Goal: Task Accomplishment & Management: Use online tool/utility

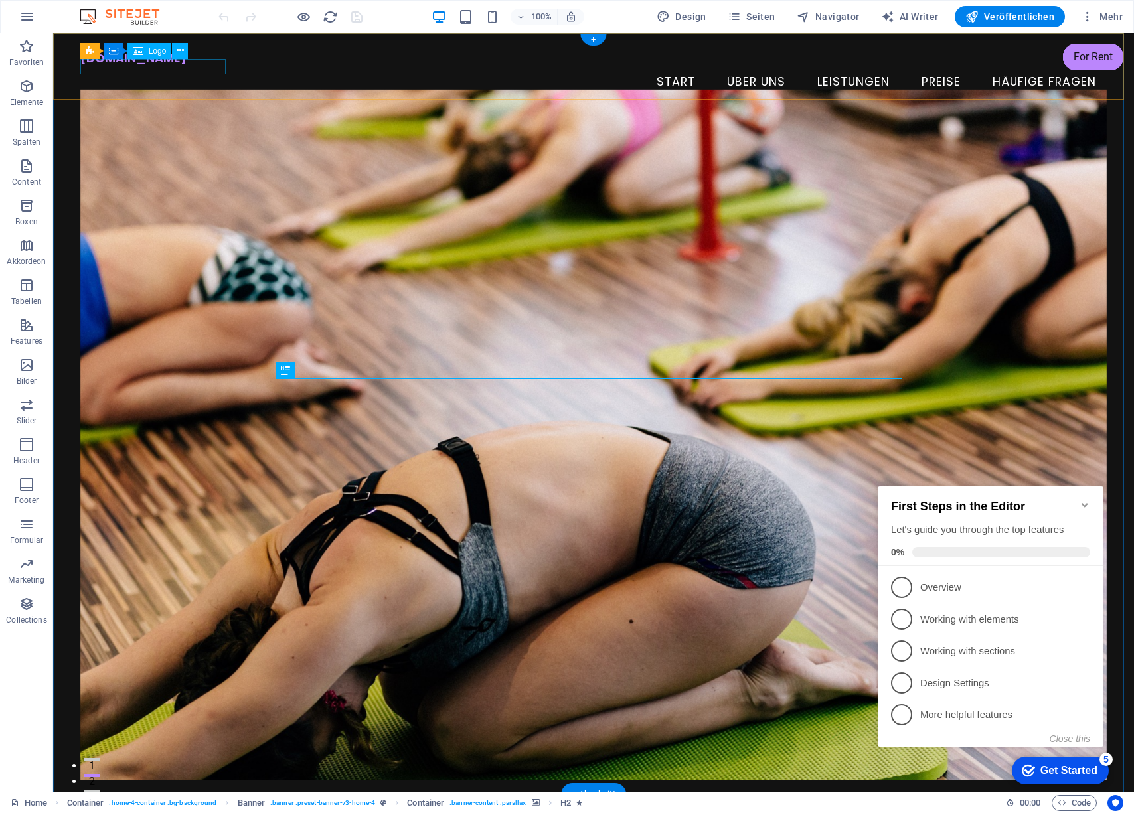
click at [141, 51] on icon at bounding box center [138, 51] width 11 height 16
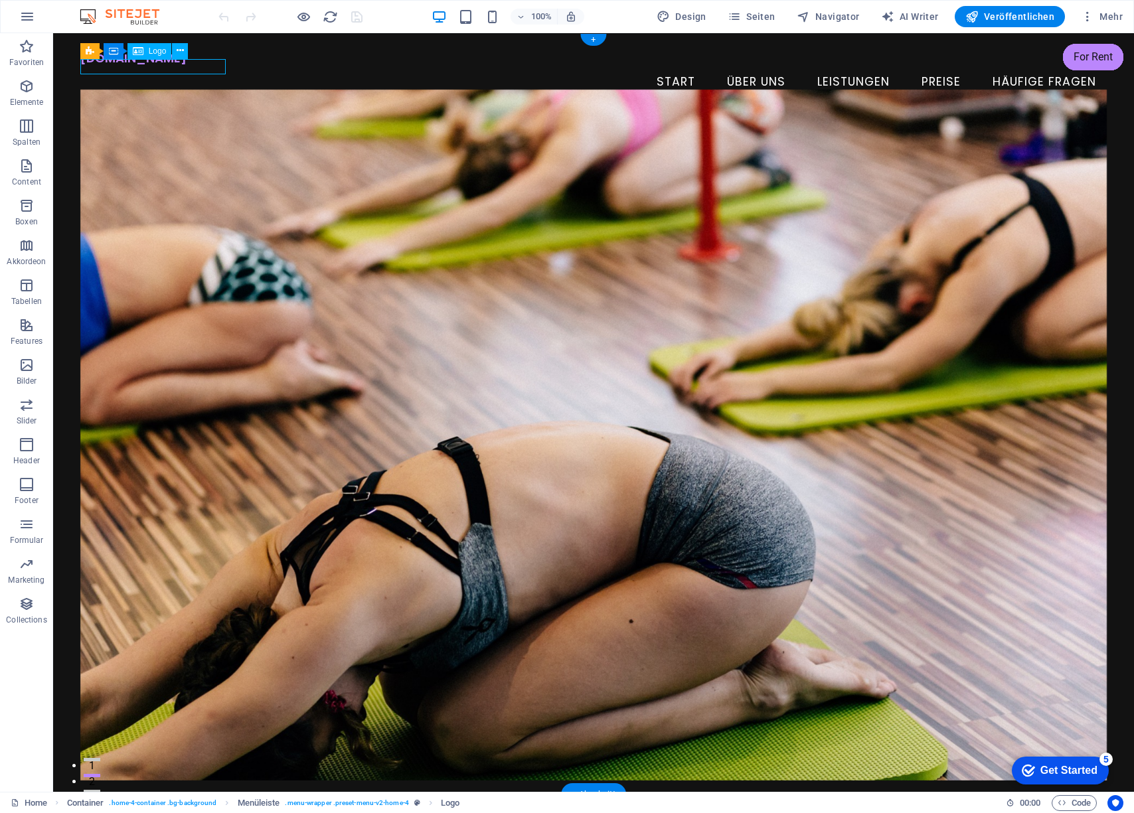
click at [141, 51] on icon at bounding box center [138, 51] width 11 height 16
click at [176, 48] on button at bounding box center [180, 51] width 16 height 16
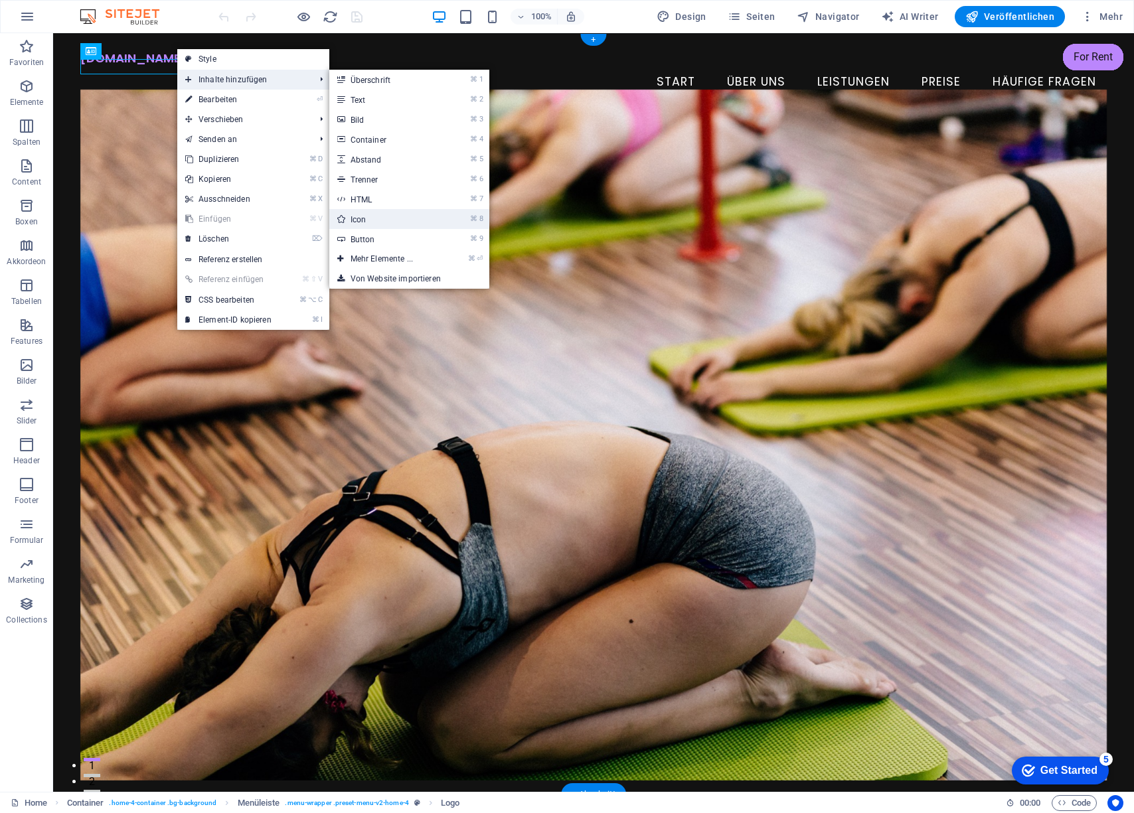
click at [372, 213] on link "⌘ 8 Icon" at bounding box center [384, 219] width 110 height 20
select select "xMidYMid"
select select "px"
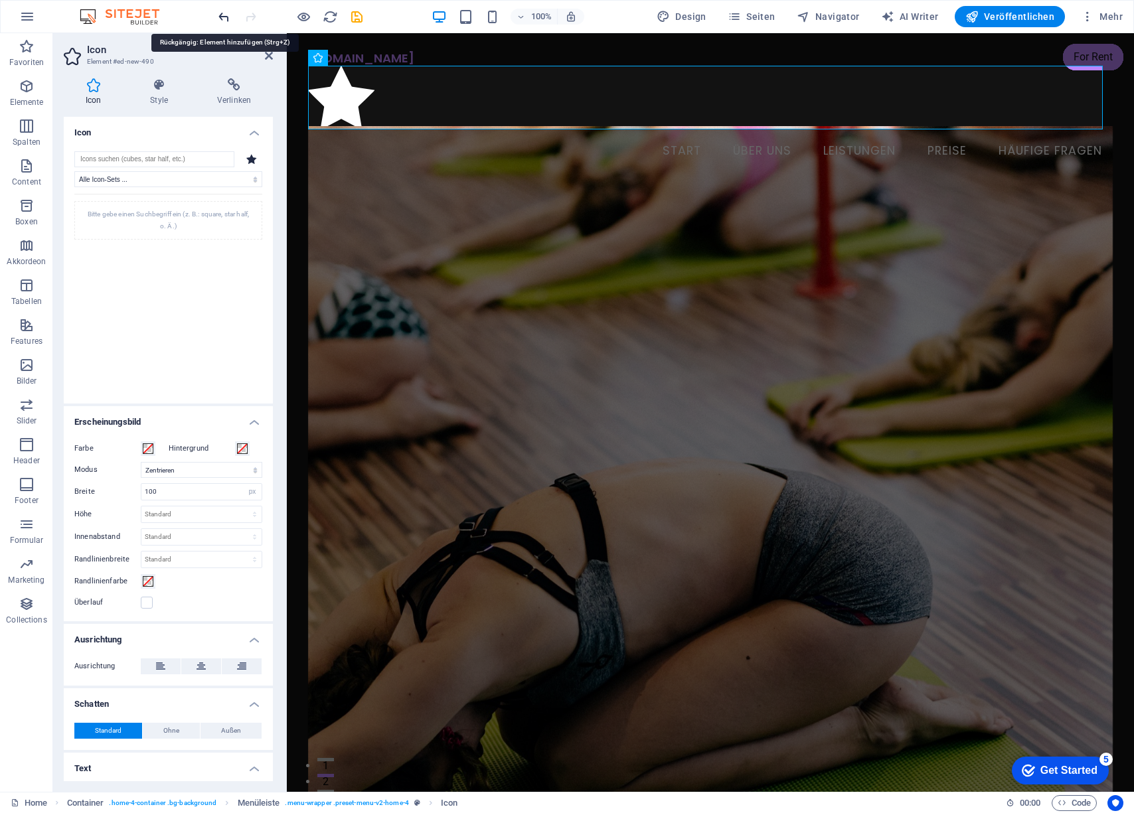
click at [222, 18] on icon "undo" at bounding box center [223, 16] width 15 height 15
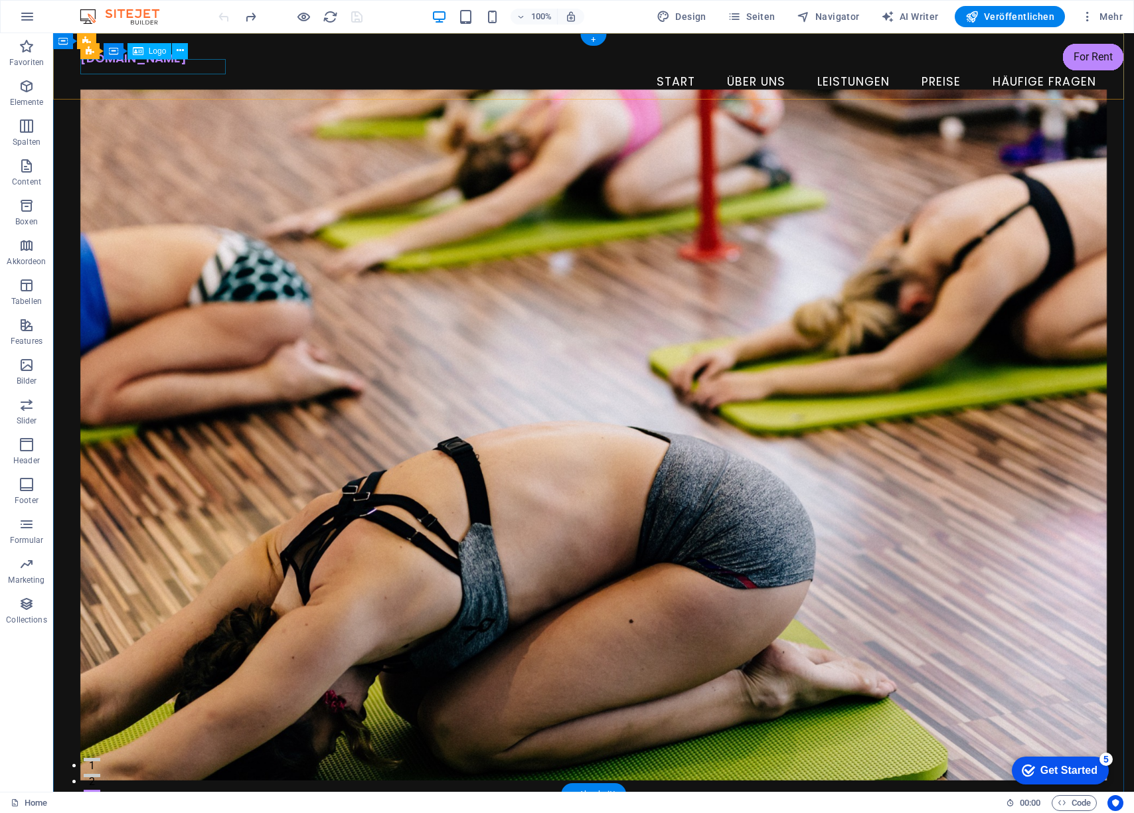
click at [125, 66] on div "[DOMAIN_NAME]" at bounding box center [593, 58] width 1027 height 16
click at [153, 46] on button at bounding box center [149, 41] width 16 height 16
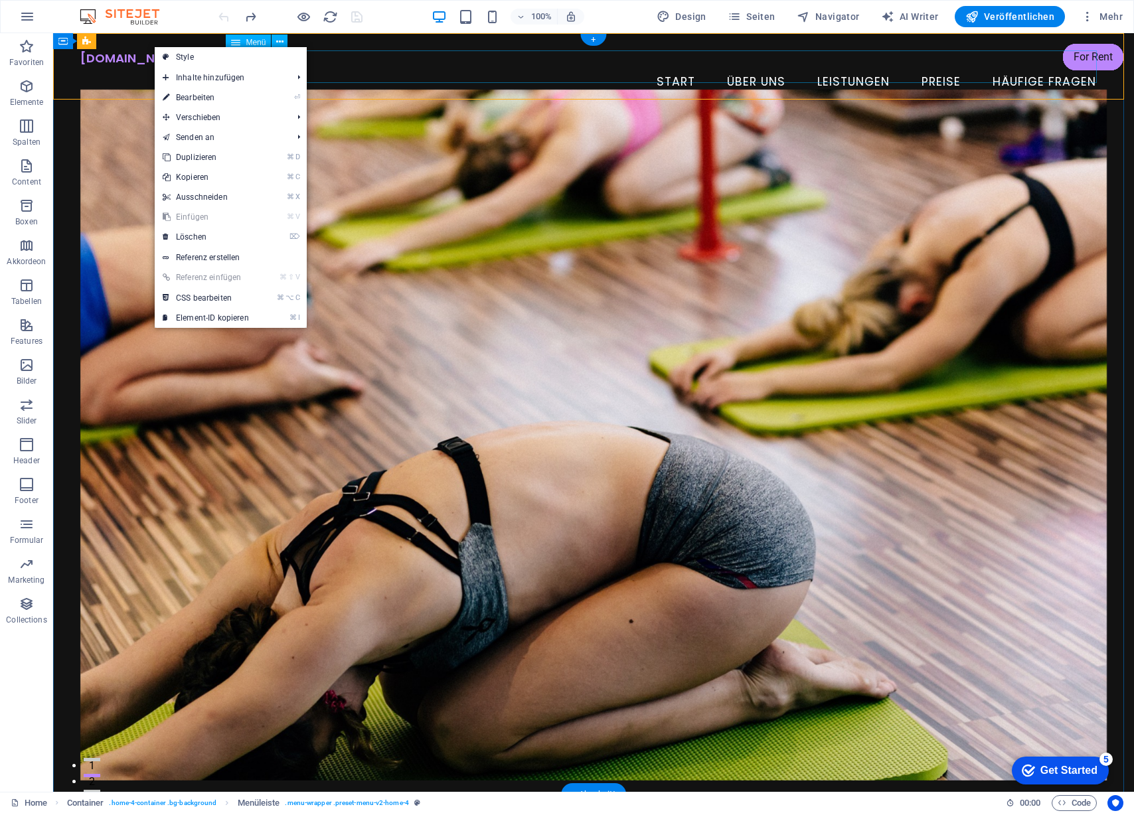
click at [414, 66] on nav "Start Über uns Leistungen Preise Häufige Fragen" at bounding box center [593, 82] width 1027 height 33
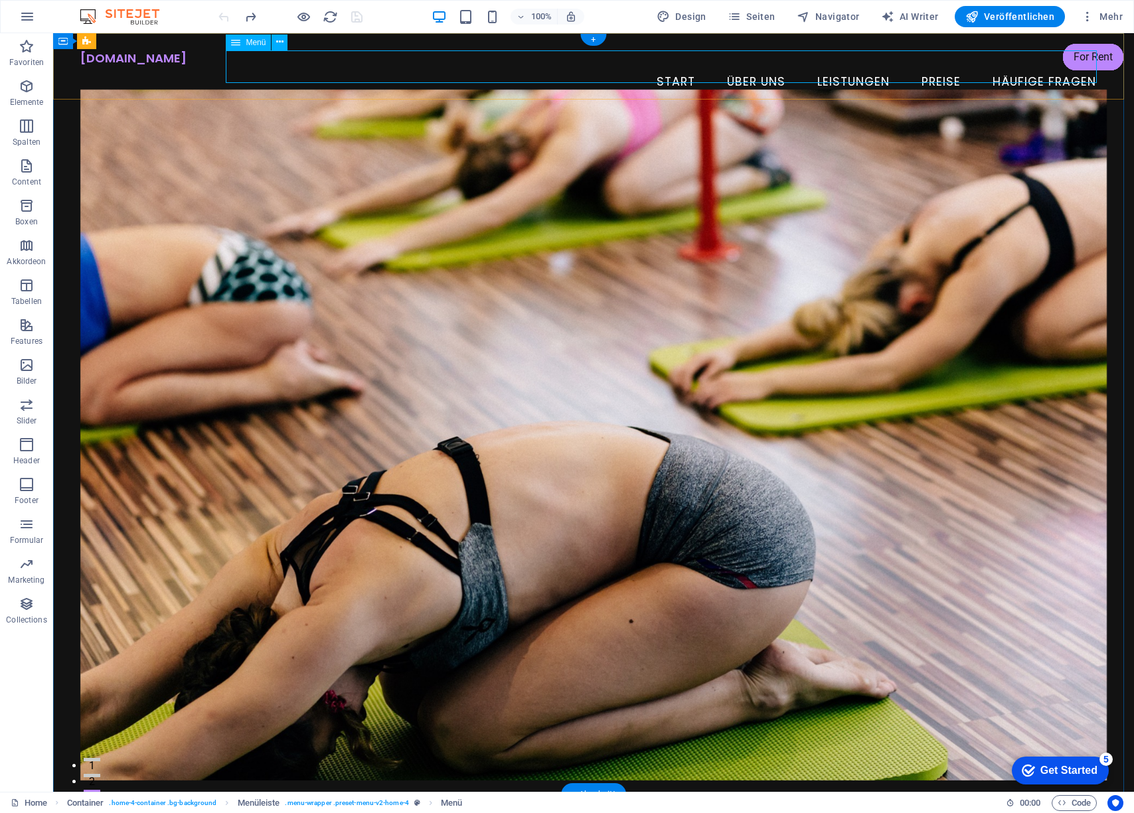
click at [742, 70] on nav "Start Über uns Leistungen Preise Häufige Fragen" at bounding box center [593, 82] width 1027 height 33
click at [754, 70] on nav "Start Über uns Leistungen Preise Häufige Fragen" at bounding box center [593, 82] width 1027 height 33
select select
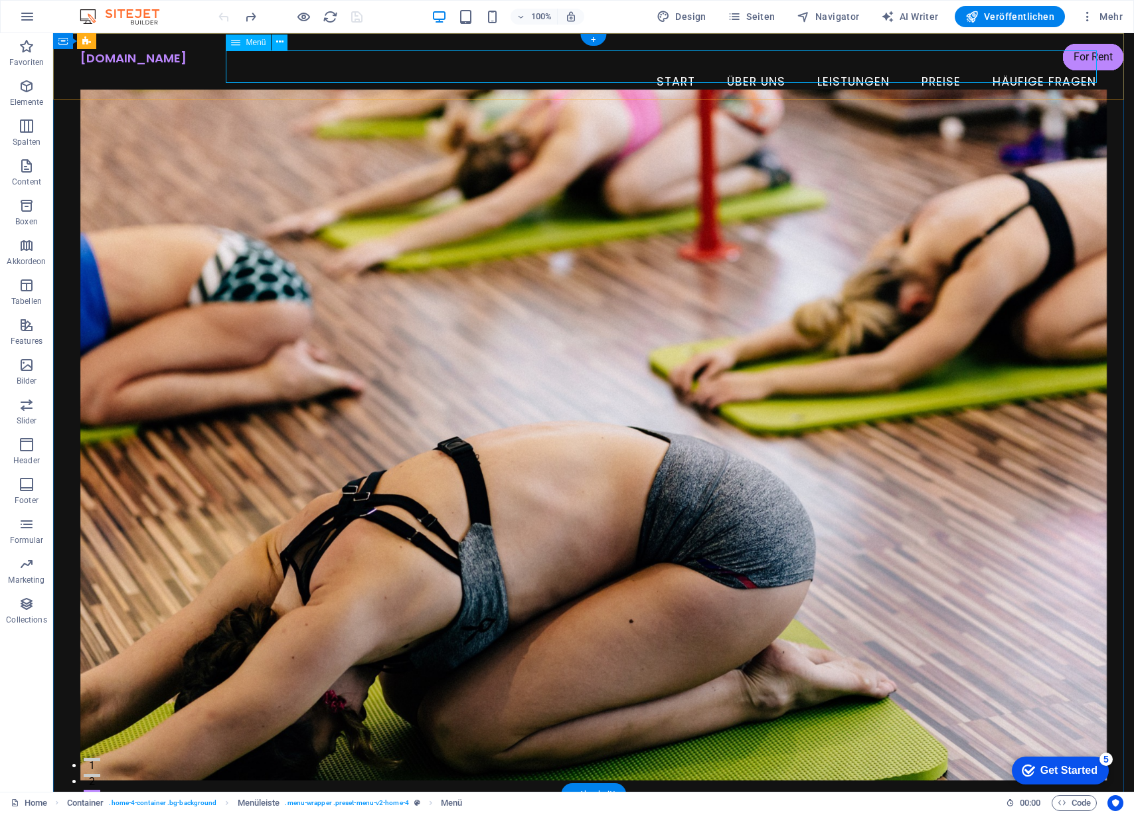
select select
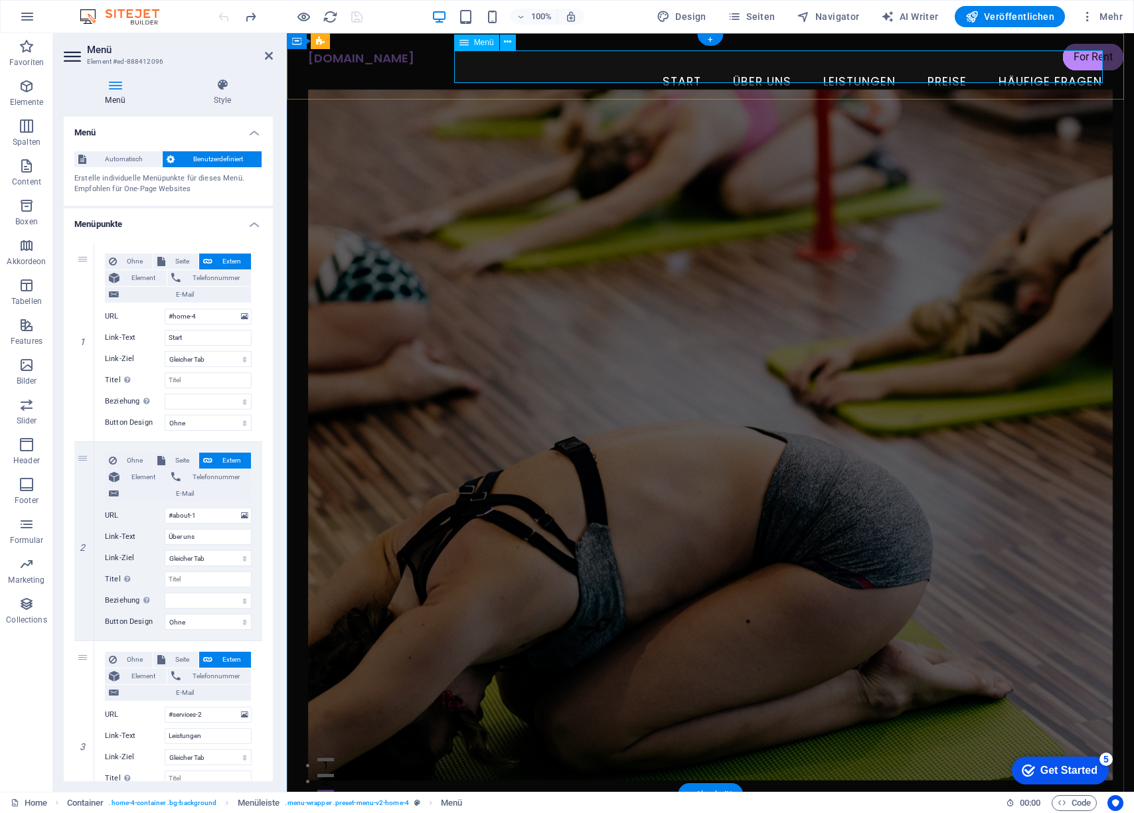
click at [754, 69] on nav "Start Über uns Leistungen Preise Häufige Fragen" at bounding box center [710, 82] width 805 height 33
click at [773, 66] on nav "Start Über uns Leistungen Preise Häufige Fragen" at bounding box center [710, 82] width 805 height 33
click at [201, 536] on input "Über uns" at bounding box center [208, 537] width 87 height 16
type input "Über"
select select
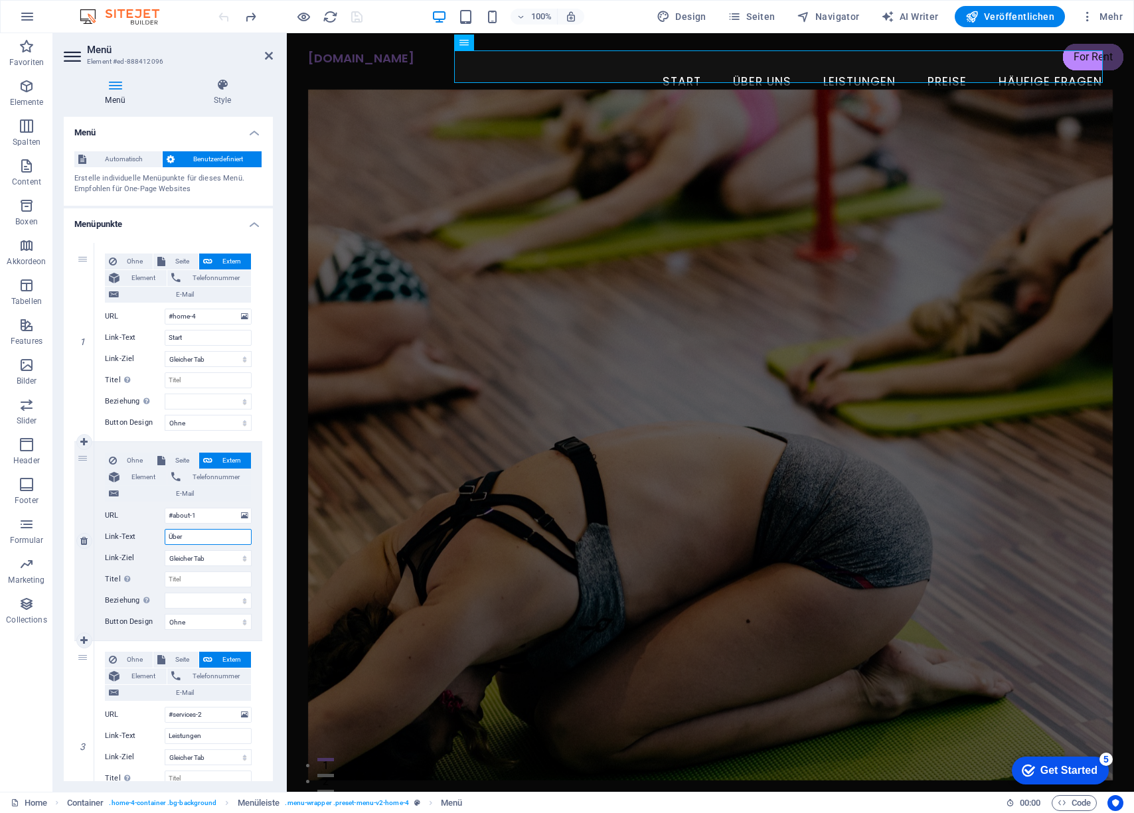
select select
type input "Über mic"
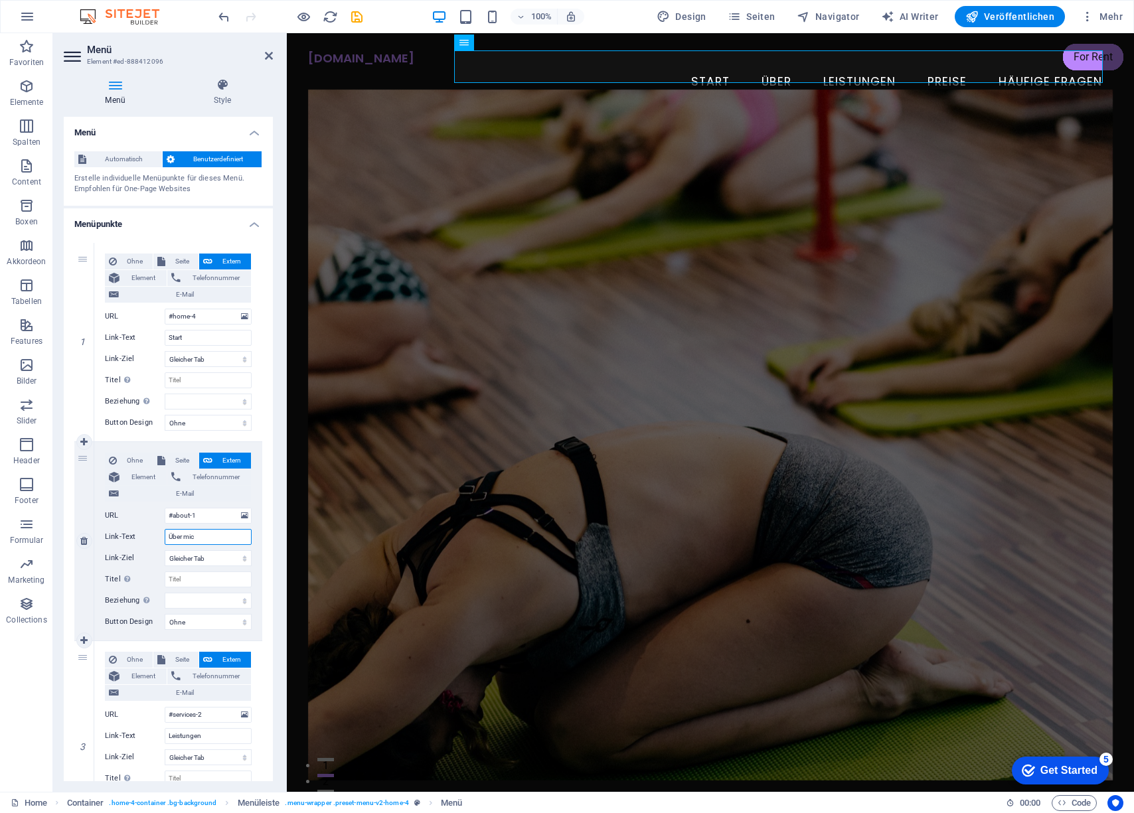
select select
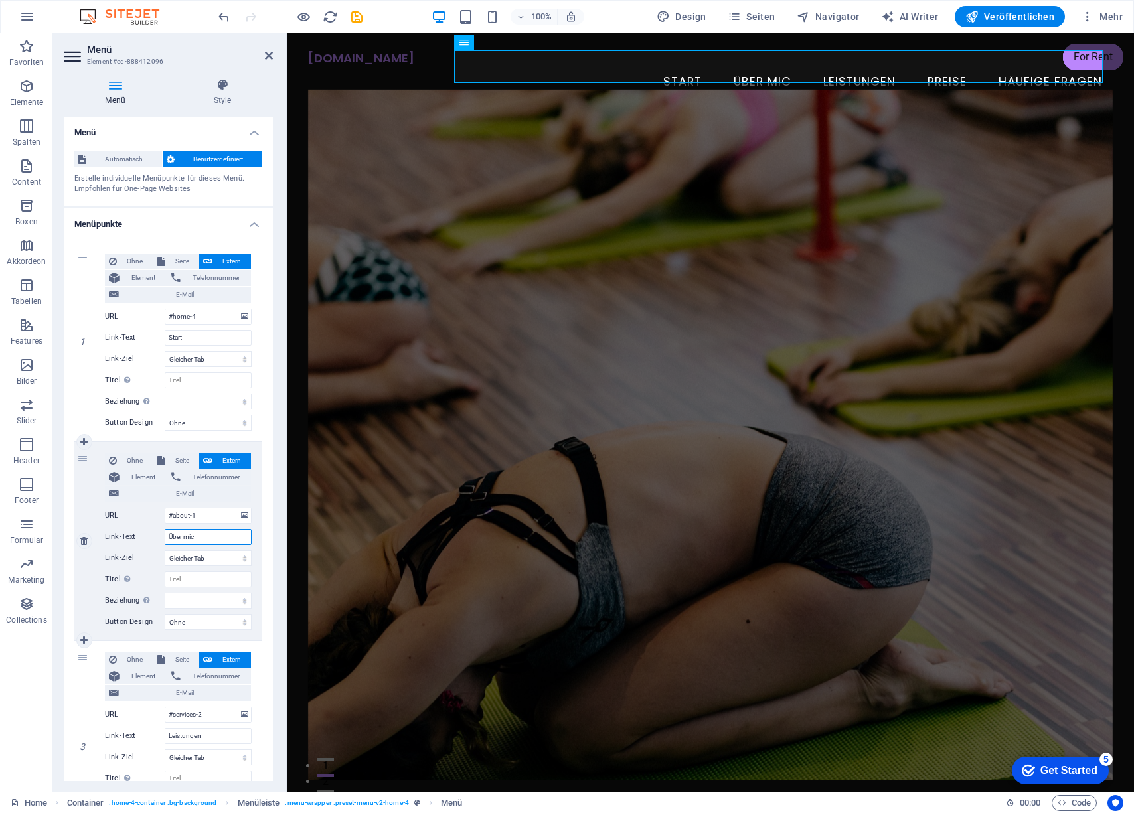
type input "Über mich"
select select
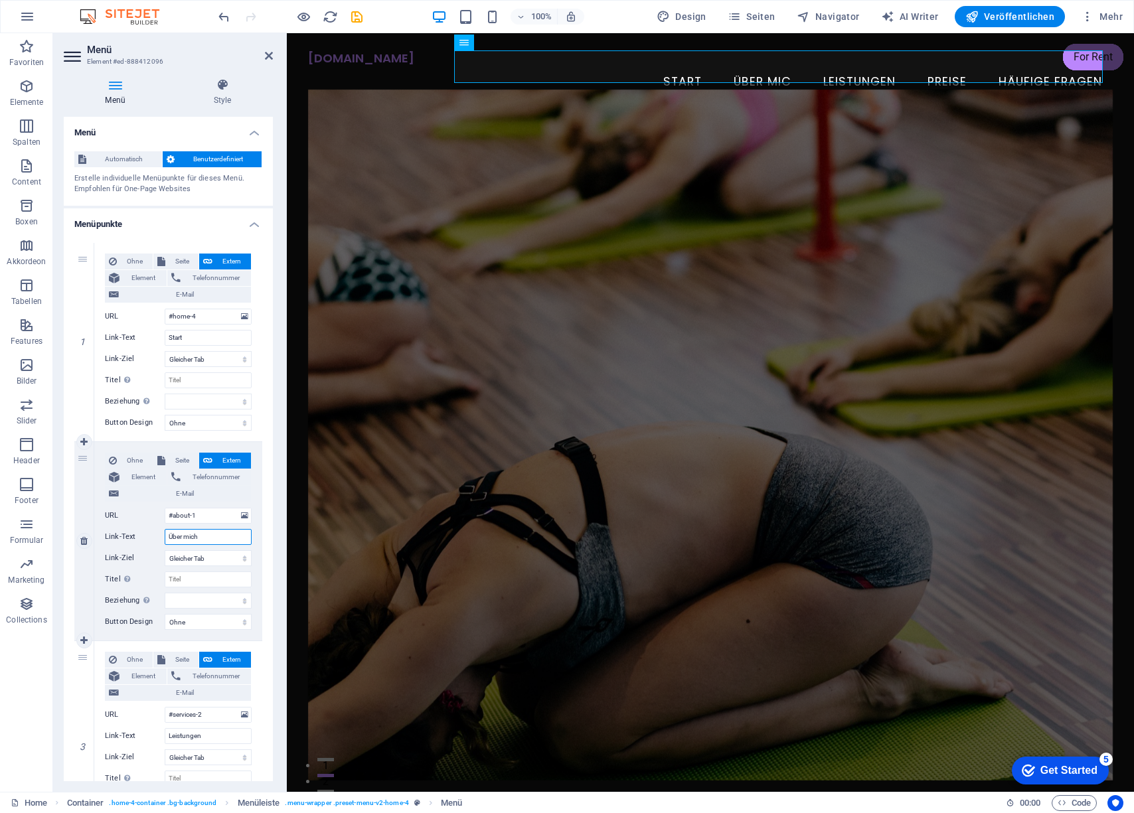
select select
type input "Über mich"
click at [345, 418] on figure at bounding box center [710, 435] width 805 height 691
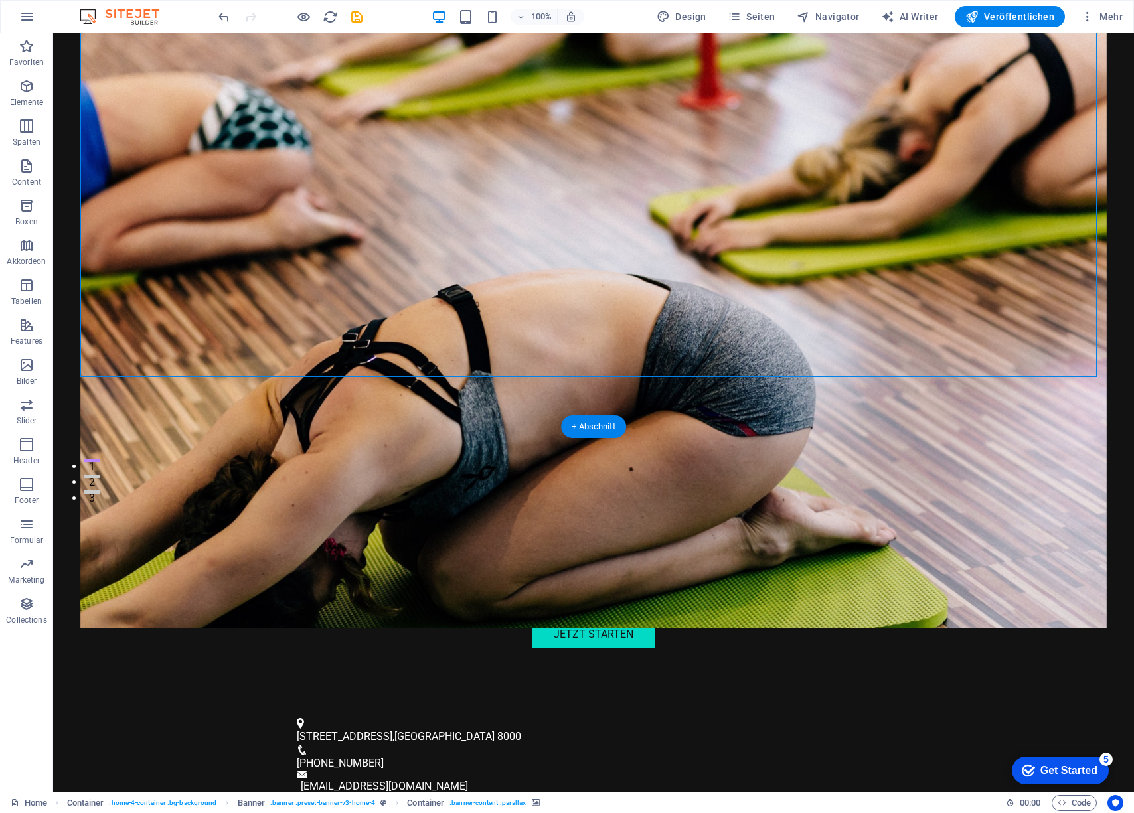
scroll to position [368, 0]
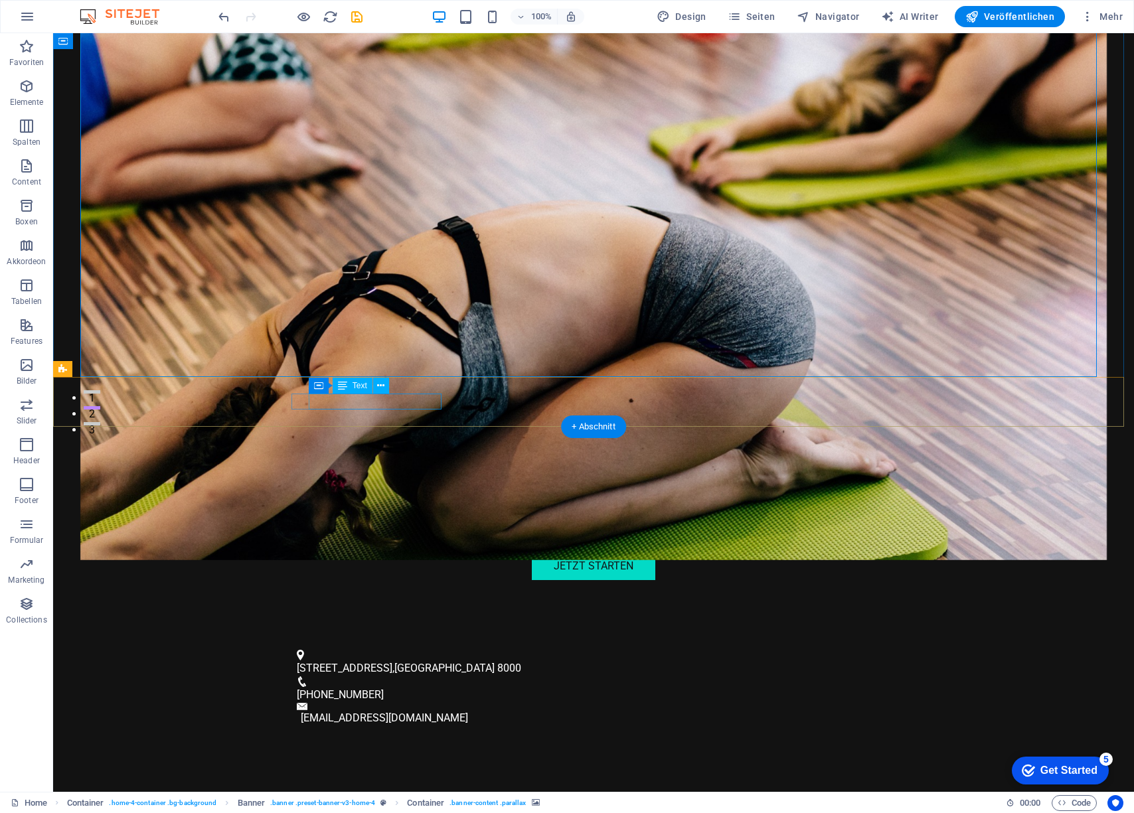
click at [311, 662] on span "Musterstraße 5" at bounding box center [345, 668] width 96 height 13
click at [497, 662] on span "8000" at bounding box center [509, 668] width 24 height 13
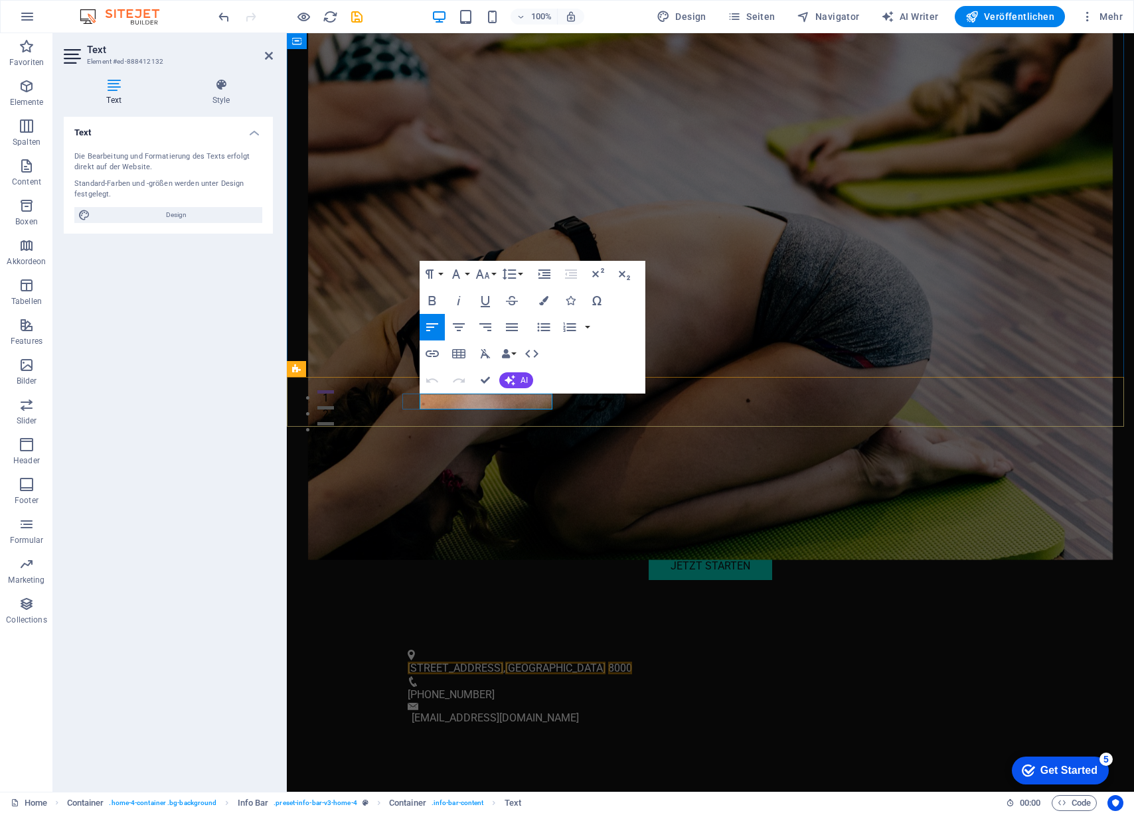
click at [440, 662] on span "Musterstraße 5" at bounding box center [456, 668] width 96 height 13
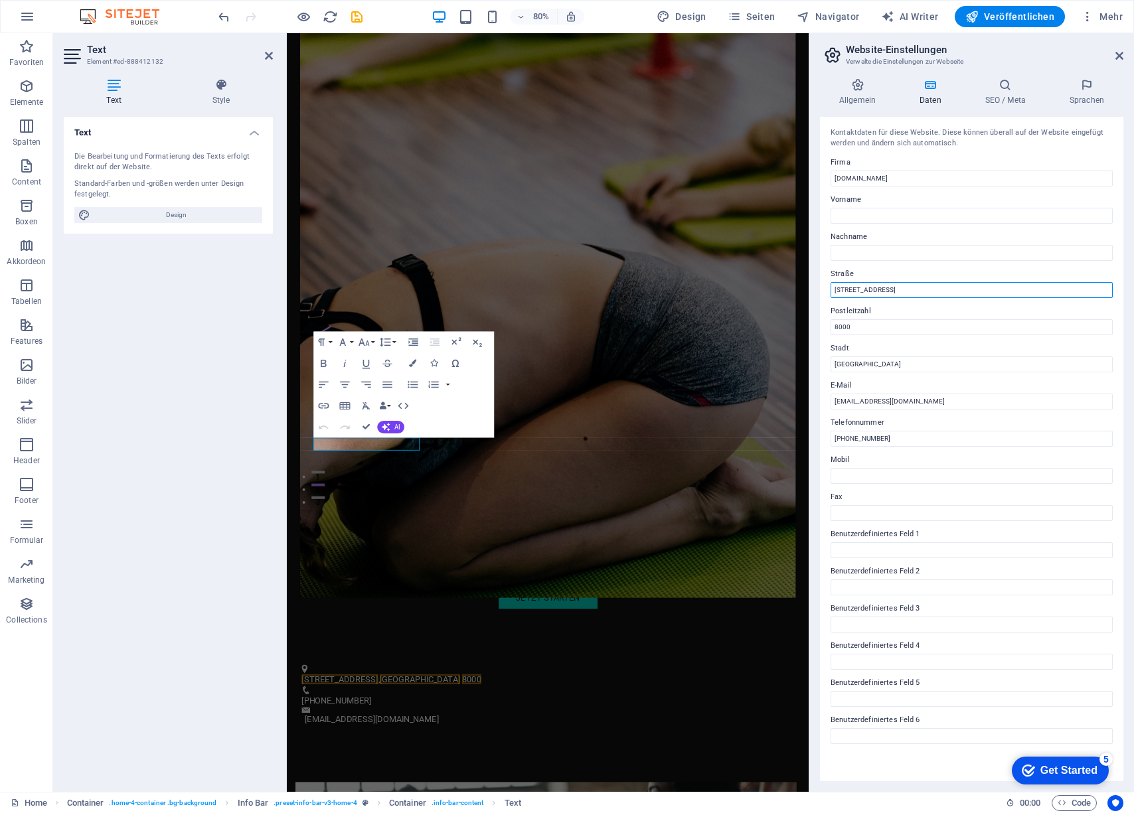
drag, startPoint x: 884, startPoint y: 289, endPoint x: 820, endPoint y: 289, distance: 64.4
click at [820, 289] on div "Kontaktdaten für diese Website. Diese können überall auf der Website eingefügt …" at bounding box center [971, 449] width 303 height 665
click at [846, 399] on input "info@diepersonaltrainerin.ch" at bounding box center [972, 402] width 282 height 16
type input "[PERSON_NAME][EMAIL_ADDRESS][DOMAIN_NAME]"
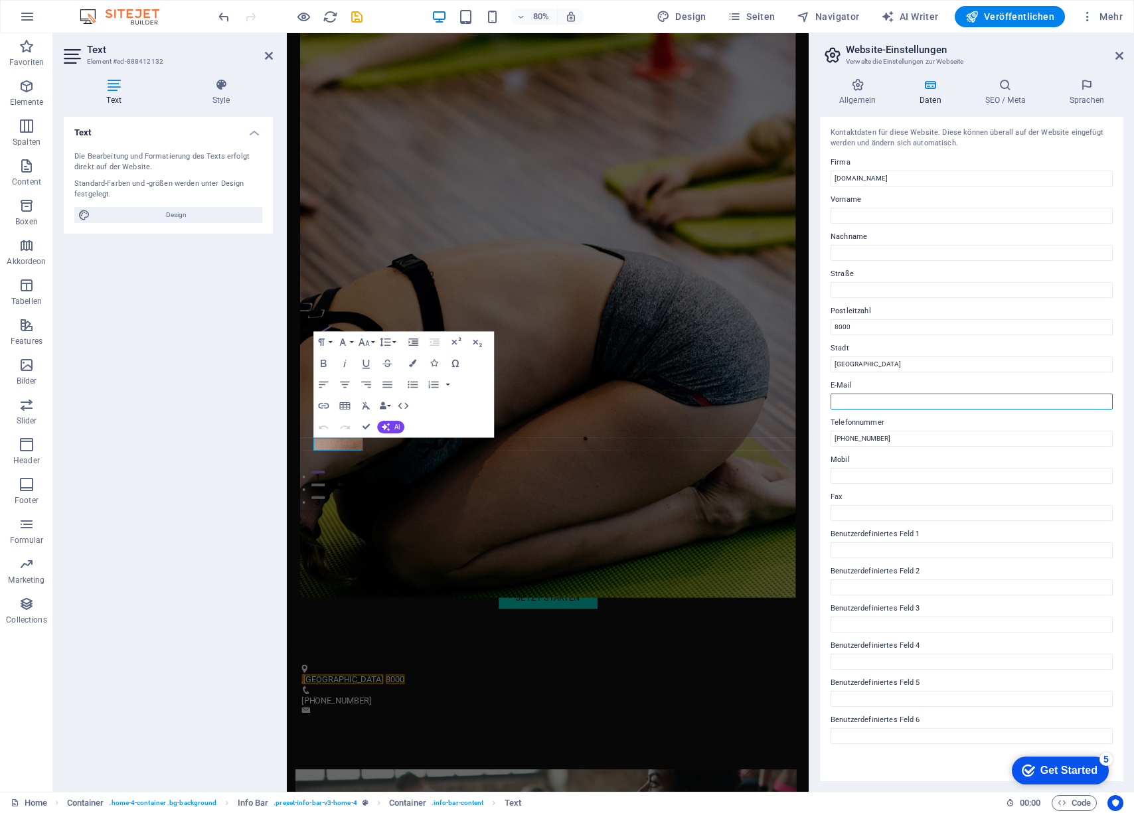
type input "[PERSON_NAME][EMAIL_ADDRESS][DOMAIN_NAME]"
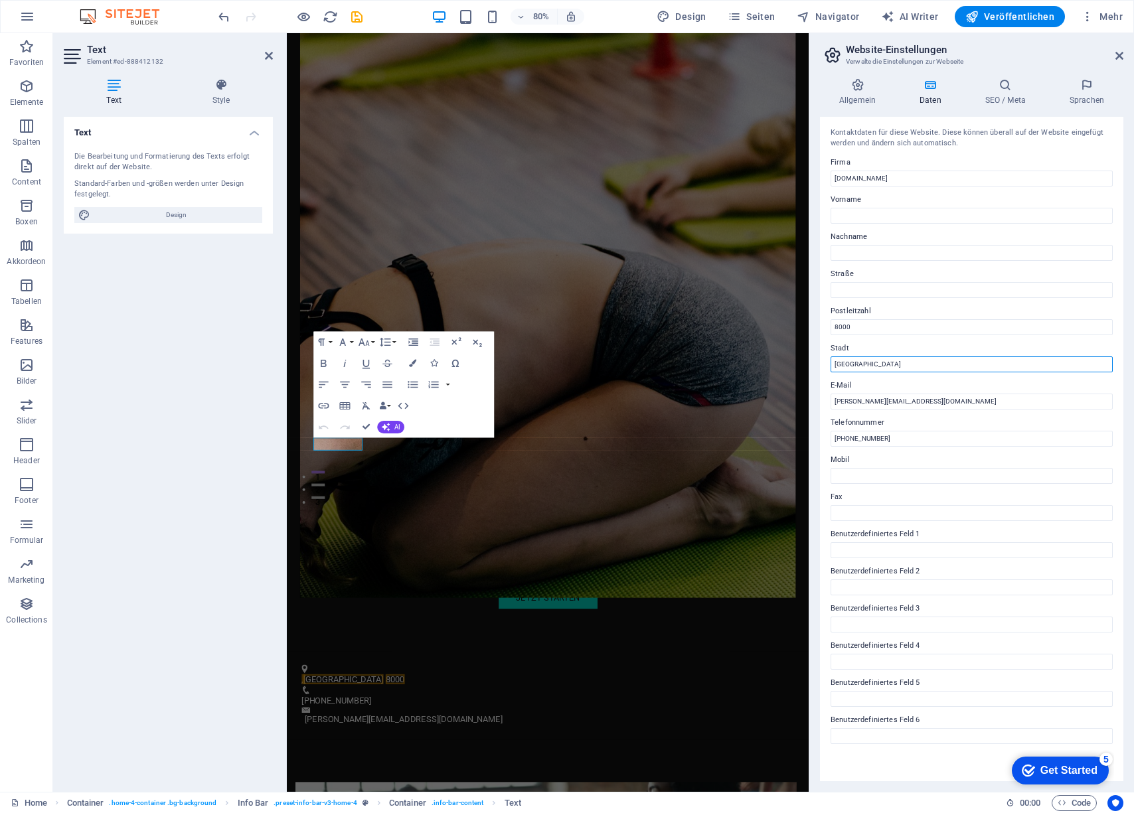
drag, startPoint x: 864, startPoint y: 362, endPoint x: 825, endPoint y: 361, distance: 38.5
click at [825, 361] on div "Kontaktdaten für diese Website. Diese können überall auf der Website eingefügt …" at bounding box center [971, 449] width 303 height 665
type input "S"
type input "Amriswil"
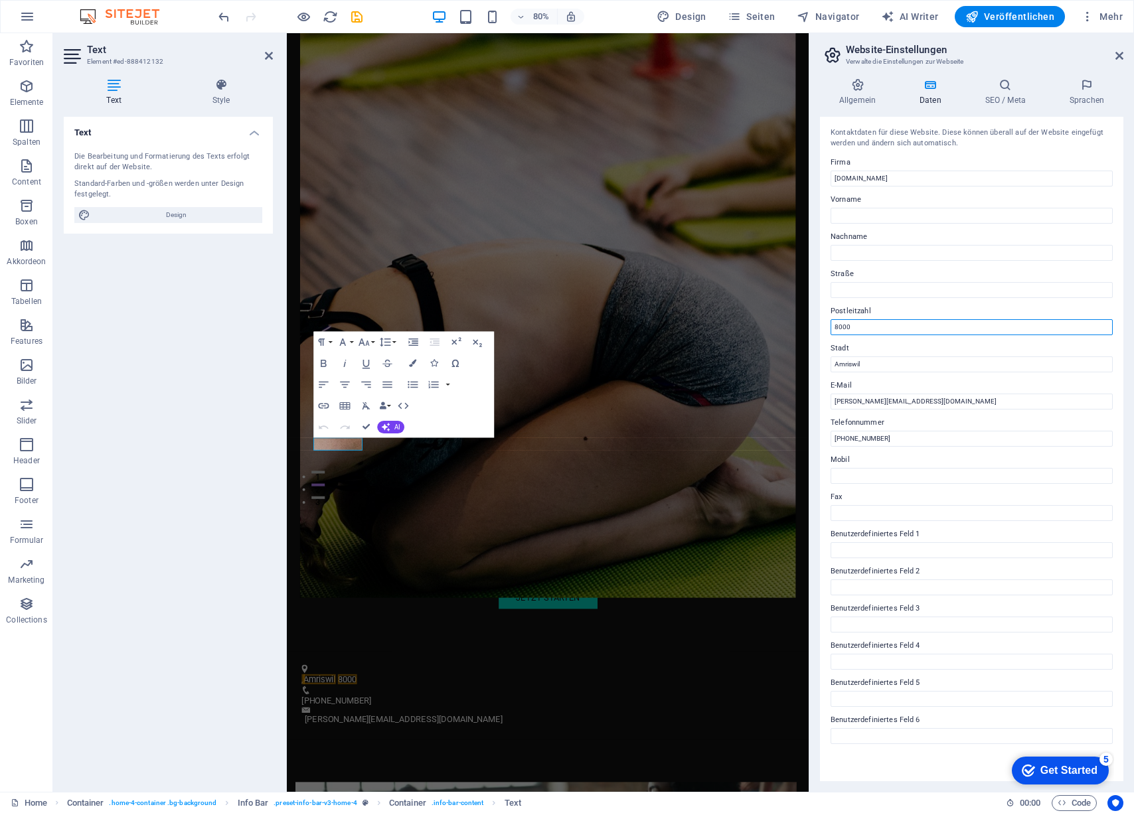
drag, startPoint x: 856, startPoint y: 327, endPoint x: 815, endPoint y: 326, distance: 40.5
click at [815, 326] on div "Allgemein Daten SEO / Meta Sprachen Name der Website diepersonaltrainerin.ch Lo…" at bounding box center [971, 430] width 325 height 724
type input "8580"
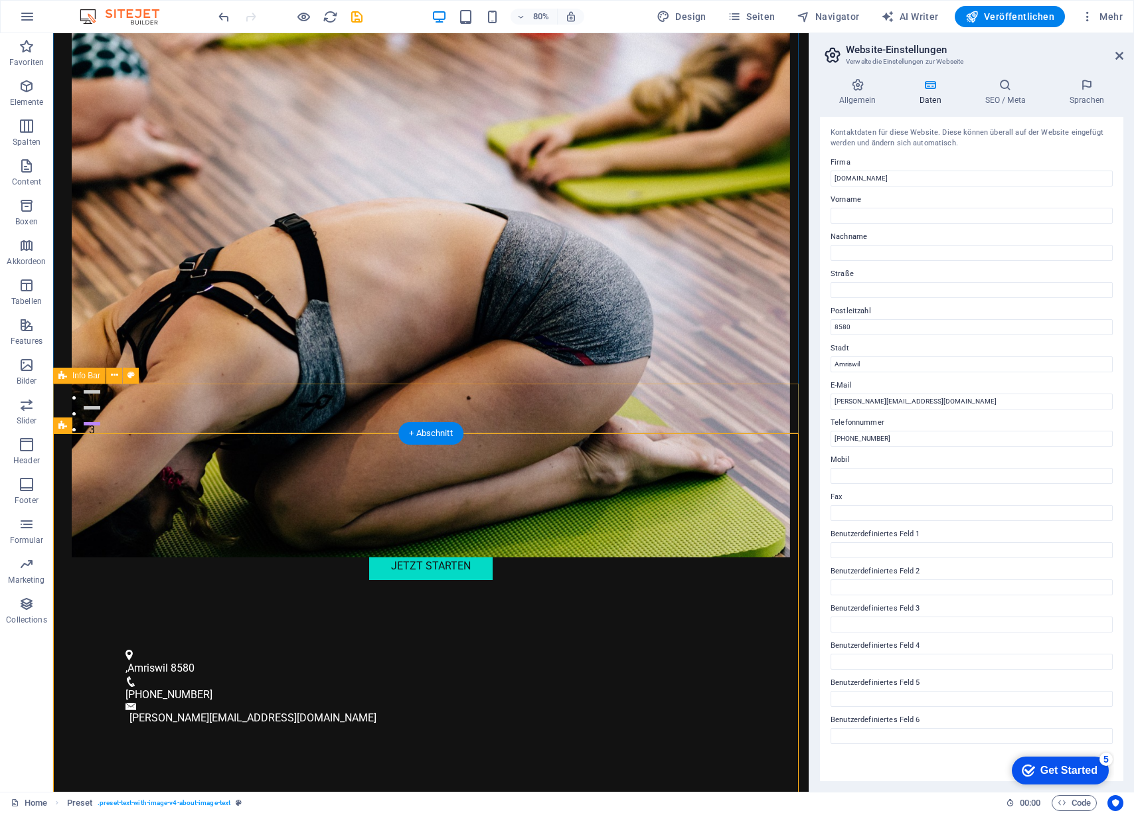
click at [593, 353] on figure at bounding box center [431, 211] width 718 height 691
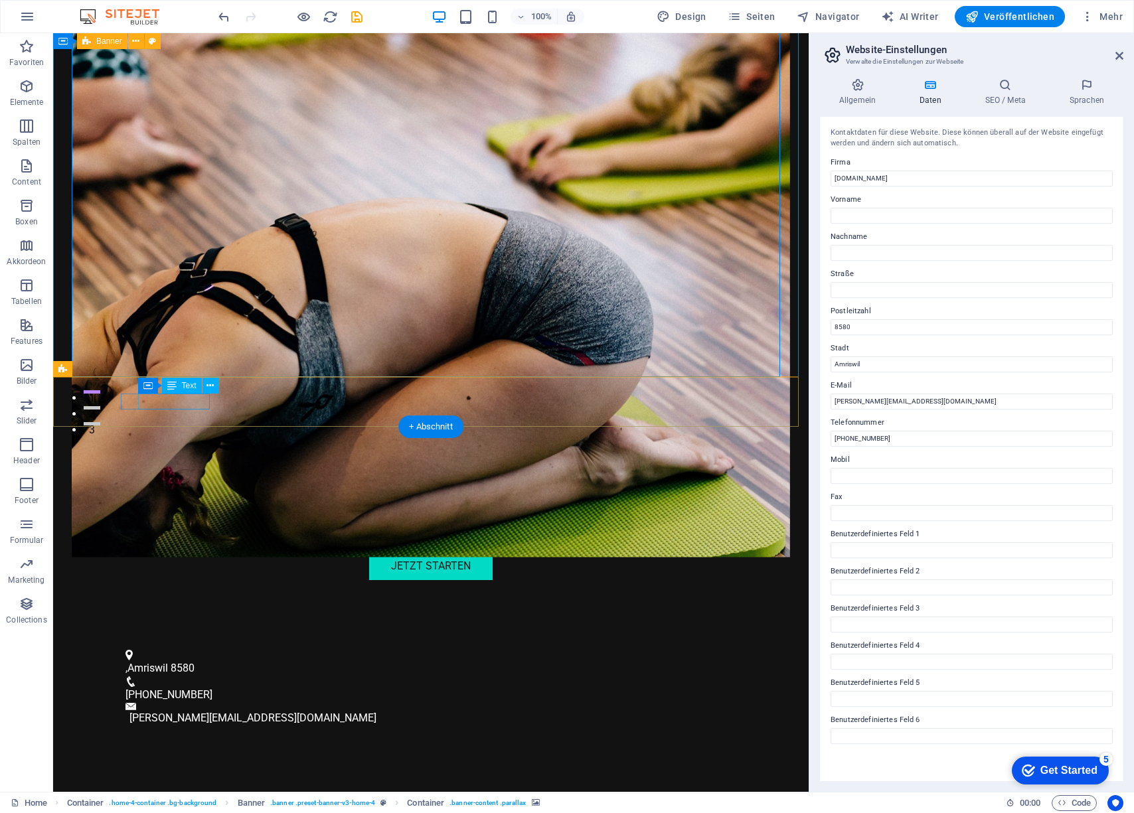
click at [143, 662] on span "Amriswil" at bounding box center [147, 668] width 41 height 13
click at [238, 386] on icon at bounding box center [239, 386] width 6 height 14
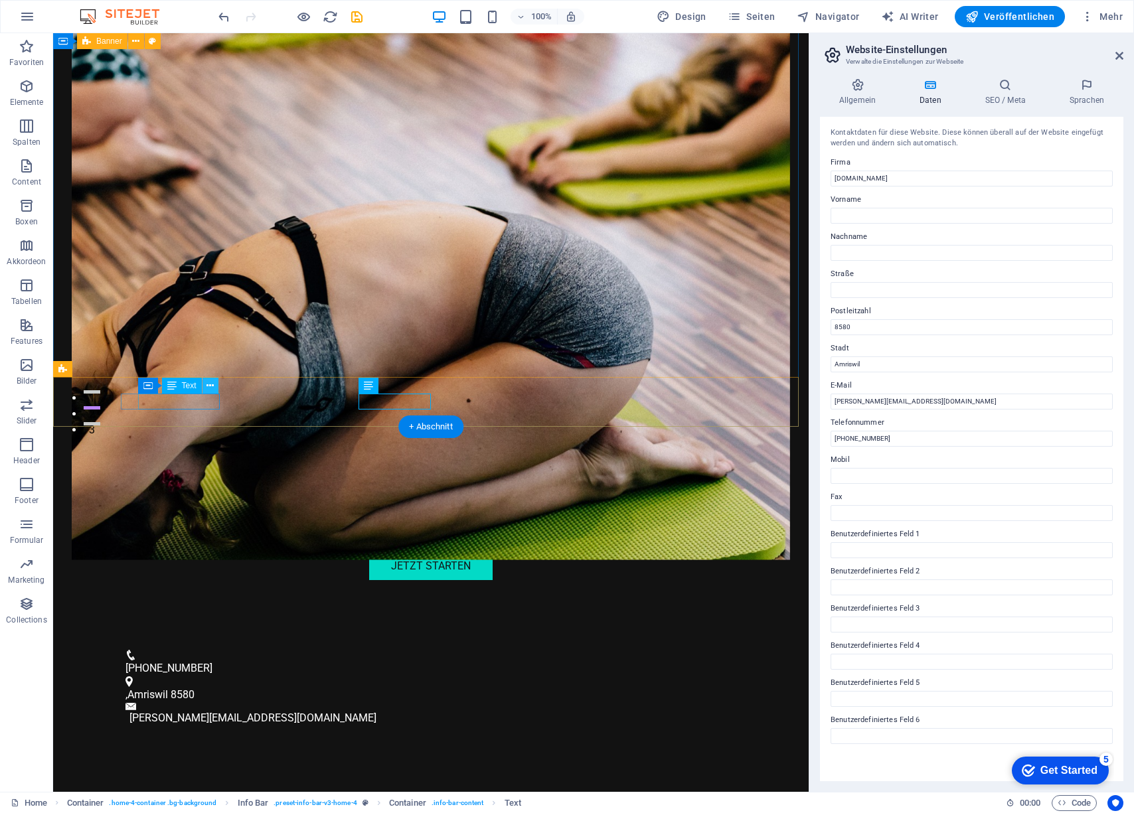
click at [211, 390] on icon at bounding box center [210, 386] width 7 height 14
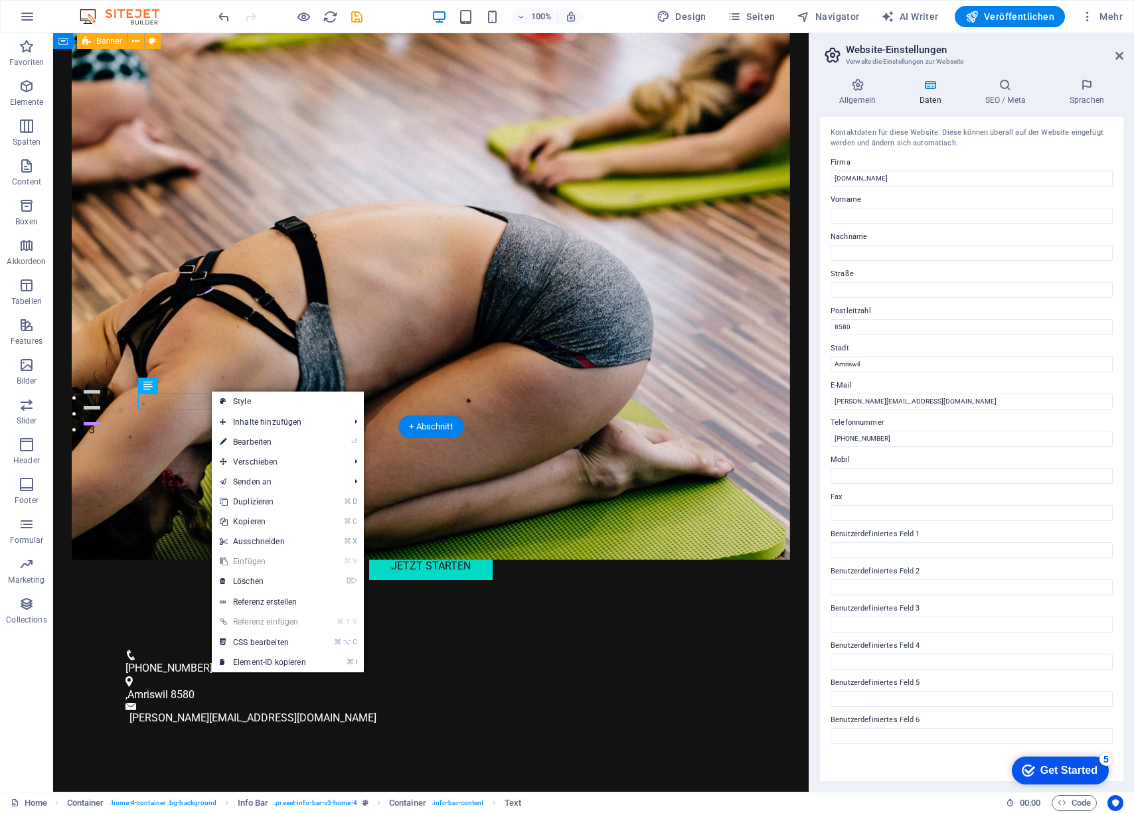
click at [274, 349] on figure at bounding box center [431, 214] width 718 height 691
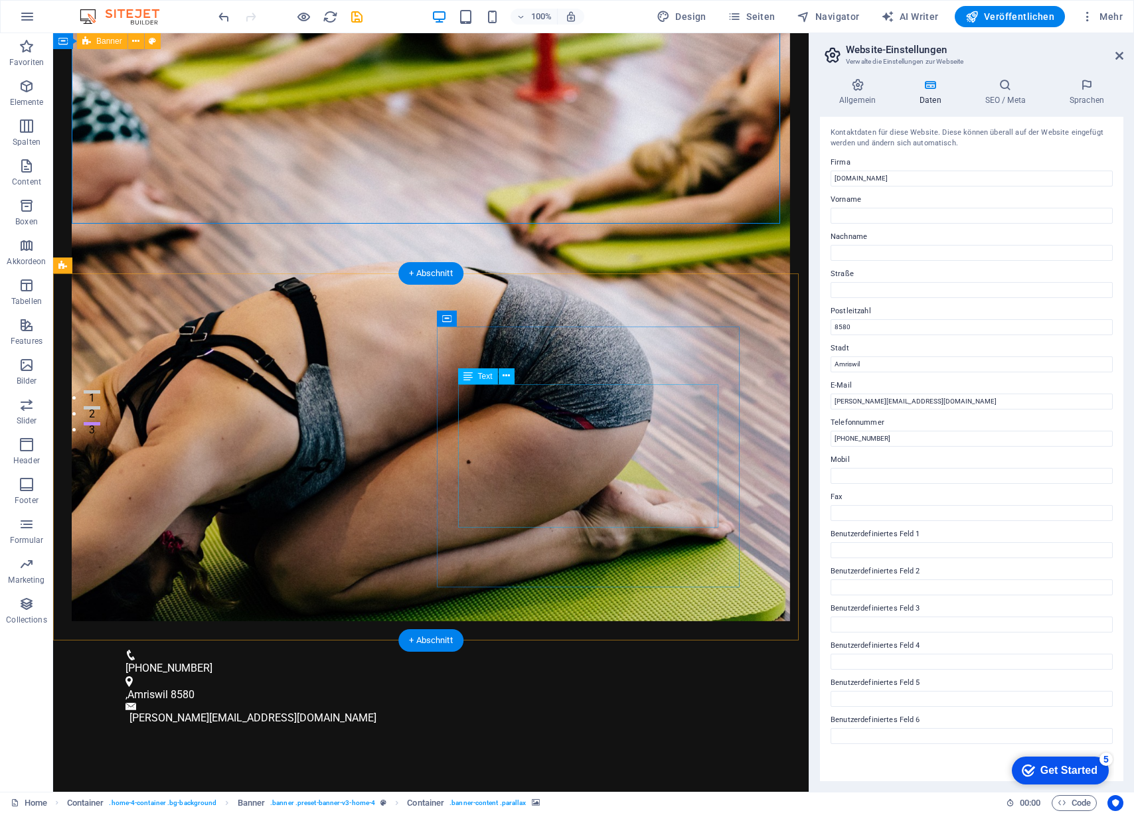
scroll to position [590, 0]
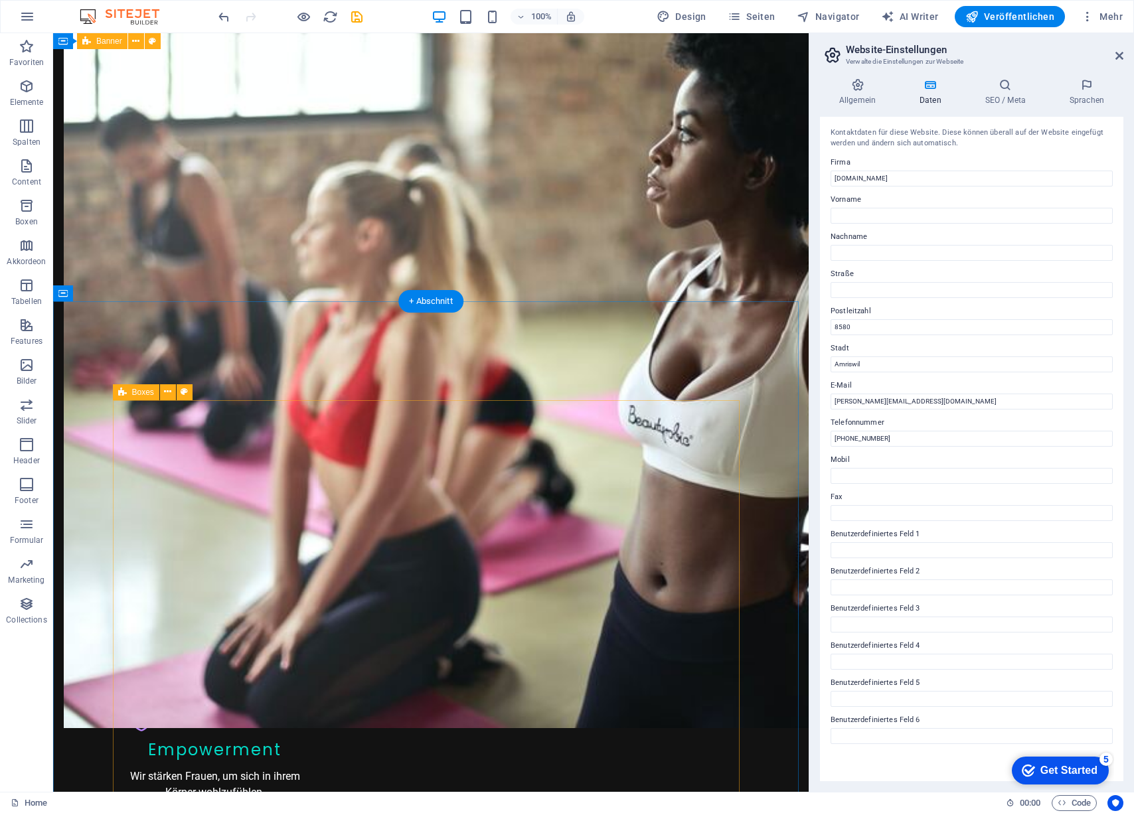
scroll to position [1204, 0]
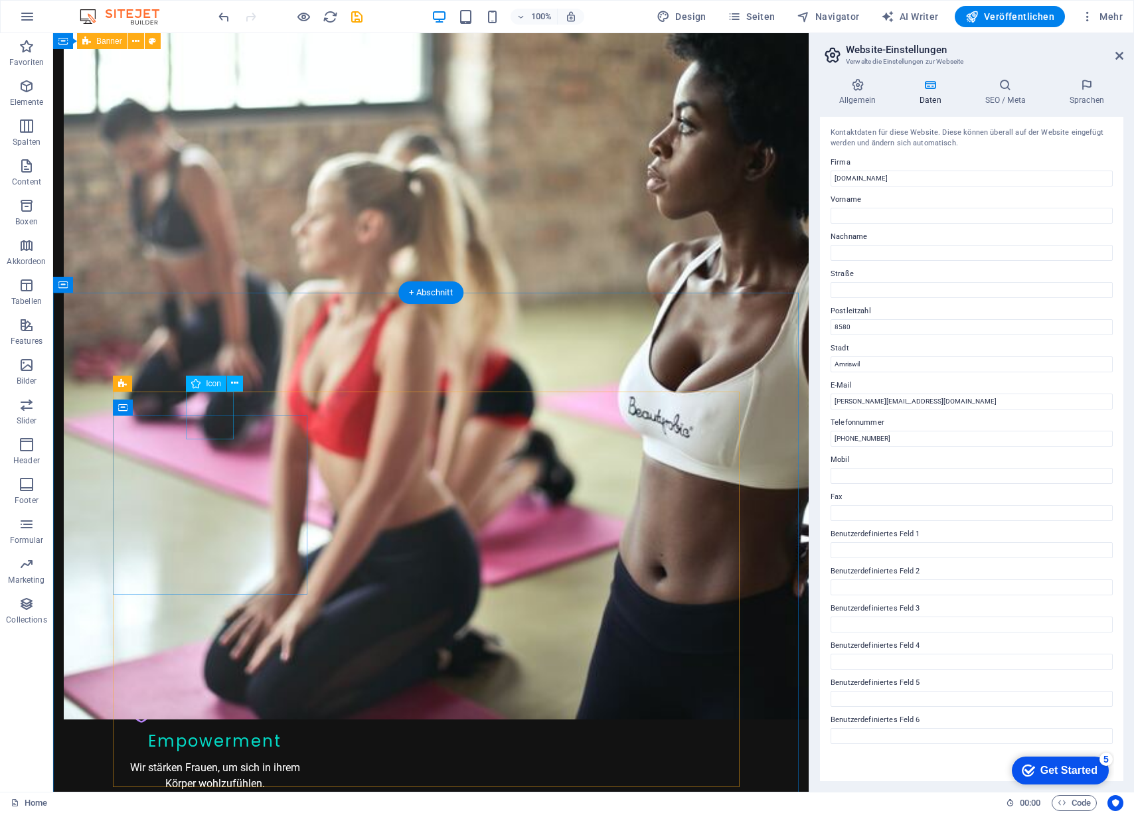
click at [205, 384] on div "Icon" at bounding box center [206, 384] width 41 height 16
click at [232, 381] on icon at bounding box center [234, 384] width 7 height 14
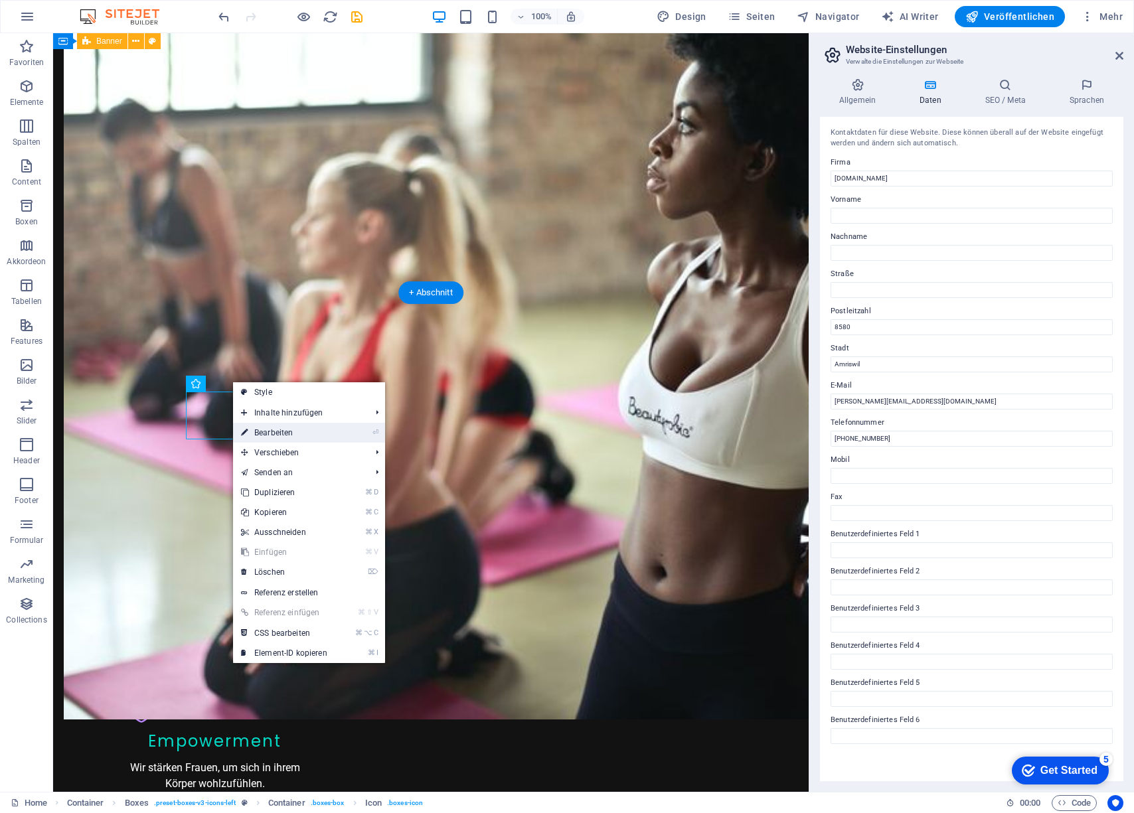
click at [280, 438] on link "⏎ Bearbeiten" at bounding box center [284, 433] width 102 height 20
select select "xMidYMid"
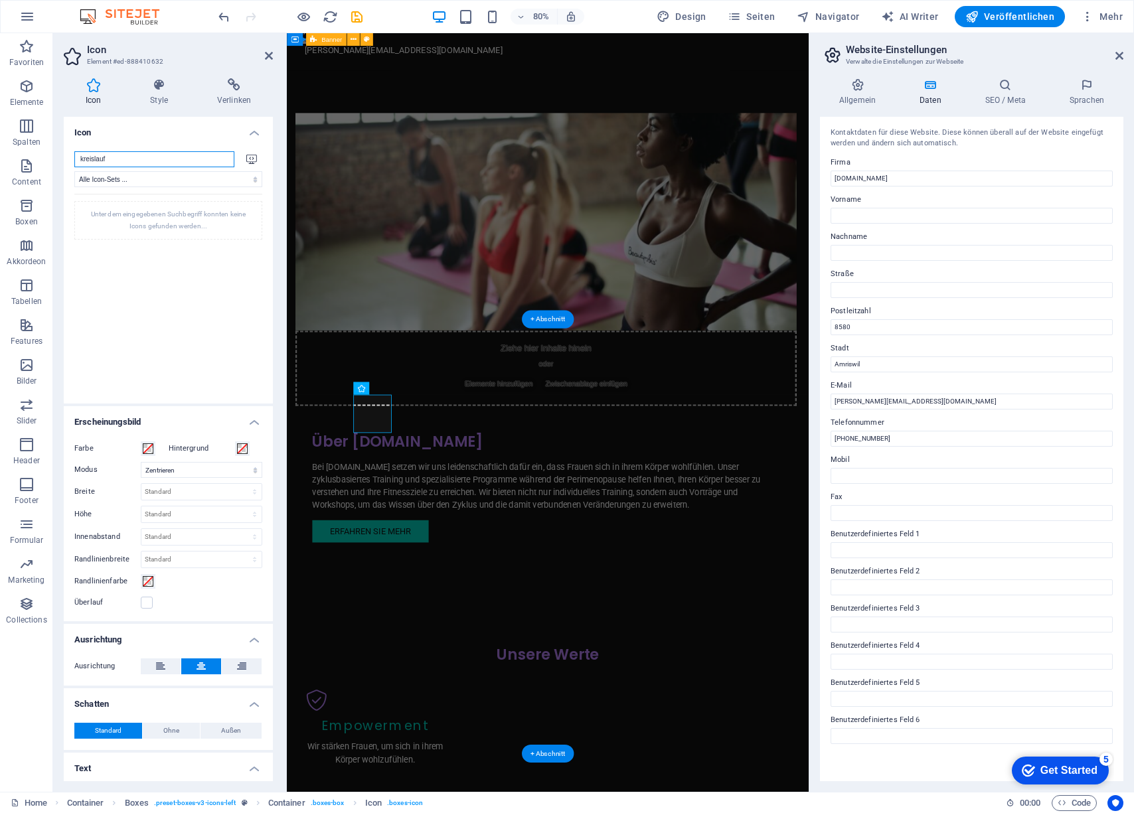
click at [169, 159] on input "kreislauf" at bounding box center [154, 159] width 160 height 16
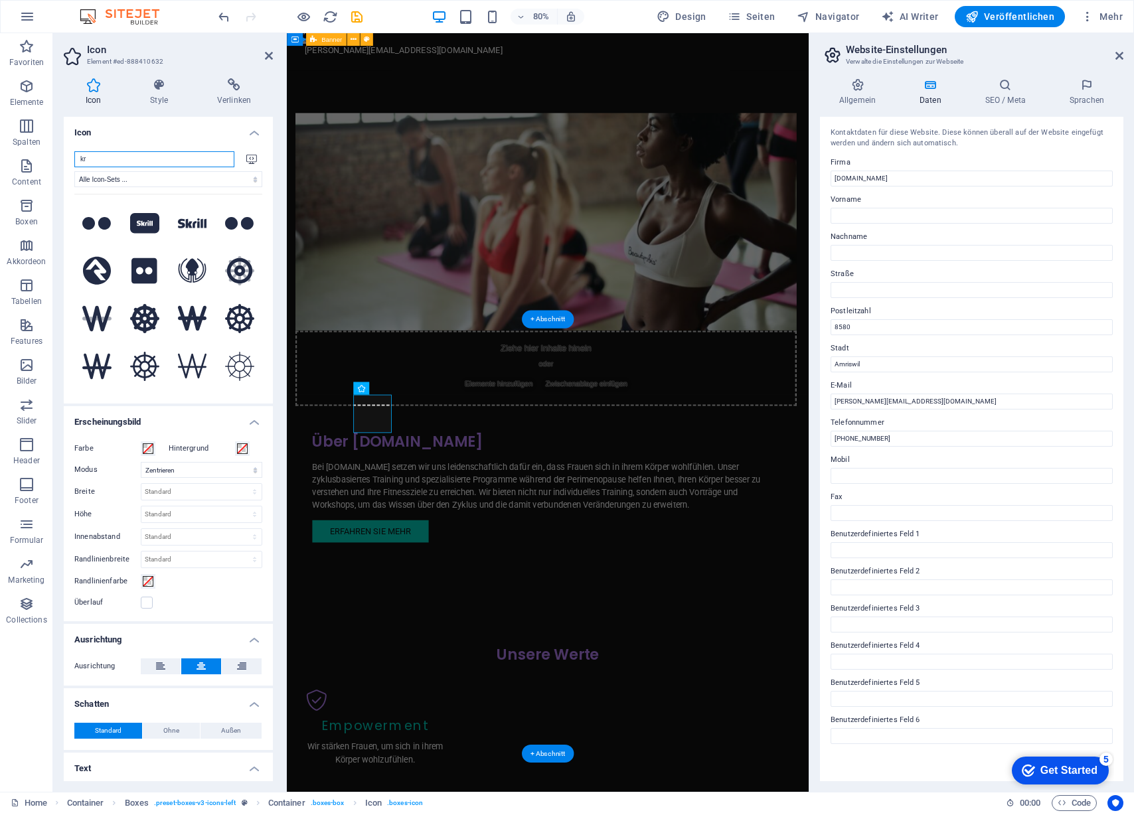
type input "k"
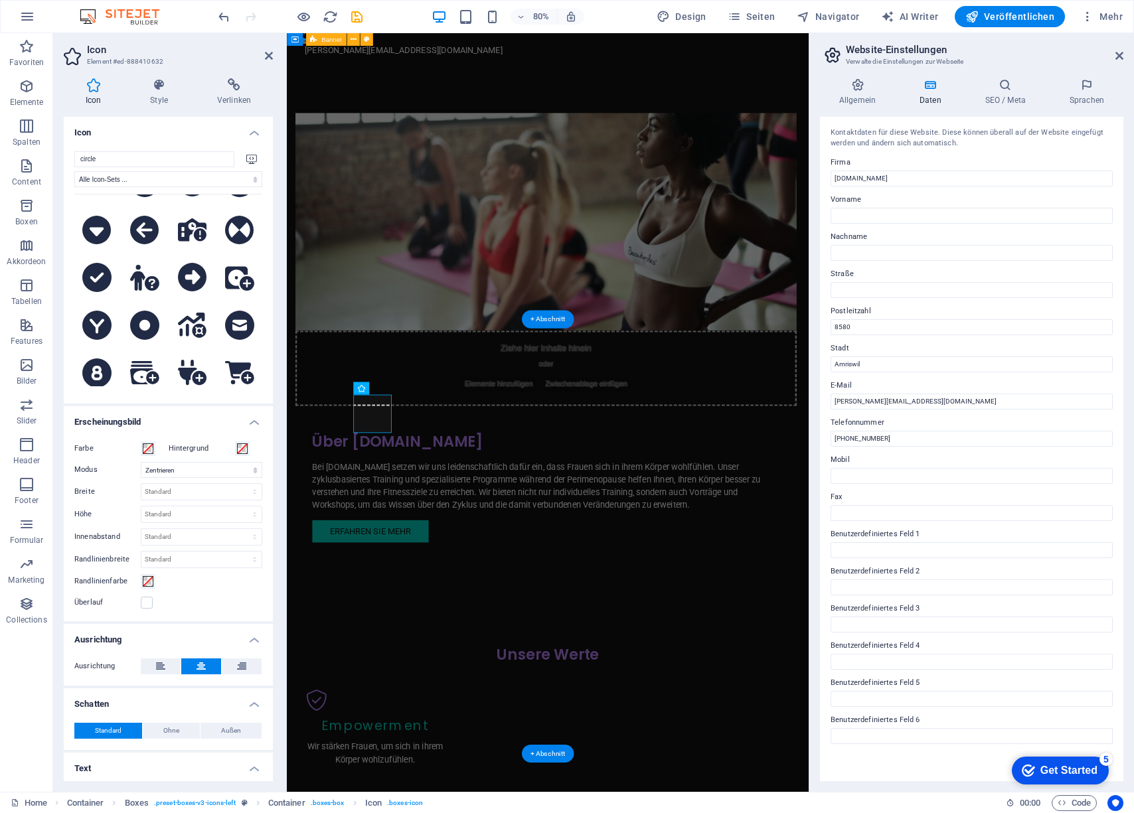
scroll to position [4636, 0]
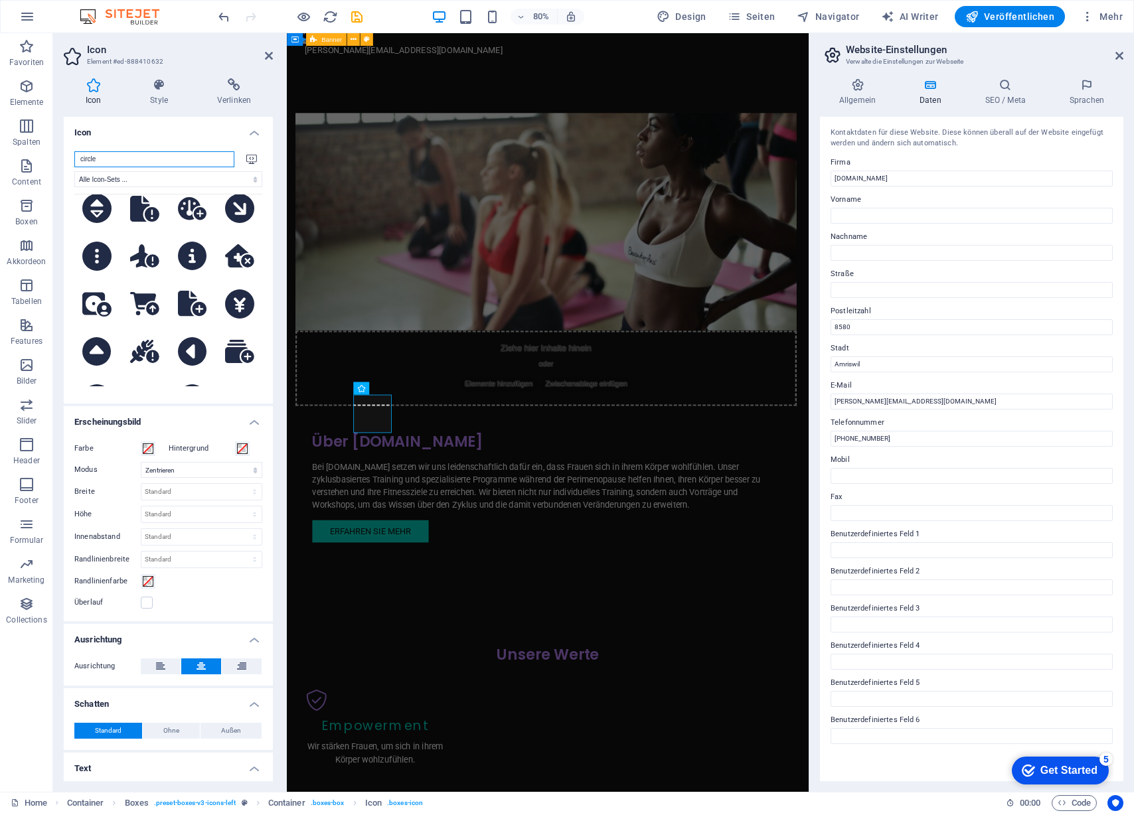
drag, startPoint x: 102, startPoint y: 159, endPoint x: 73, endPoint y: 158, distance: 28.6
click at [73, 158] on div "circle Alle Icon-Sets ... IcoFont Ionicons FontAwesome Brands FontAwesome Duoto…" at bounding box center [168, 272] width 209 height 263
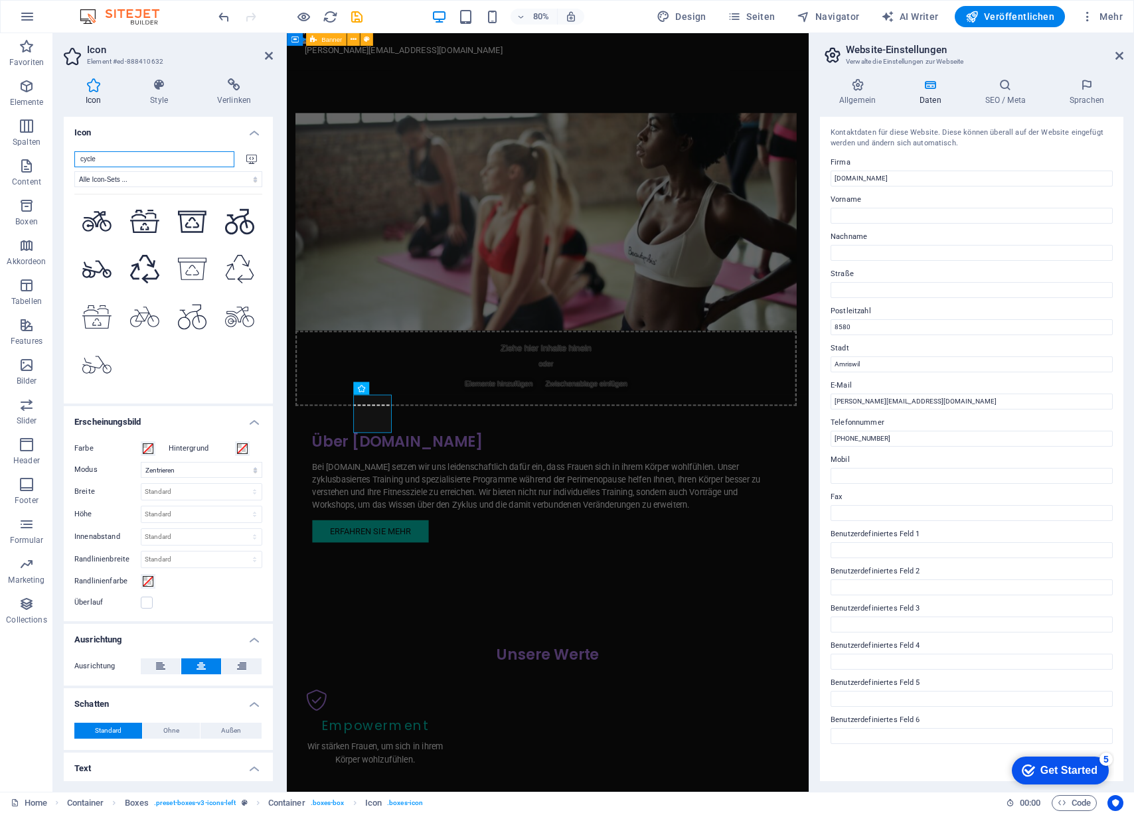
scroll to position [659, 0]
click at [117, 160] on input "cycle" at bounding box center [154, 159] width 160 height 16
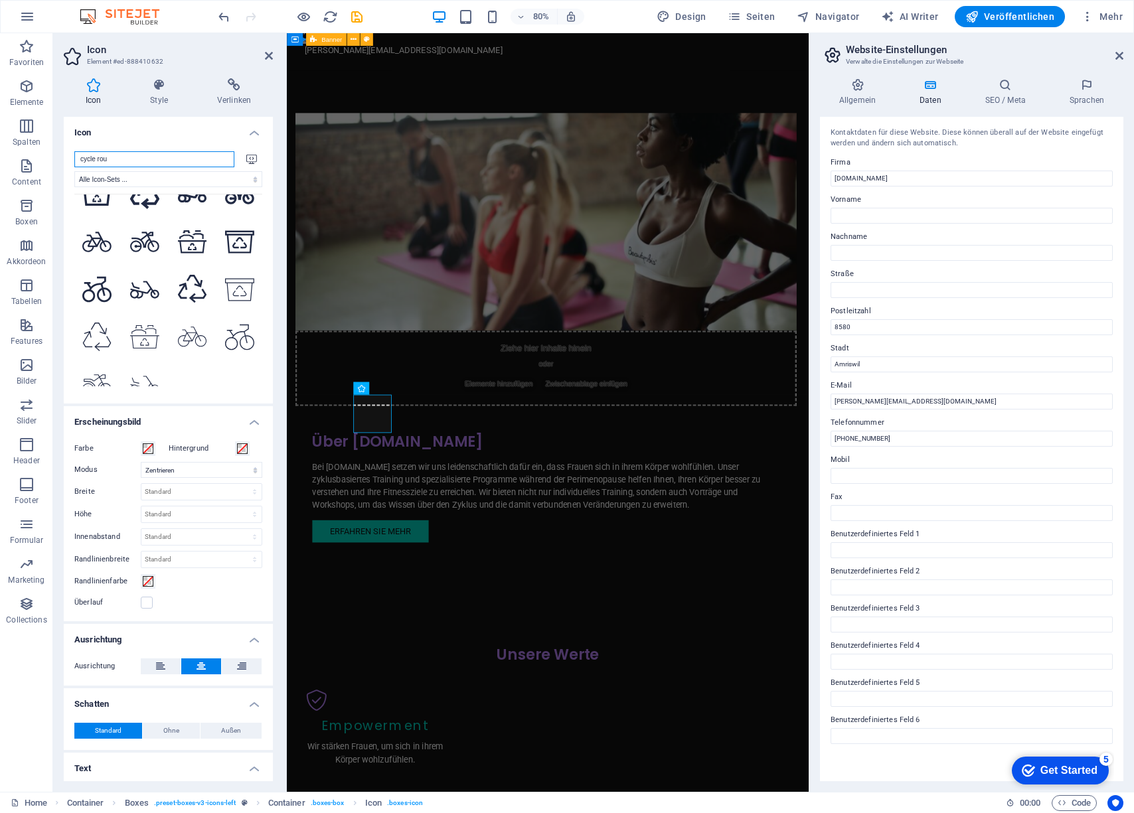
scroll to position [0, 0]
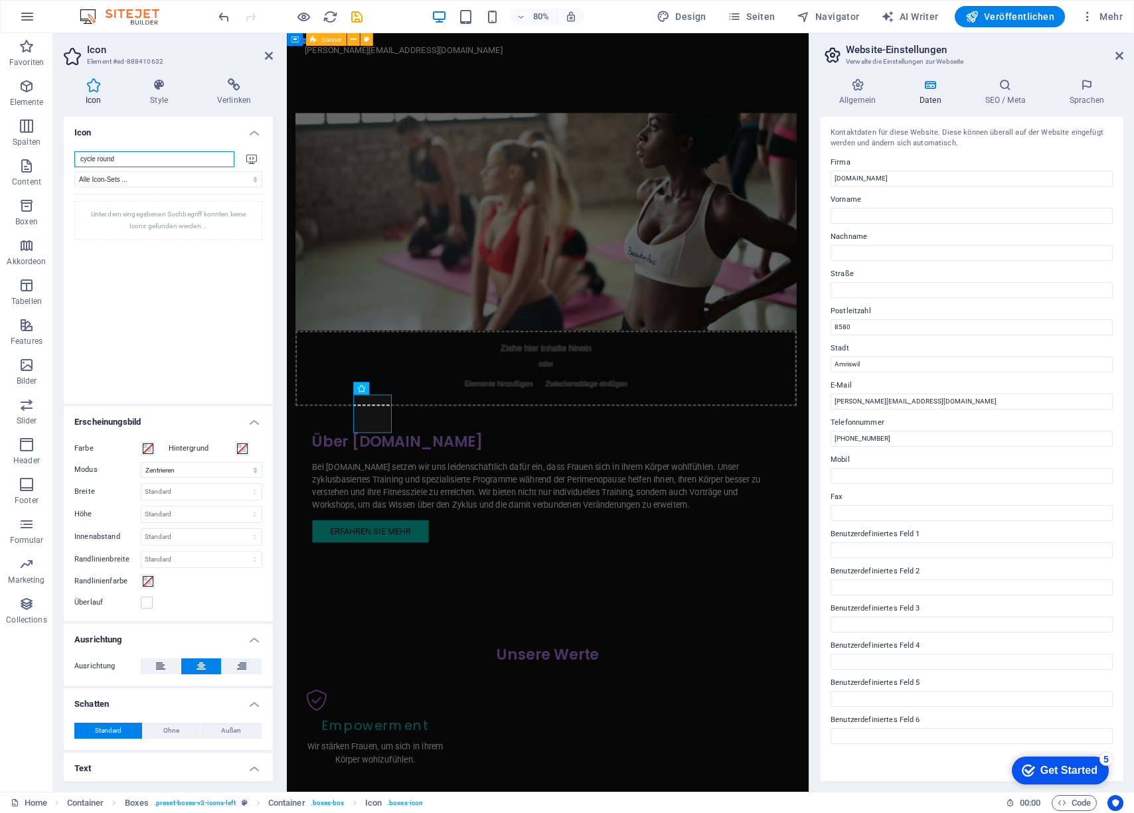
drag, startPoint x: 120, startPoint y: 160, endPoint x: 76, endPoint y: 155, distance: 44.7
click at [76, 155] on input "cycle round" at bounding box center [154, 159] width 160 height 16
drag, startPoint x: 122, startPoint y: 161, endPoint x: 72, endPoint y: 158, distance: 50.5
click at [72, 158] on div "round cycle Alle Icon-Sets ... IcoFont Ionicons FontAwesome Brands FontAwesome …" at bounding box center [168, 272] width 209 height 263
drag, startPoint x: 1130, startPoint y: 57, endPoint x: 129, endPoint y: 157, distance: 1005.1
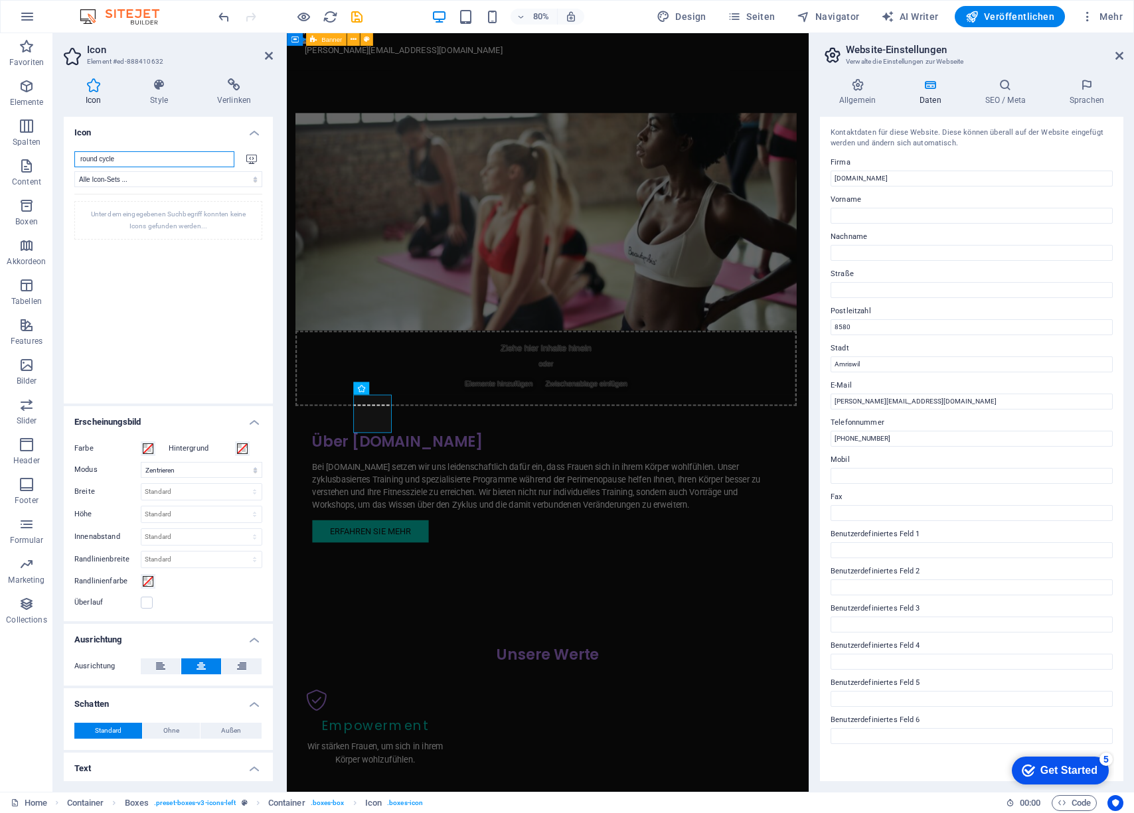
click at [129, 157] on input "round cycle" at bounding box center [154, 159] width 160 height 16
drag, startPoint x: 122, startPoint y: 157, endPoint x: 70, endPoint y: 153, distance: 52.6
click at [70, 154] on div "round cycle Alle Icon-Sets ... IcoFont Ionicons FontAwesome Brands FontAwesome …" at bounding box center [168, 272] width 209 height 263
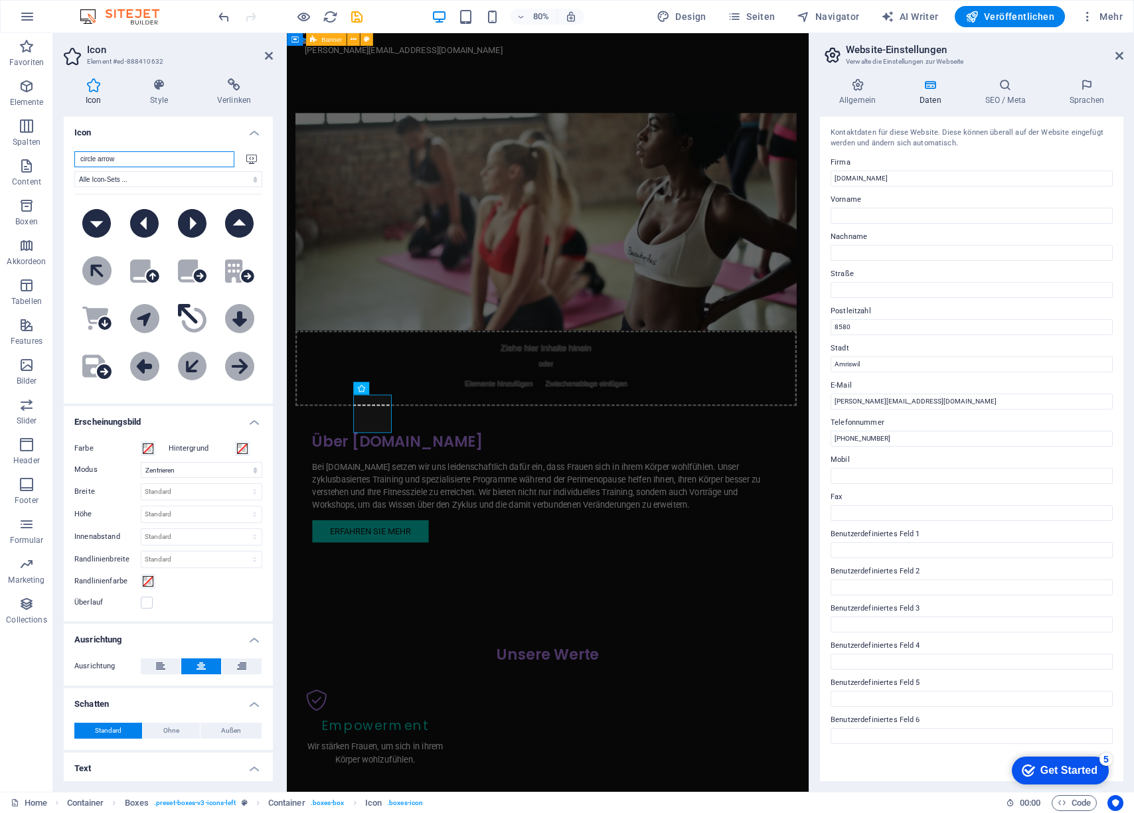
drag, startPoint x: 126, startPoint y: 155, endPoint x: 100, endPoint y: 159, distance: 26.2
click at [100, 159] on input "circle arrow" at bounding box center [154, 159] width 160 height 16
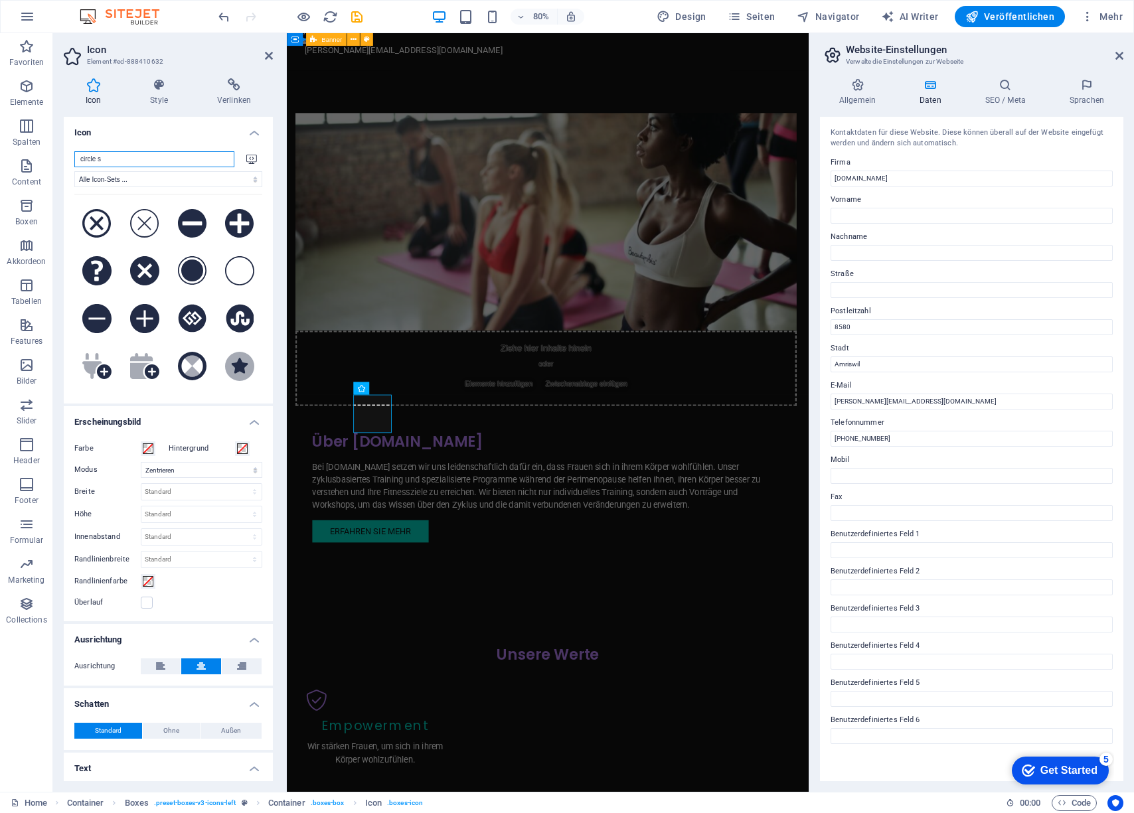
type input "circle"
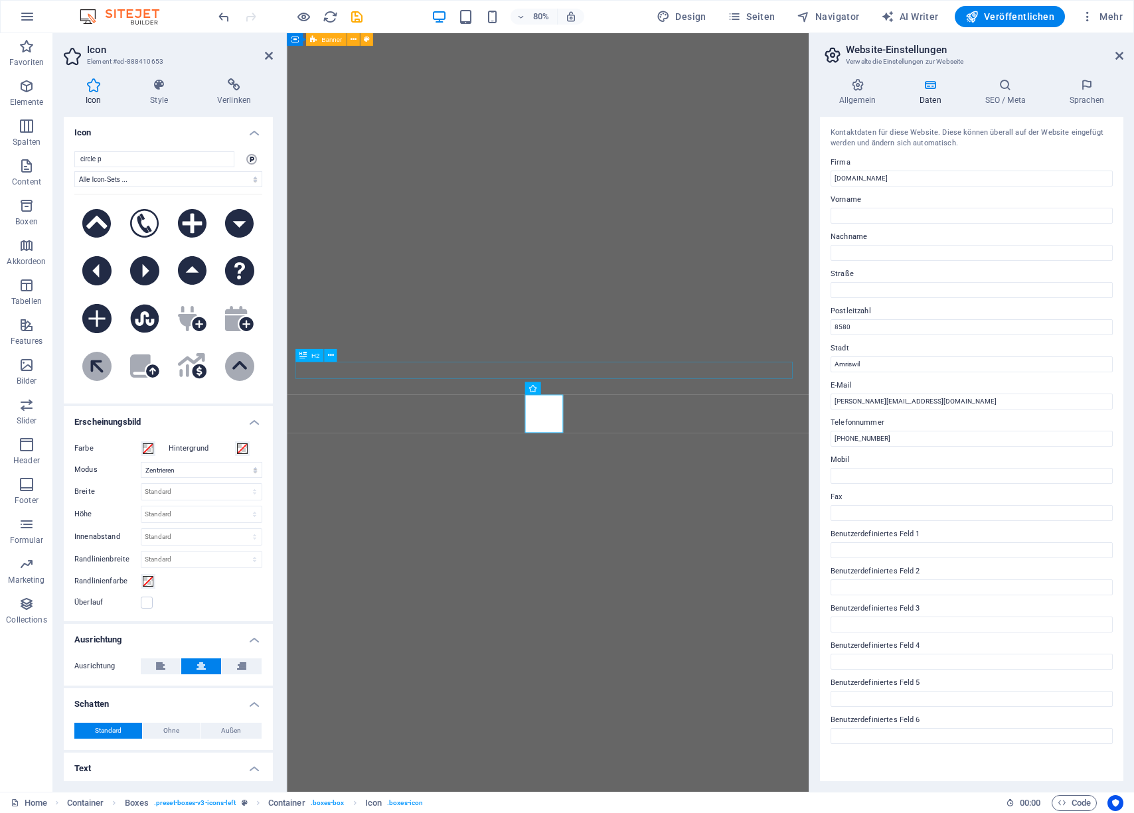
select select "xMidYMid"
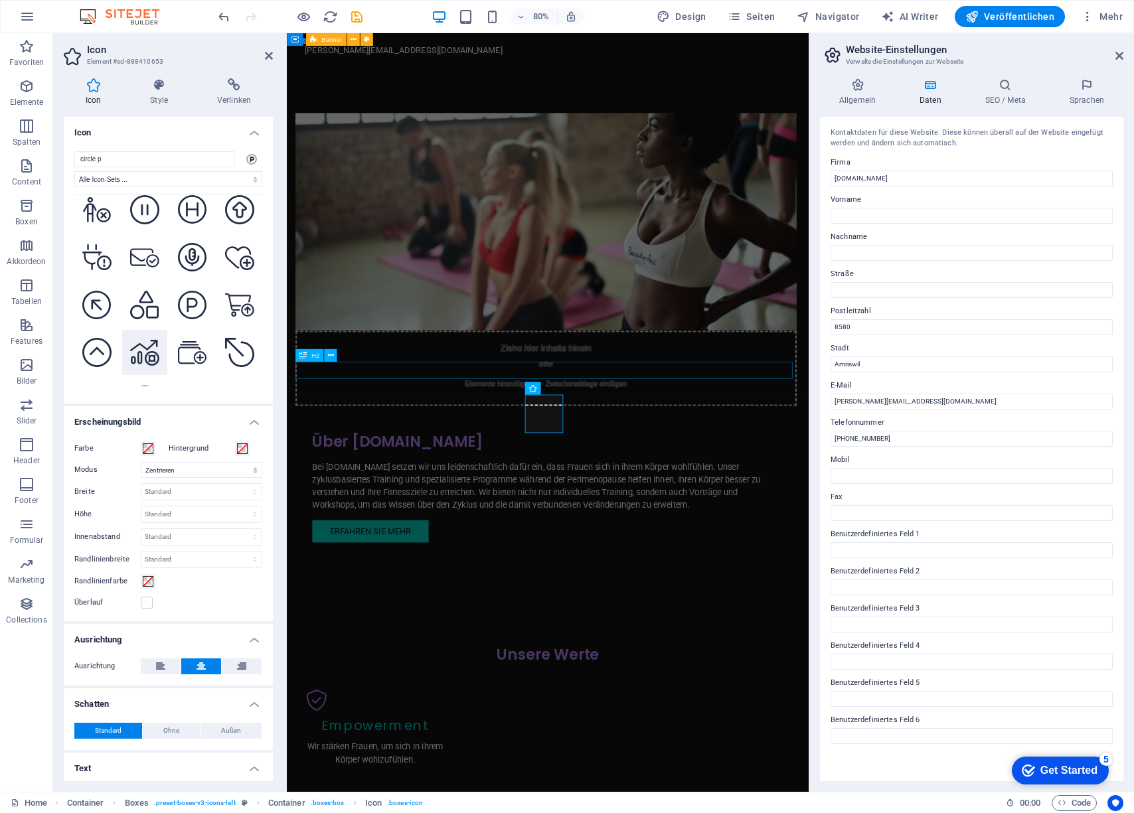
scroll to position [2710, 0]
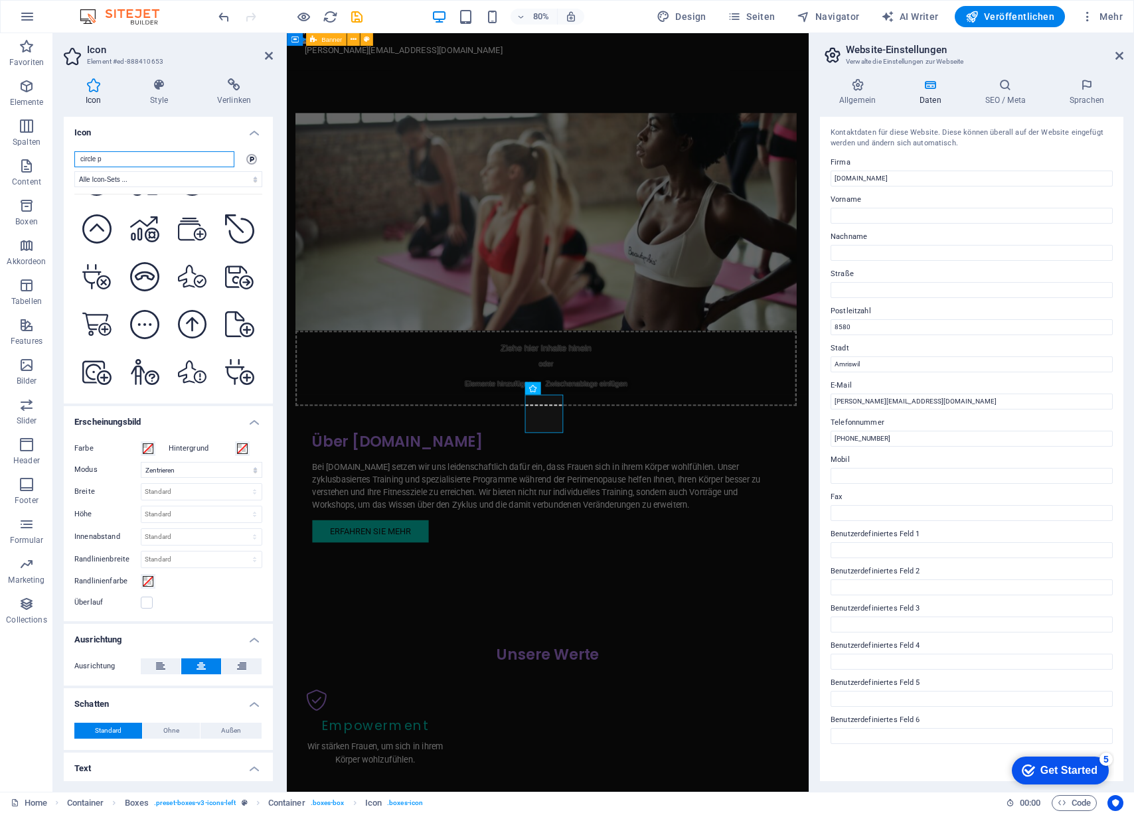
drag, startPoint x: 105, startPoint y: 159, endPoint x: 64, endPoint y: 155, distance: 40.6
click at [64, 155] on div "circle p .fa-secondary{opacity:.4} Alle Icon-Sets ... IcoFont Ionicons FontAwes…" at bounding box center [168, 272] width 209 height 263
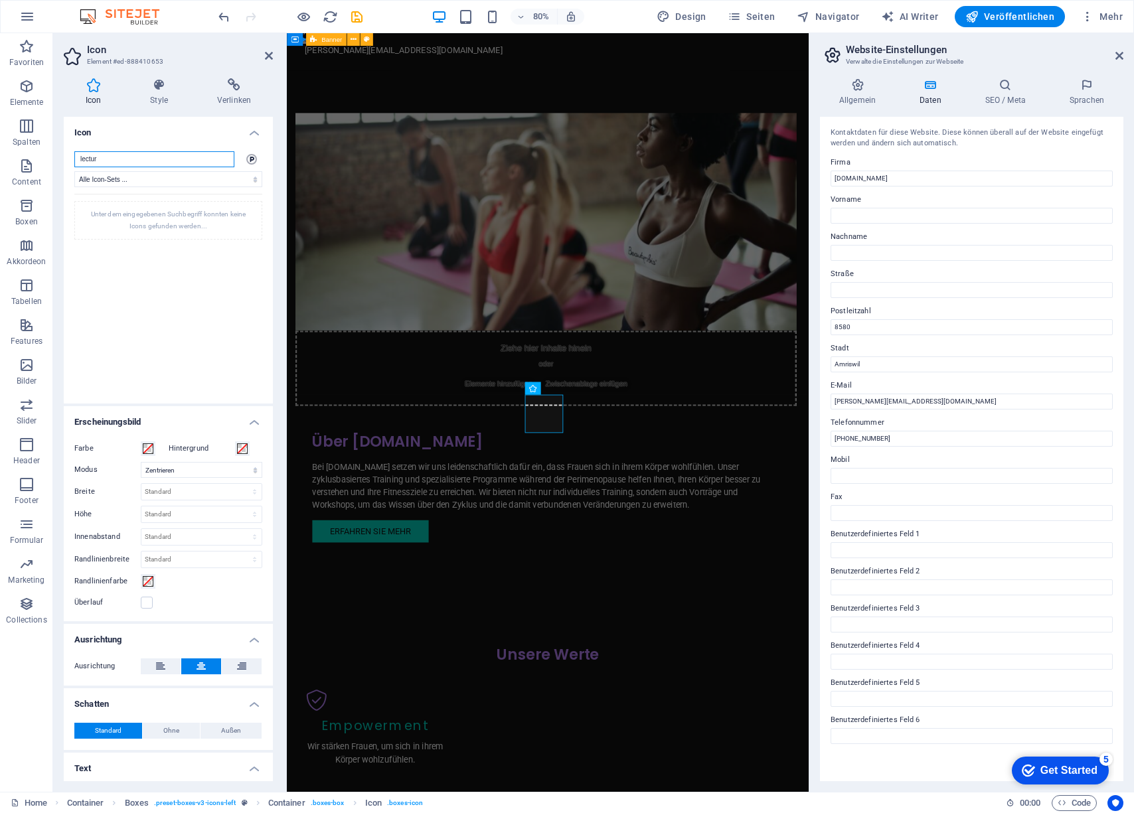
scroll to position [0, 0]
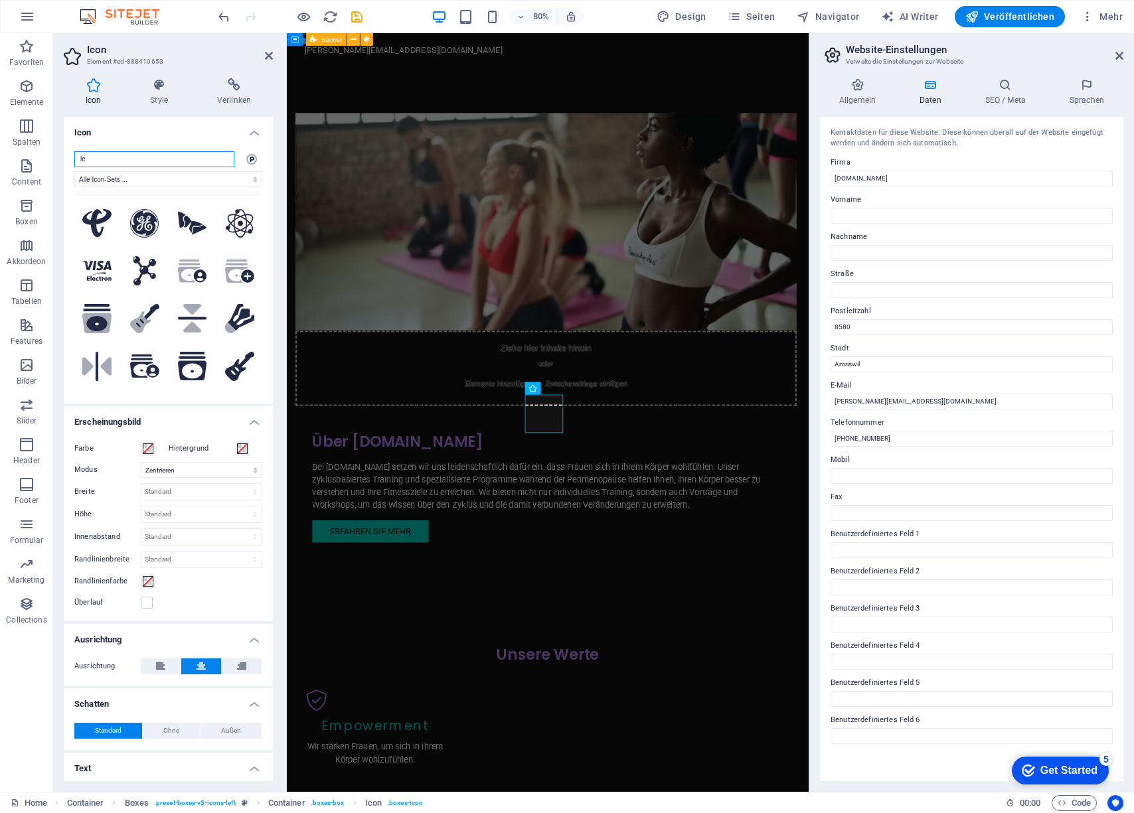
type input "l"
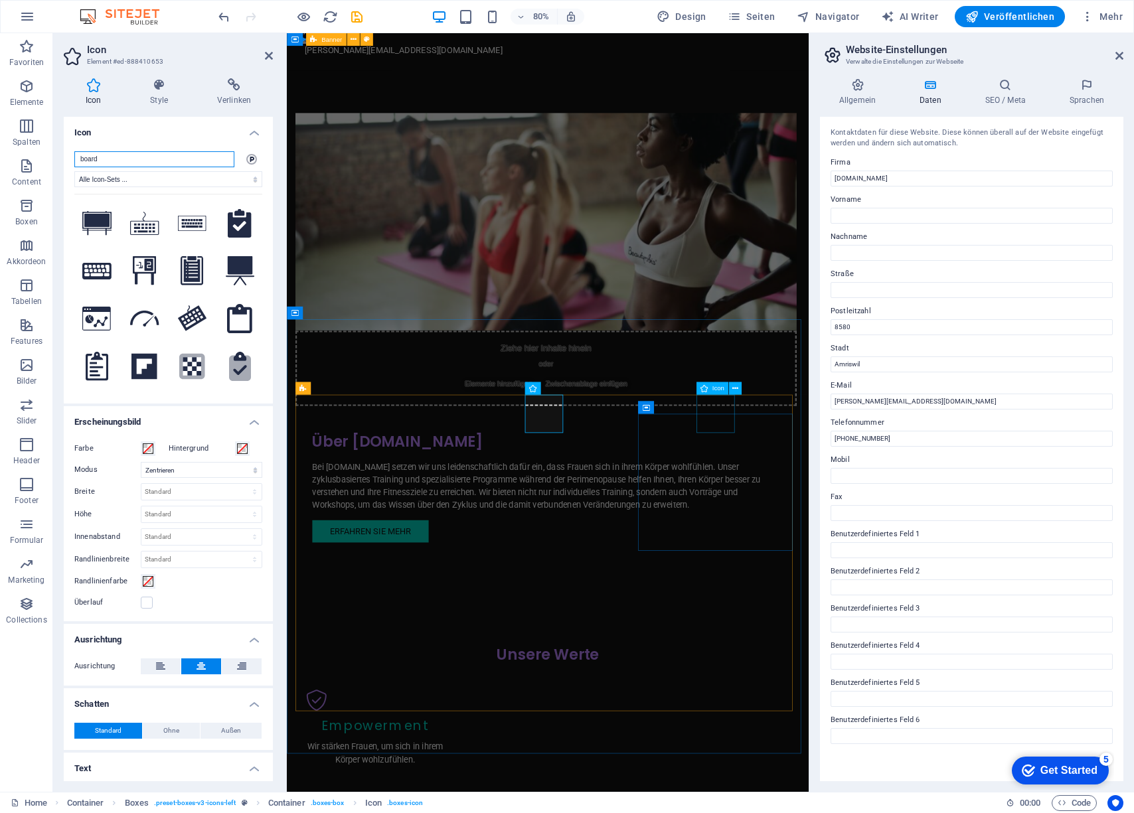
click at [716, 388] on span "Icon" at bounding box center [719, 388] width 12 height 7
type input "board"
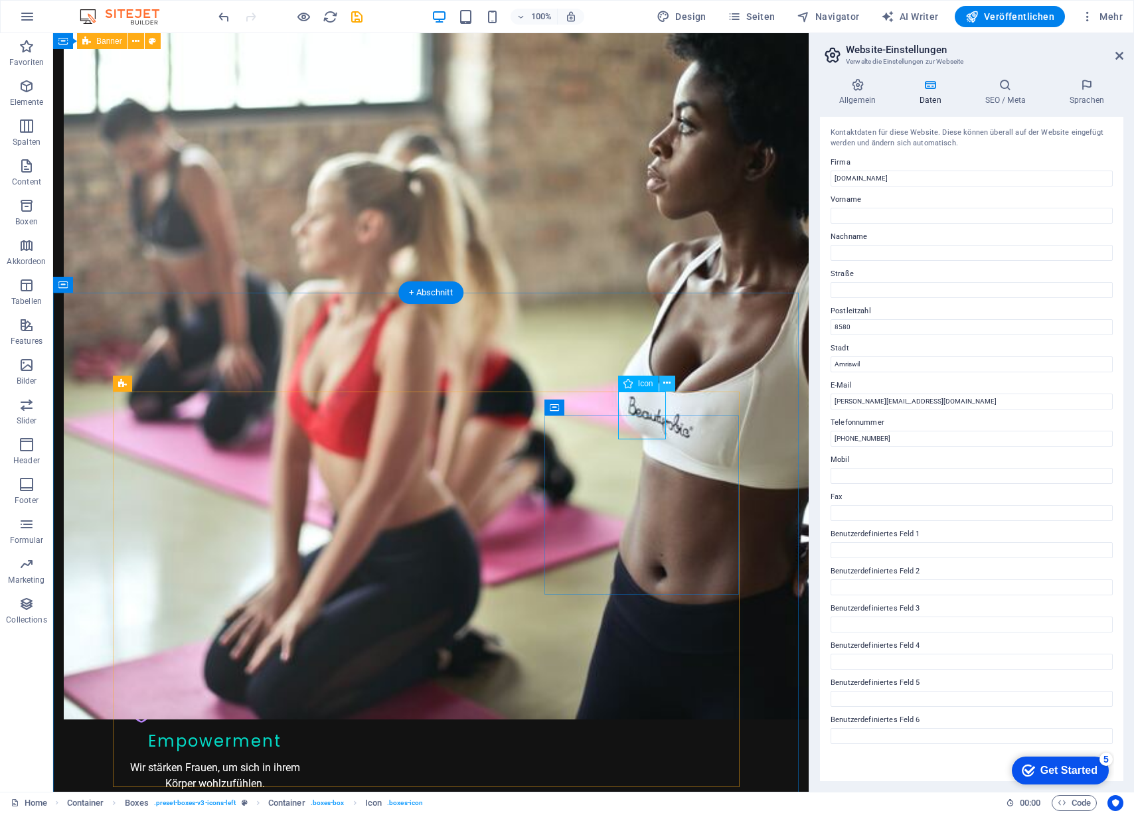
click at [666, 385] on icon at bounding box center [666, 384] width 7 height 14
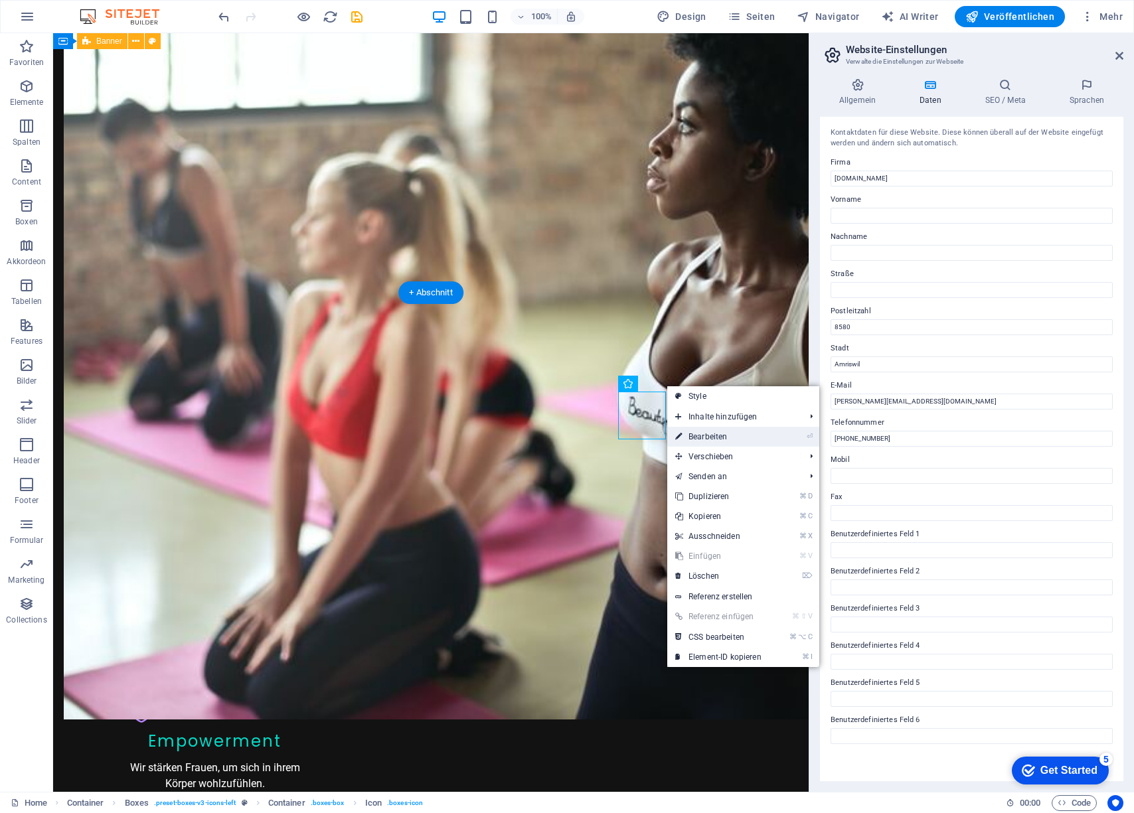
drag, startPoint x: 676, startPoint y: 428, endPoint x: 485, endPoint y: 493, distance: 201.2
click at [676, 428] on icon at bounding box center [678, 437] width 7 height 20
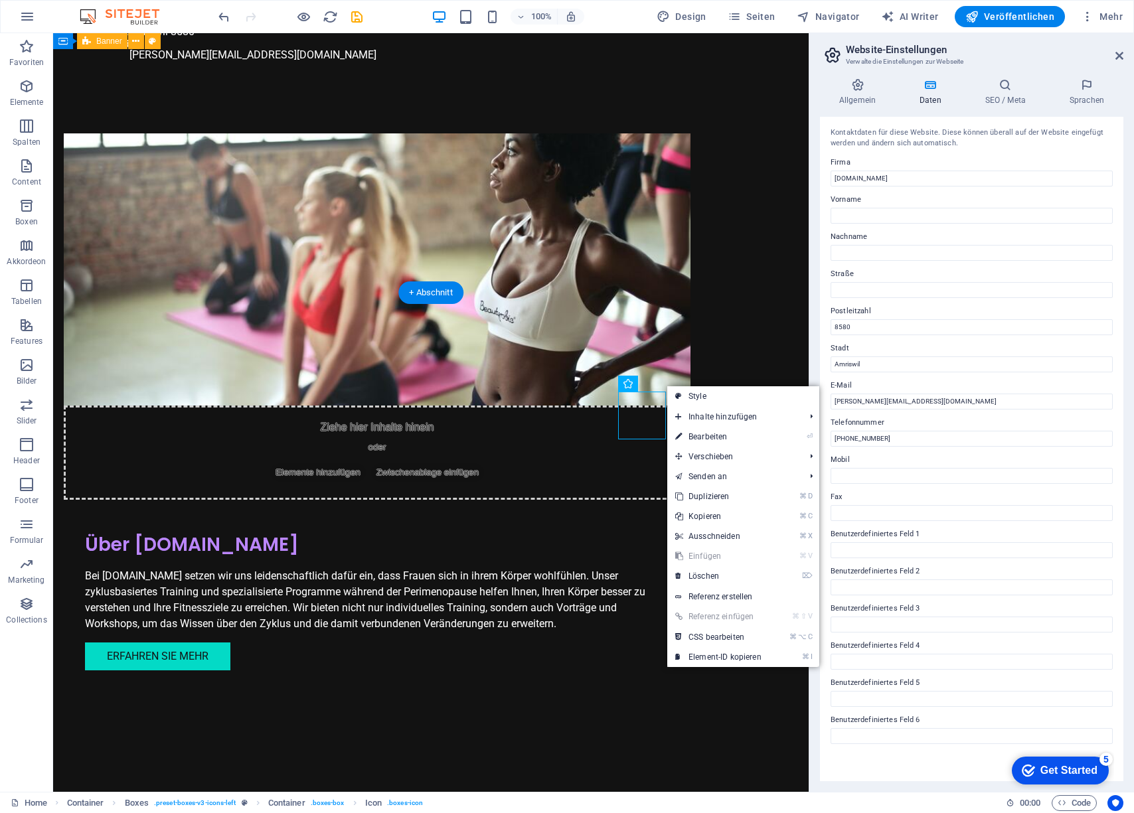
select select "xMidYMid"
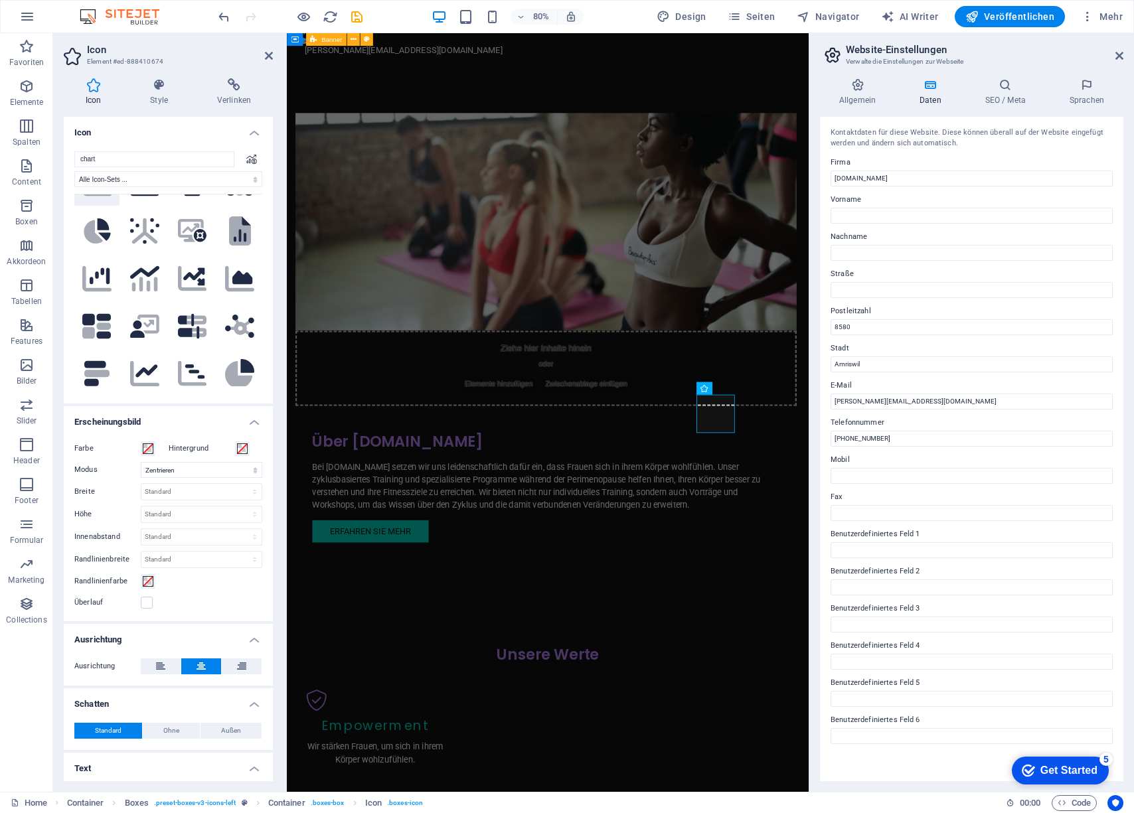
scroll to position [363, 0]
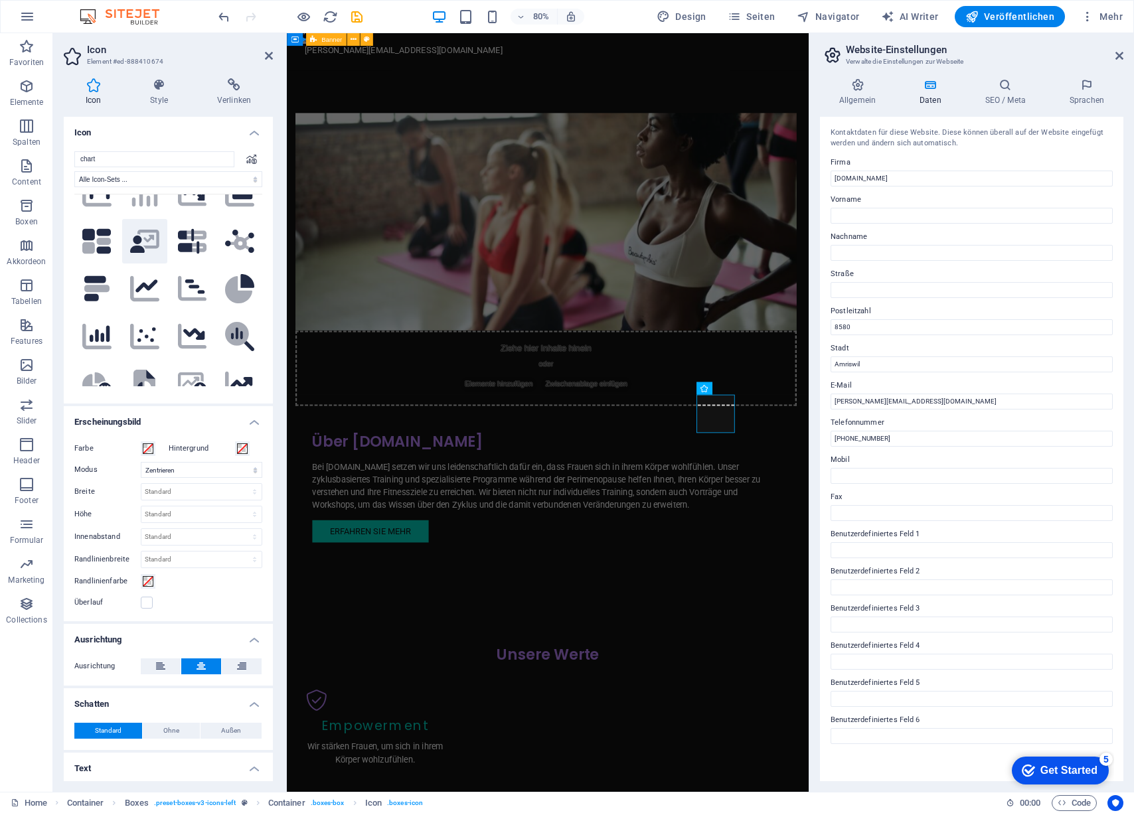
click at [141, 253] on icon at bounding box center [137, 244] width 15 height 17
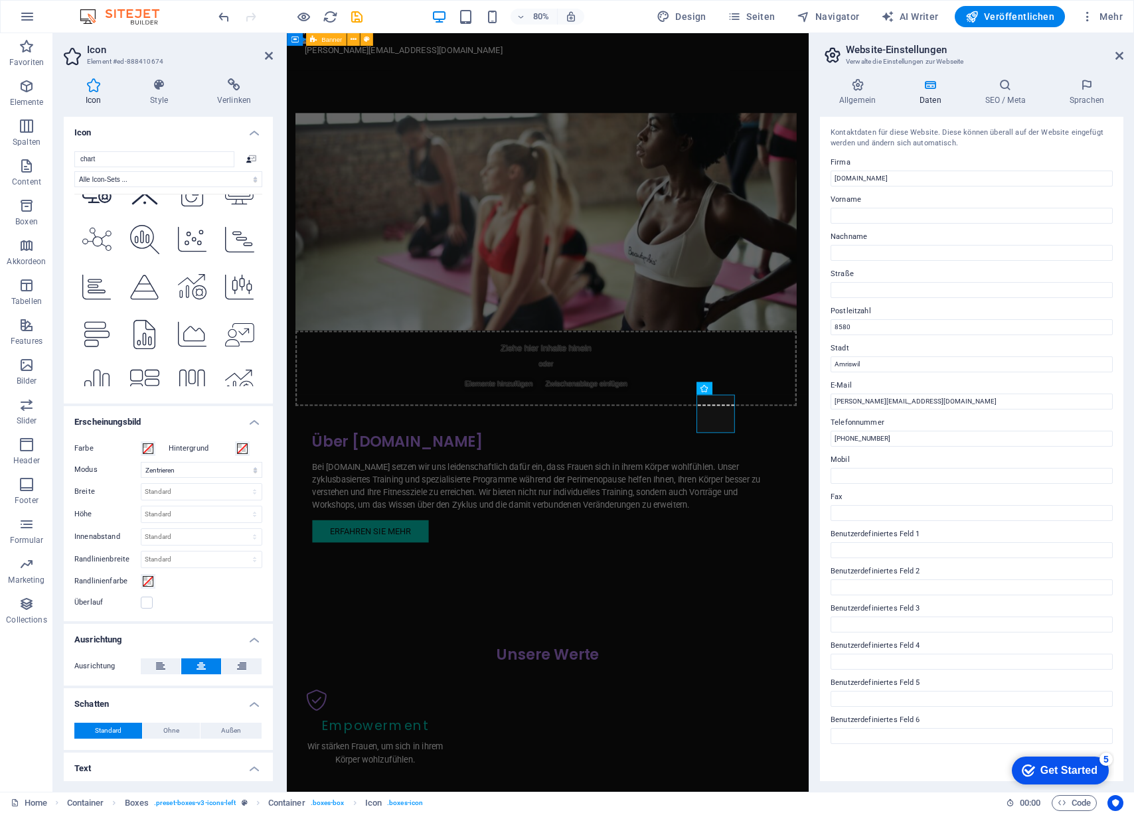
scroll to position [1859, 0]
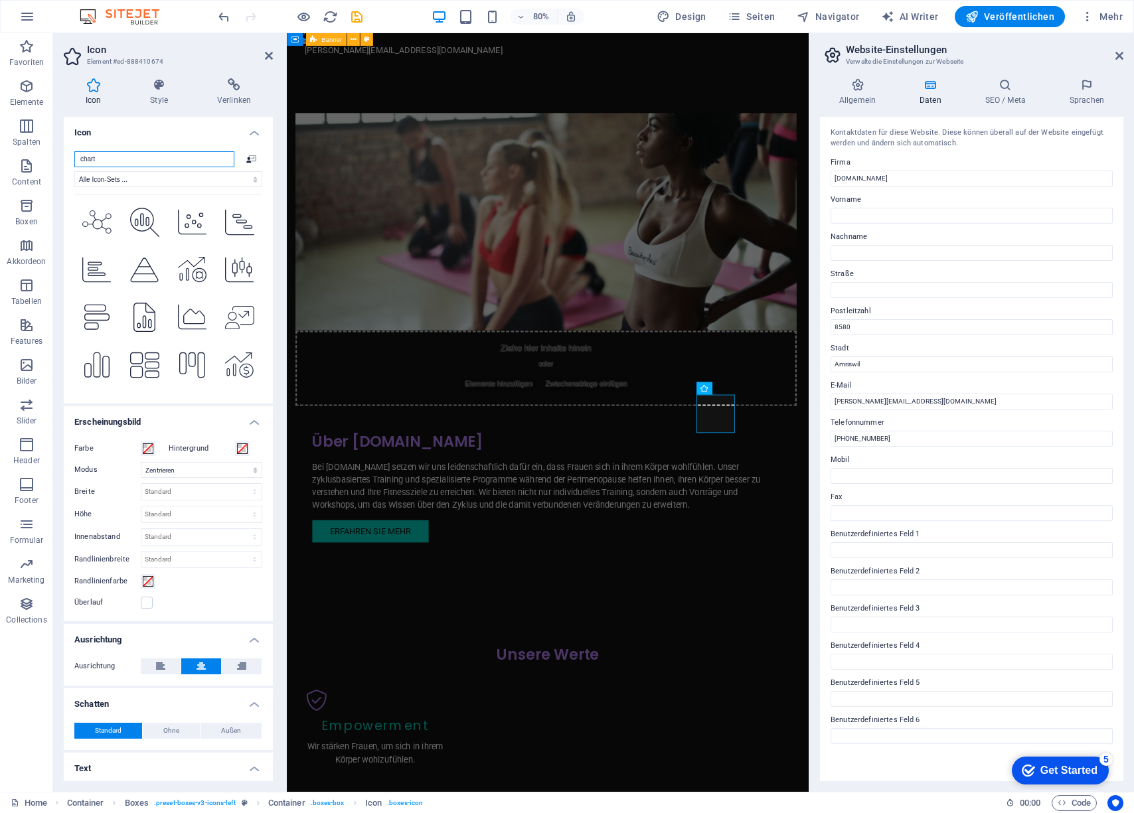
click at [104, 159] on input "chart" at bounding box center [154, 159] width 160 height 16
drag, startPoint x: 104, startPoint y: 159, endPoint x: 60, endPoint y: 157, distance: 43.8
click at [60, 157] on div "Icon Style Verlinken Icon chart .fa-secondary{opacity:.4} Alle Icon-Sets ... Ic…" at bounding box center [168, 430] width 230 height 724
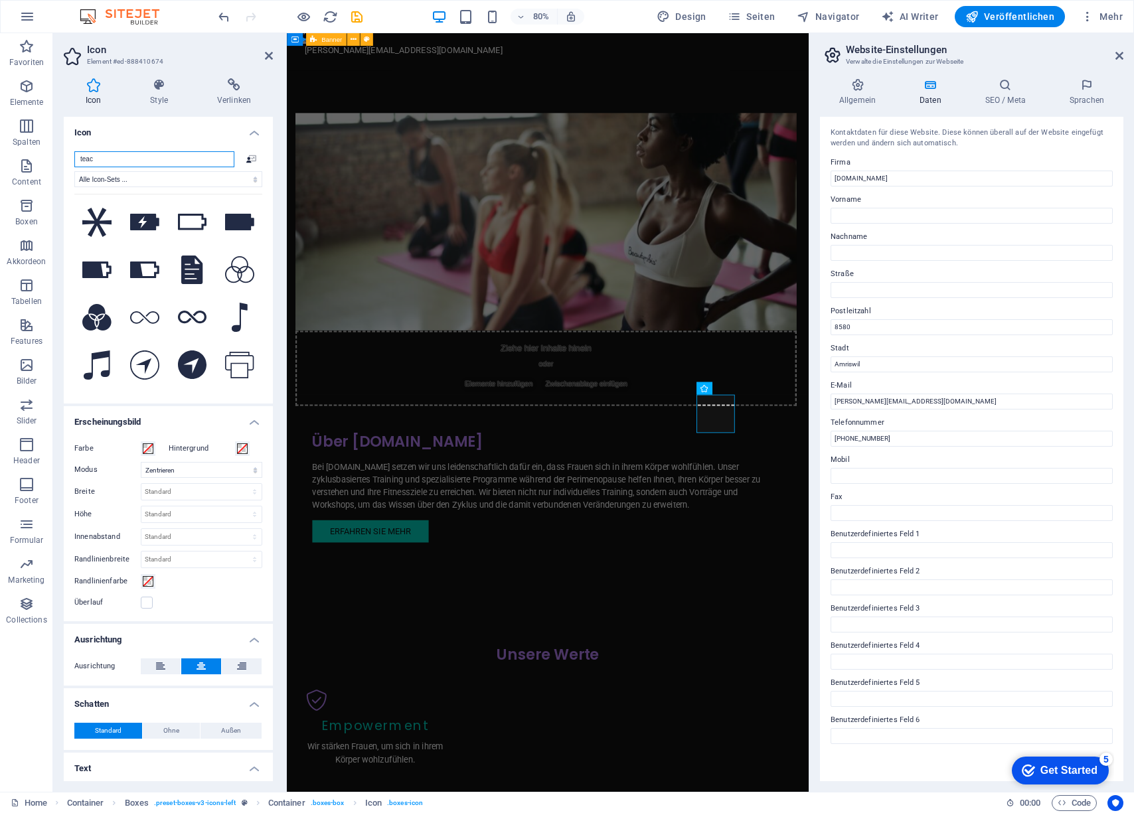
scroll to position [1041, 0]
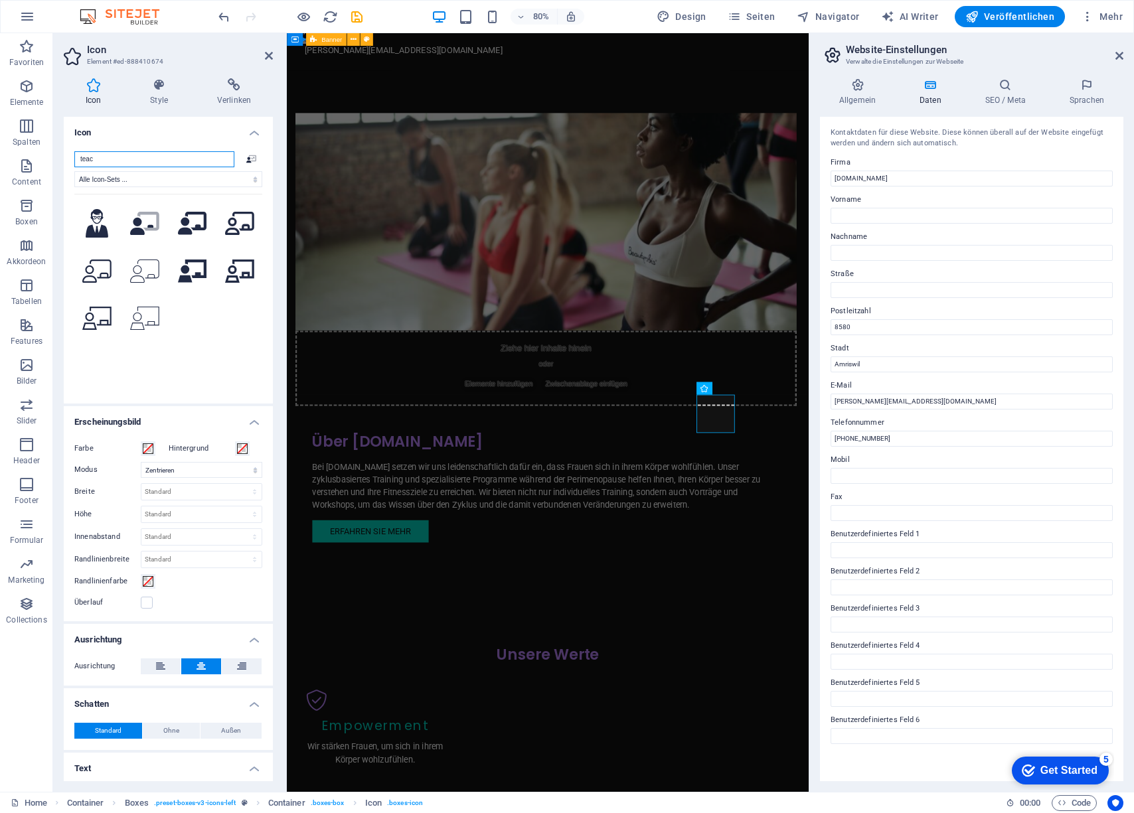
type input "teach"
drag, startPoint x: 106, startPoint y: 161, endPoint x: 68, endPoint y: 160, distance: 37.9
click at [68, 160] on div "teach .fa-secondary{opacity:.4} Alle Icon-Sets ... IcoFont Ionicons FontAwesome…" at bounding box center [168, 272] width 209 height 263
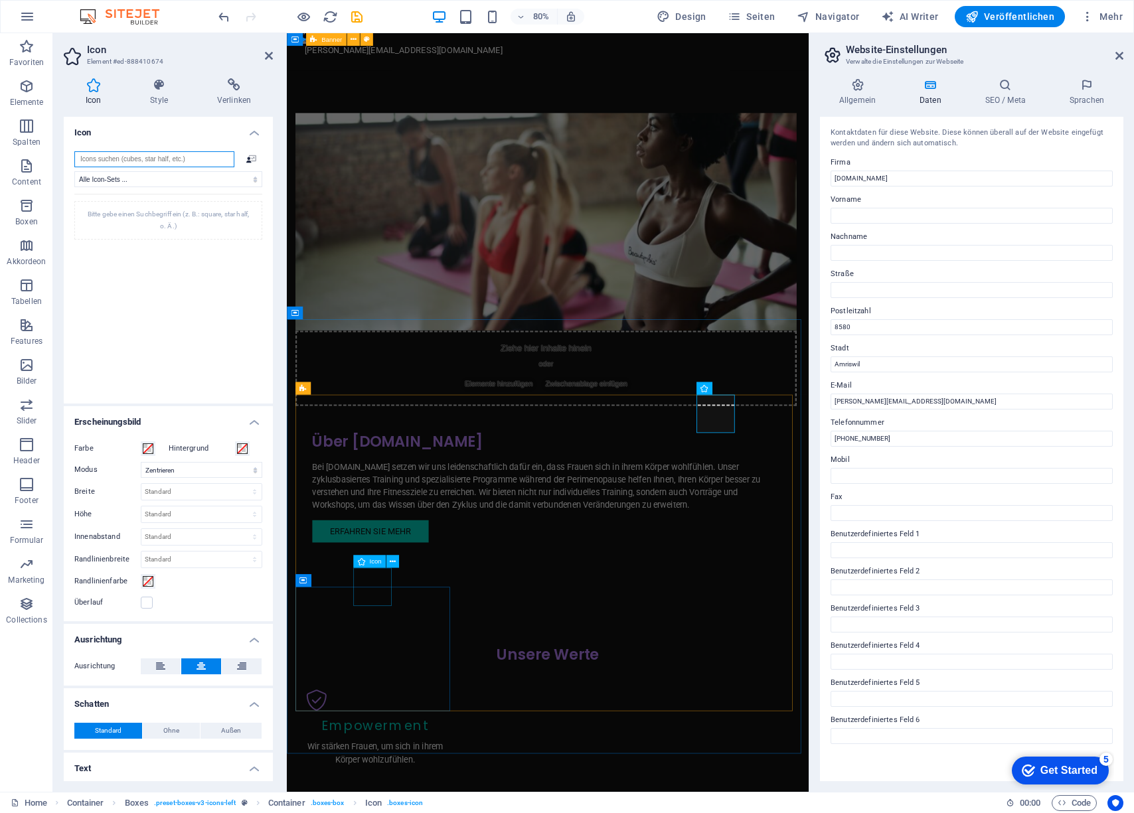
click at [369, 562] on div "Icon" at bounding box center [369, 561] width 33 height 13
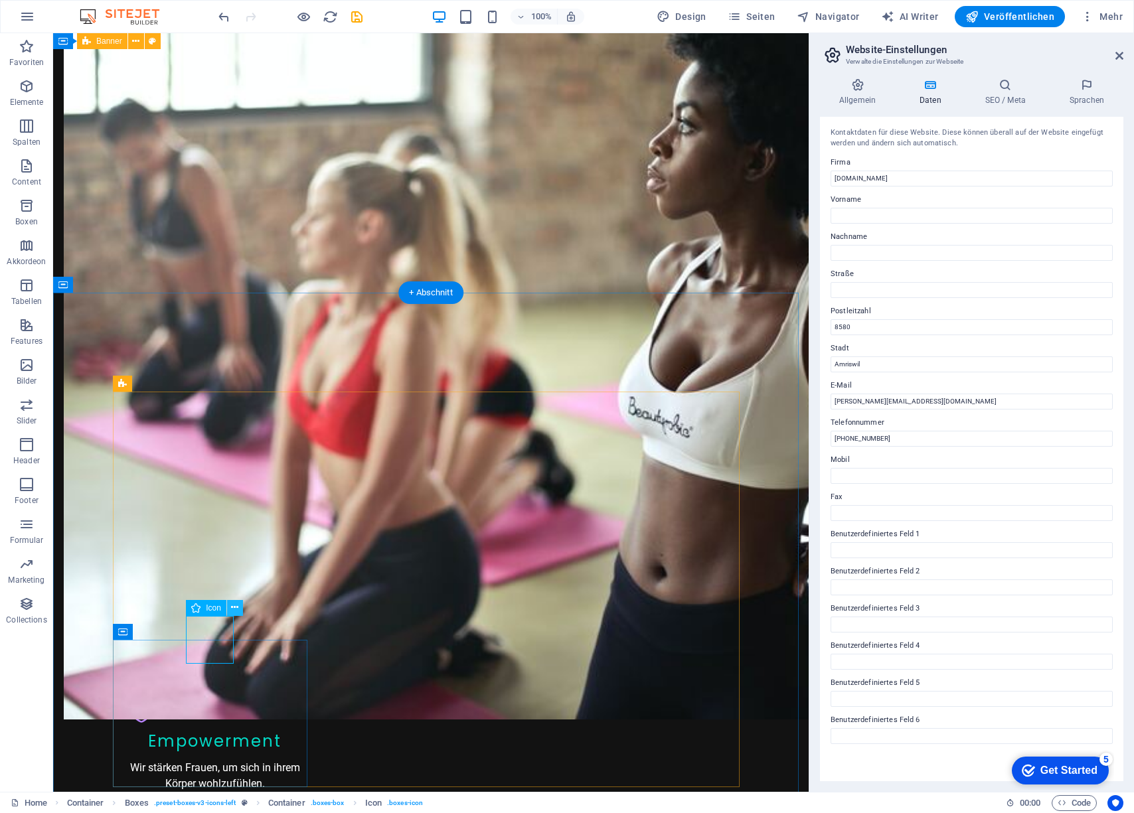
click at [234, 610] on icon at bounding box center [234, 608] width 7 height 14
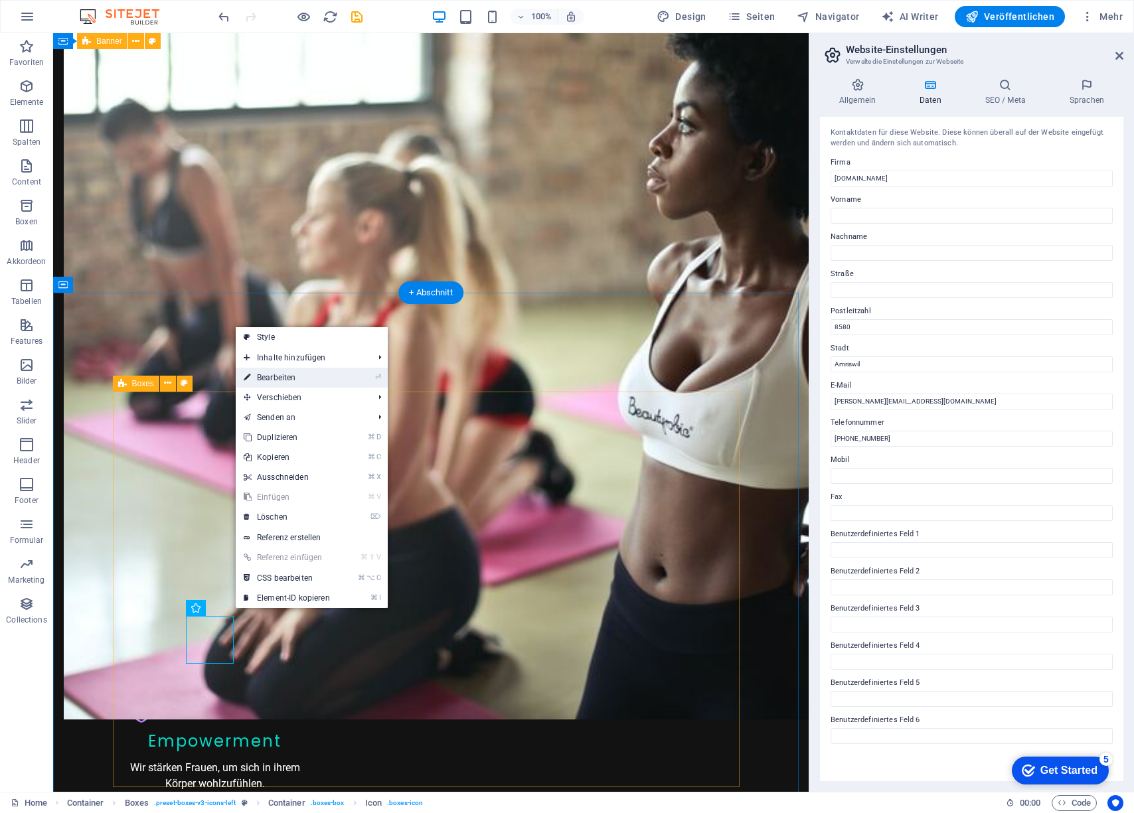
click at [286, 377] on link "⏎ Bearbeiten" at bounding box center [287, 378] width 102 height 20
select select "xMidYMid"
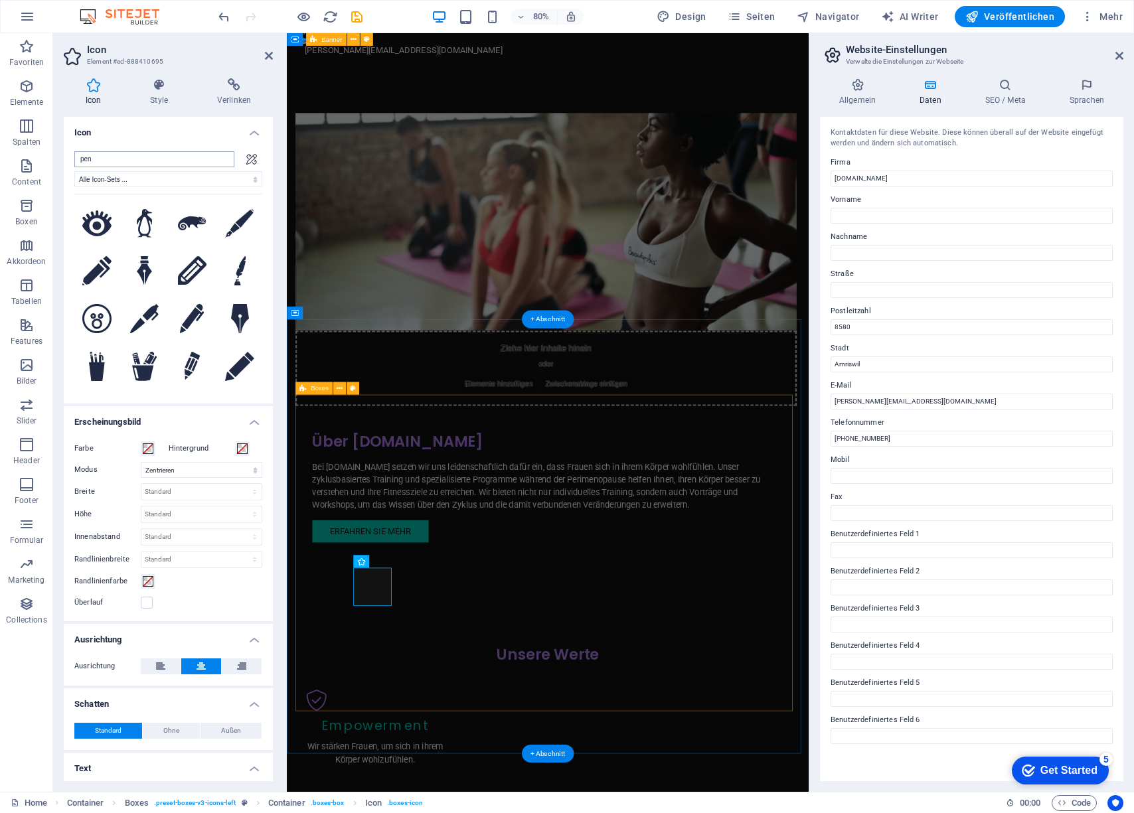
drag, startPoint x: 109, startPoint y: 160, endPoint x: 76, endPoint y: 160, distance: 32.5
click at [76, 160] on input "pen" at bounding box center [154, 159] width 160 height 16
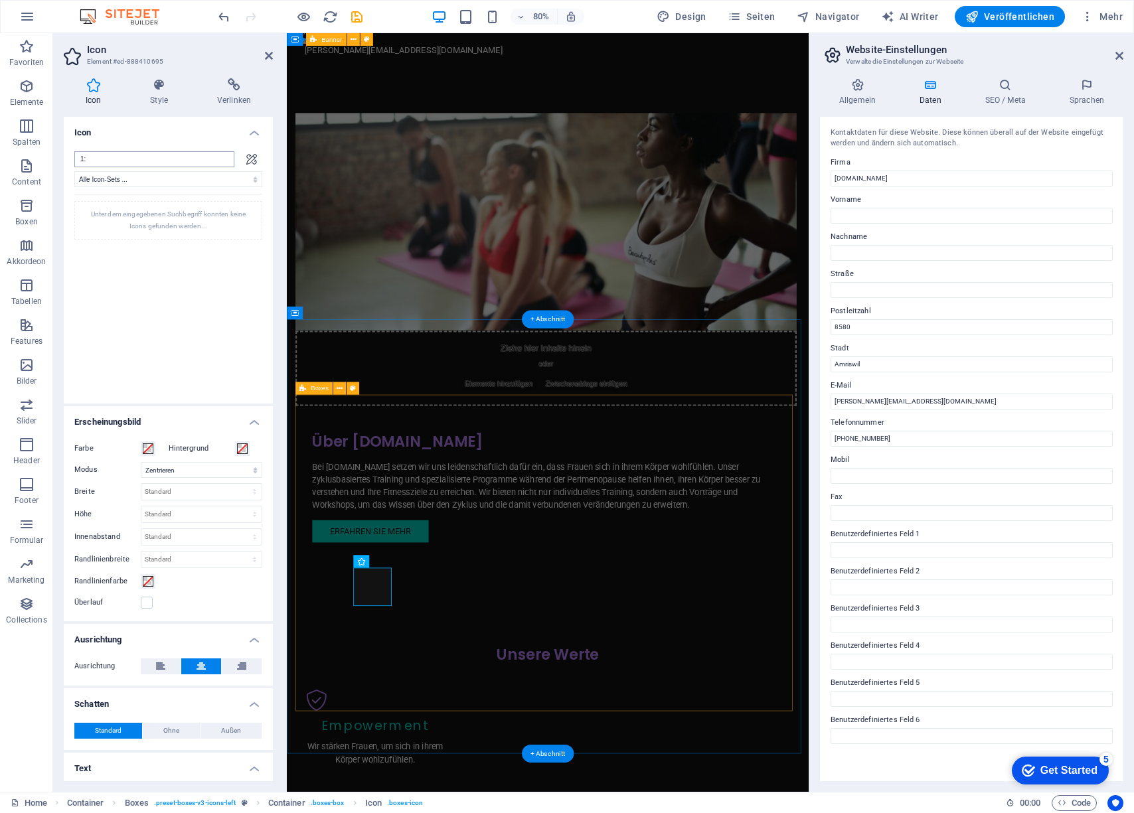
type input "1"
drag, startPoint x: 102, startPoint y: 159, endPoint x: 73, endPoint y: 157, distance: 28.6
click at [73, 157] on div "sing Alle Icon-Sets ... IcoFont Ionicons FontAwesome Brands FontAwesome Duotone…" at bounding box center [168, 272] width 209 height 263
type input "r"
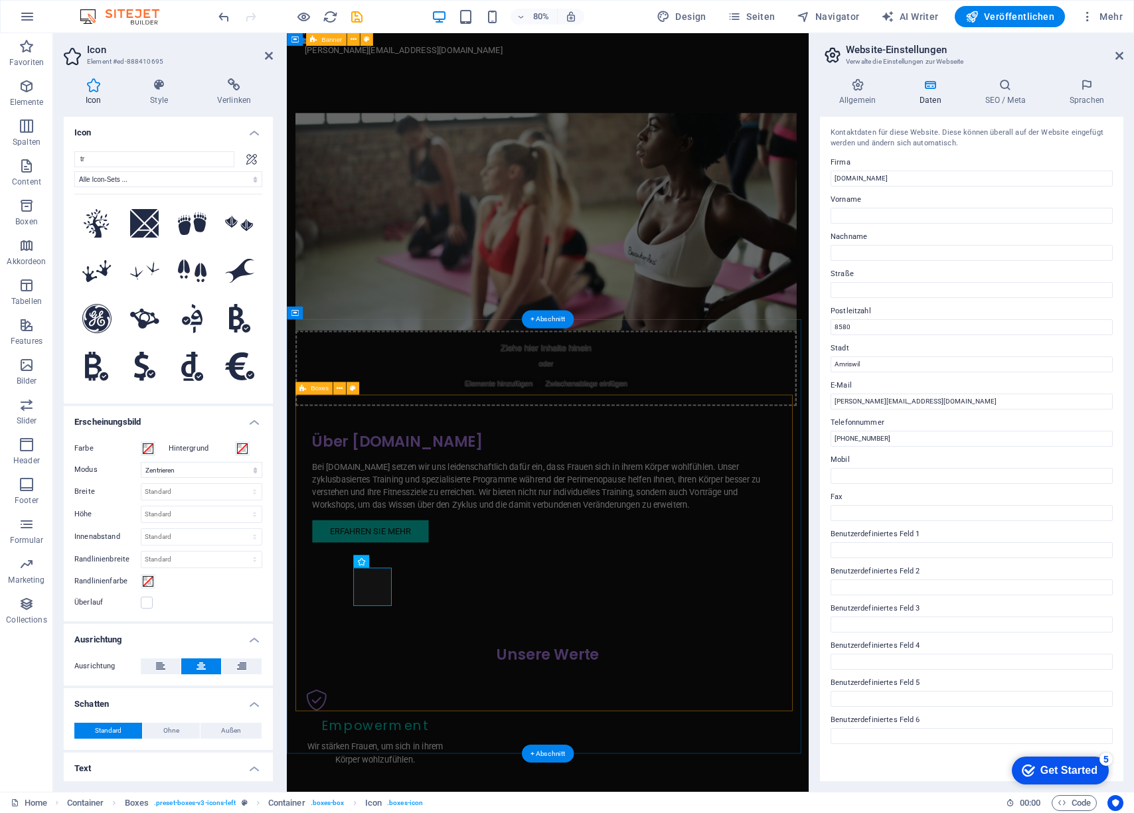
type input "t"
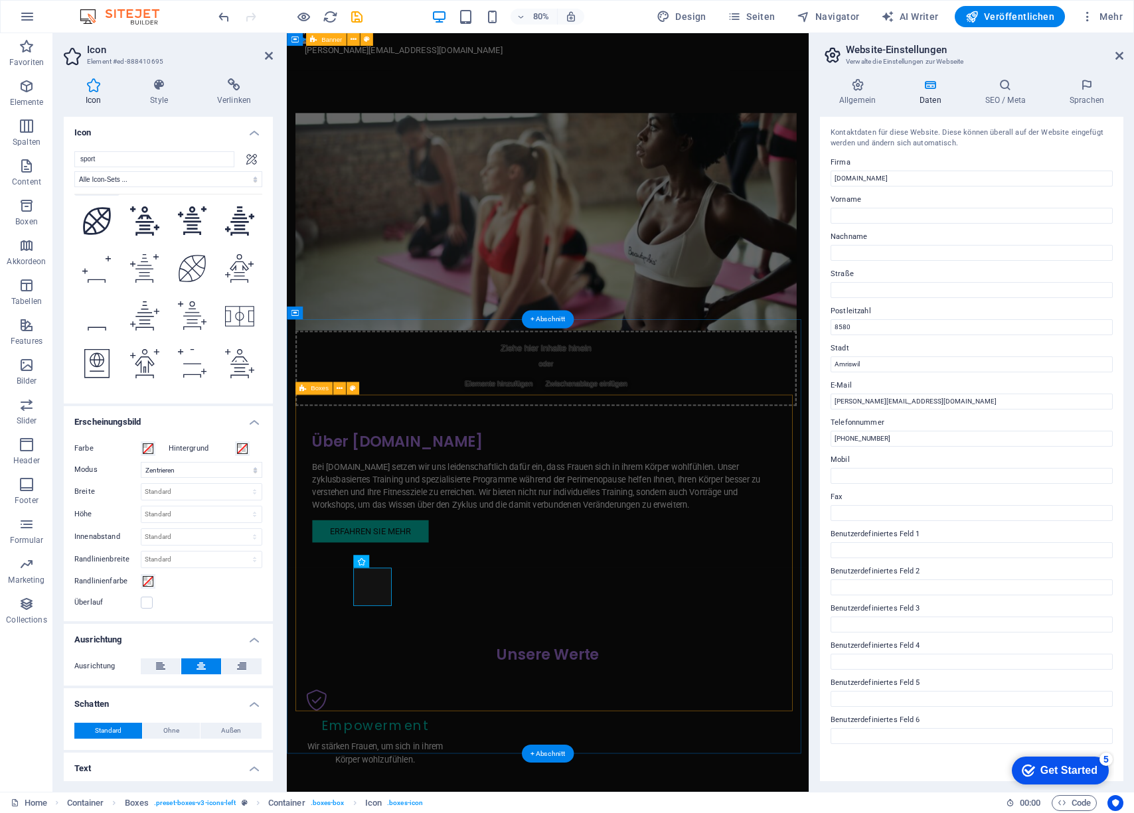
scroll to position [32, 0]
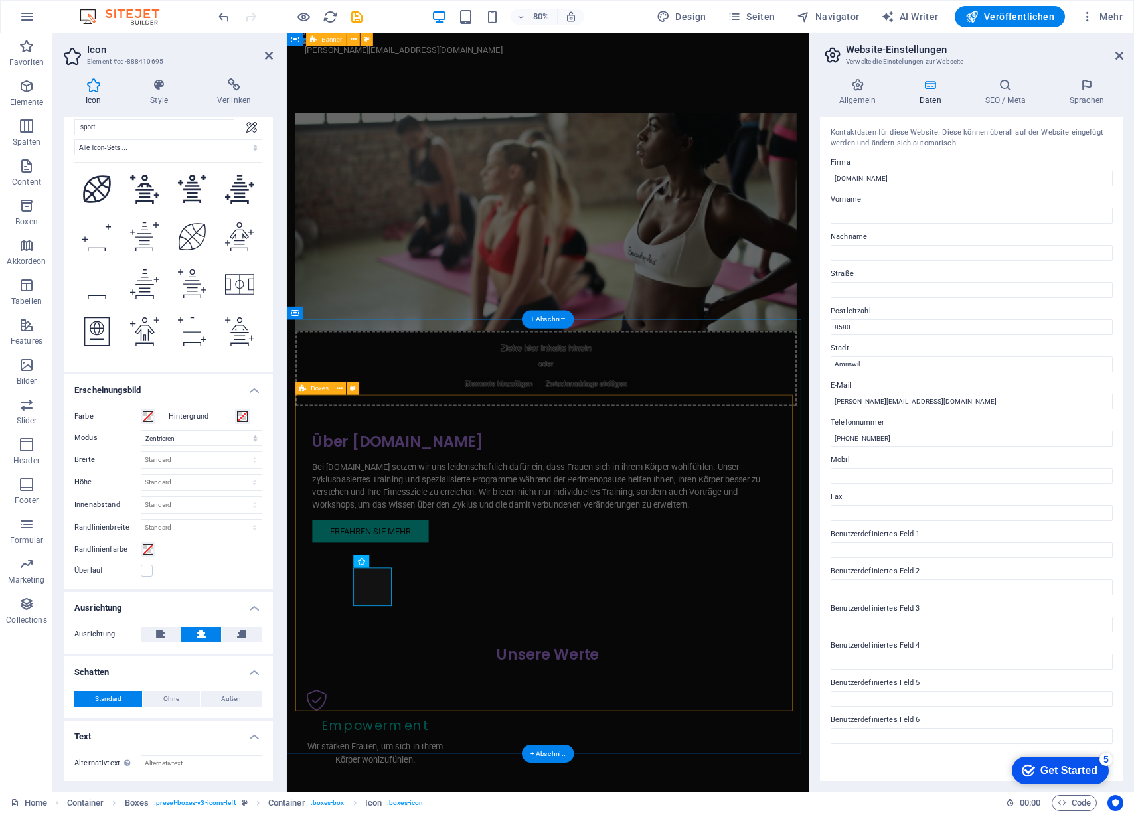
drag, startPoint x: 103, startPoint y: 131, endPoint x: 57, endPoint y: 131, distance: 45.8
click at [57, 131] on div "Icon Style Verlinken Icon sport Alle Icon-Sets ... IcoFont Ionicons FontAwesome…" at bounding box center [168, 430] width 230 height 724
type input "s"
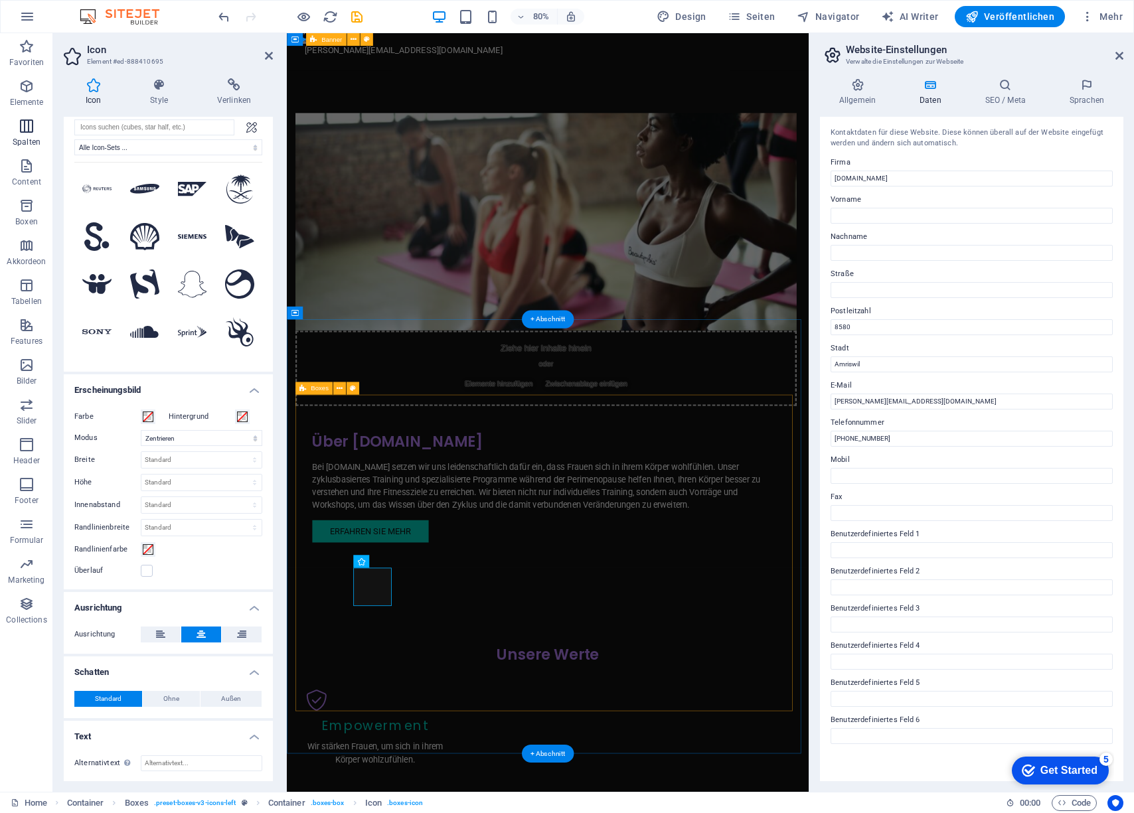
scroll to position [0, 0]
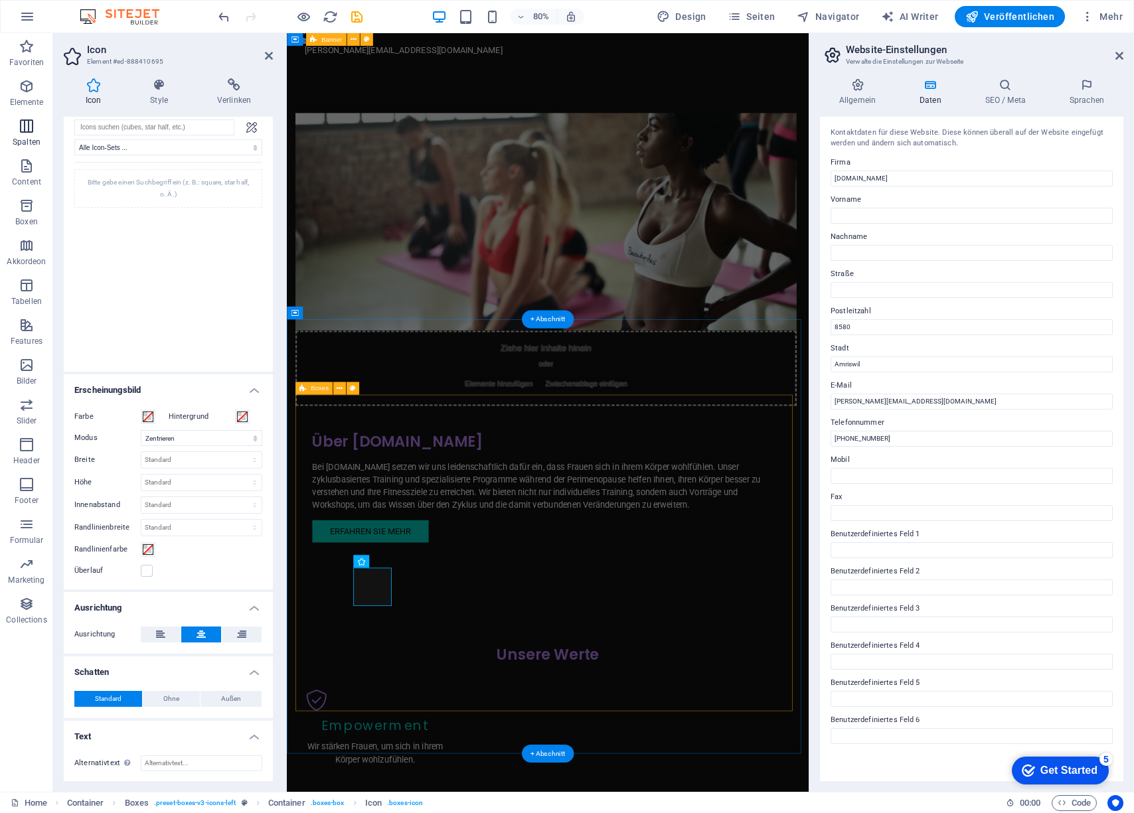
type input "f"
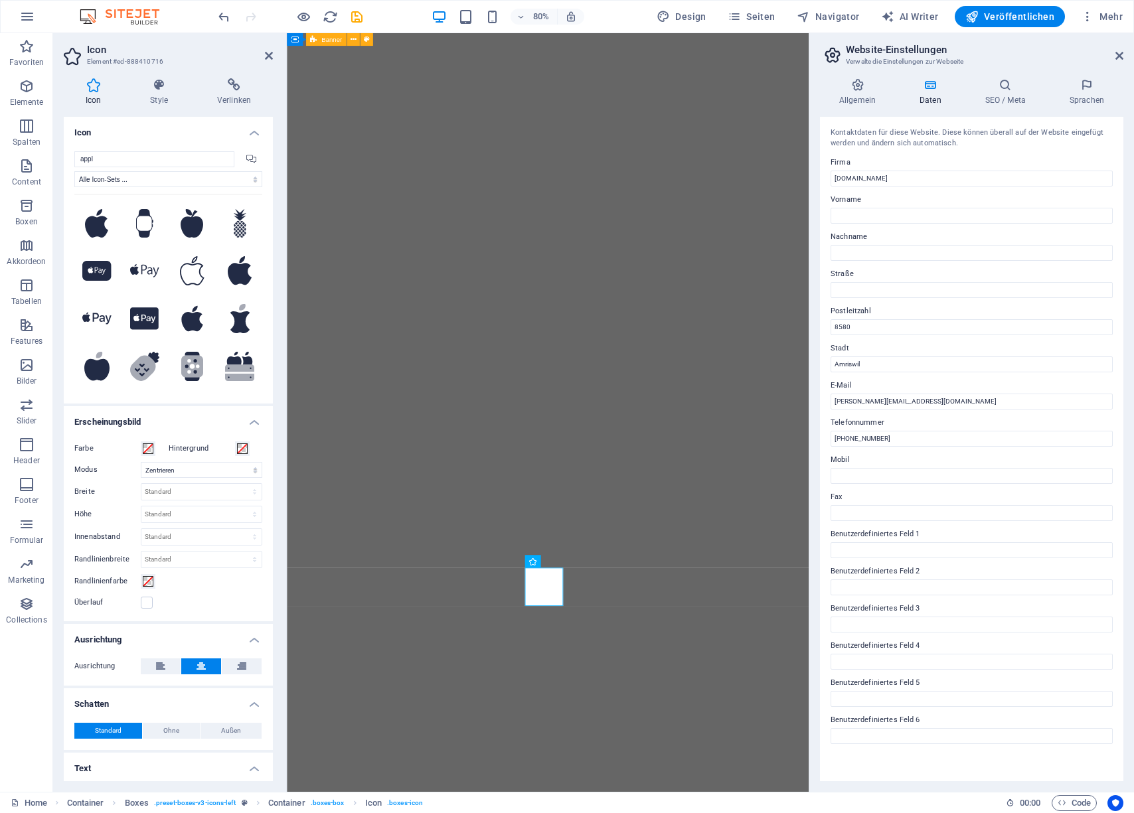
select select "xMidYMid"
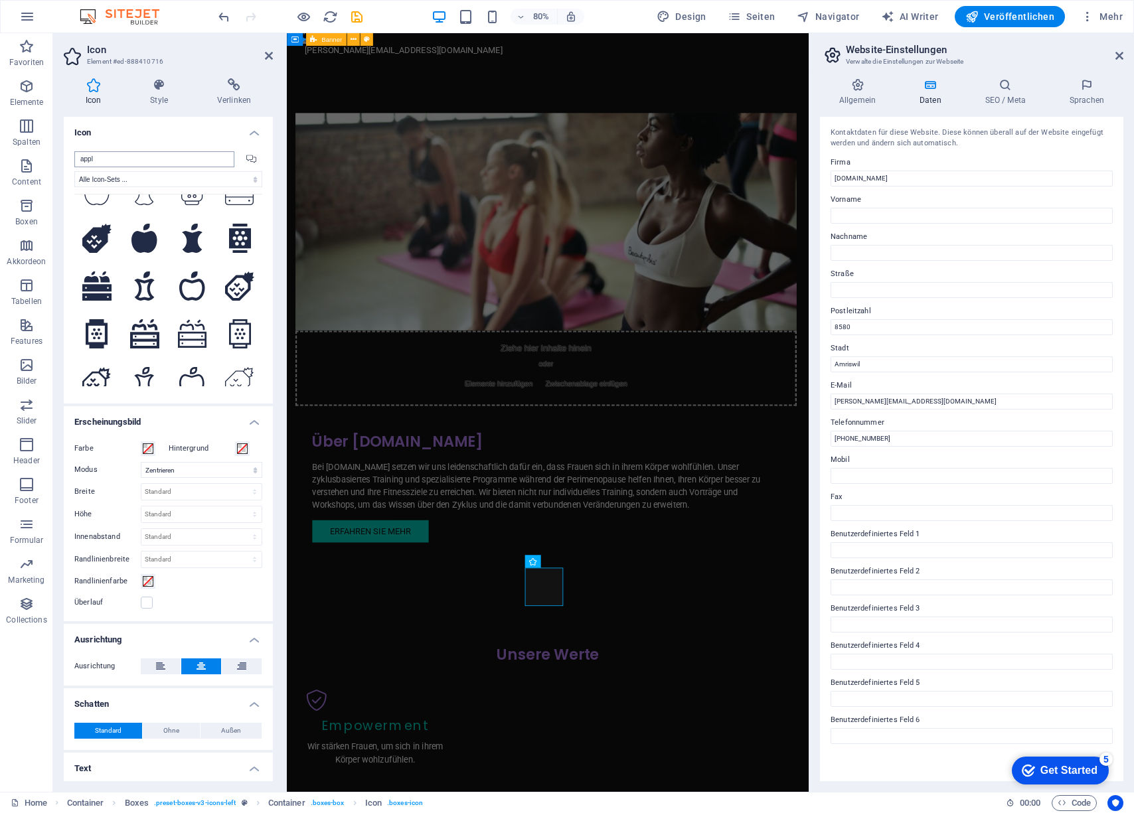
drag, startPoint x: 98, startPoint y: 161, endPoint x: 74, endPoint y: 157, distance: 23.5
click at [74, 157] on input "appl" at bounding box center [154, 159] width 160 height 16
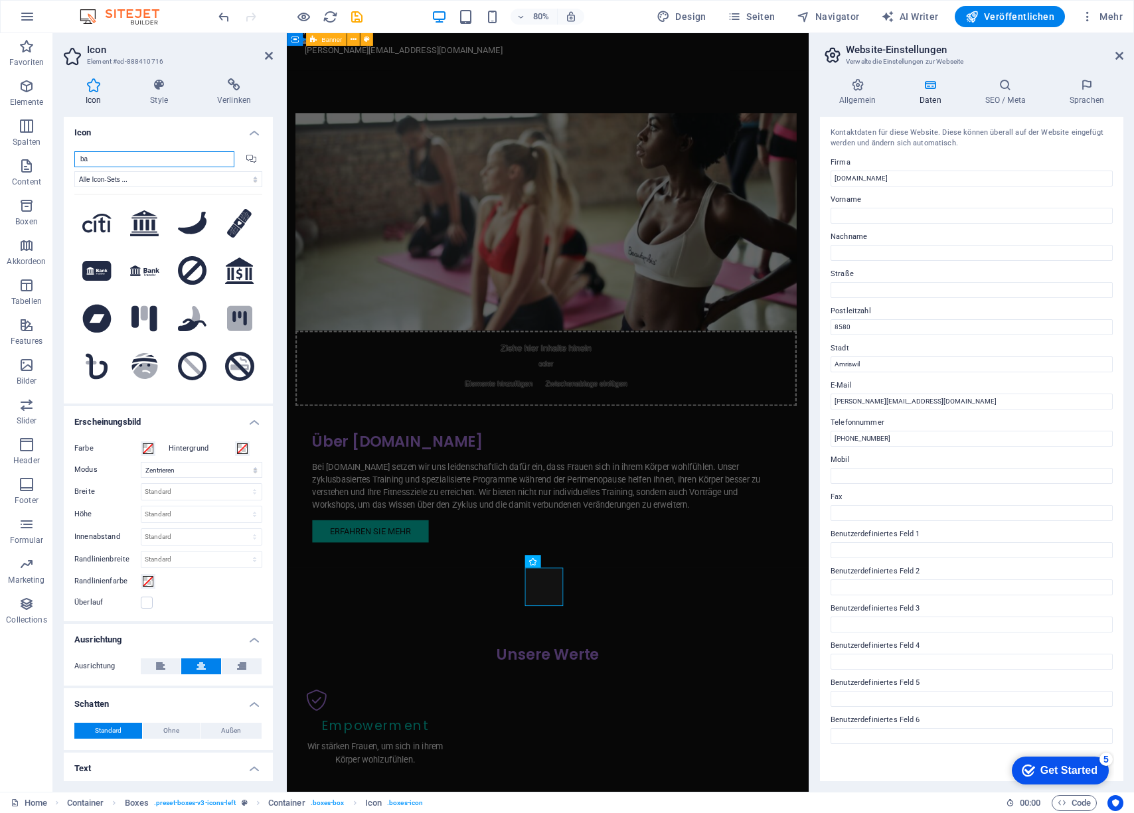
type input "b"
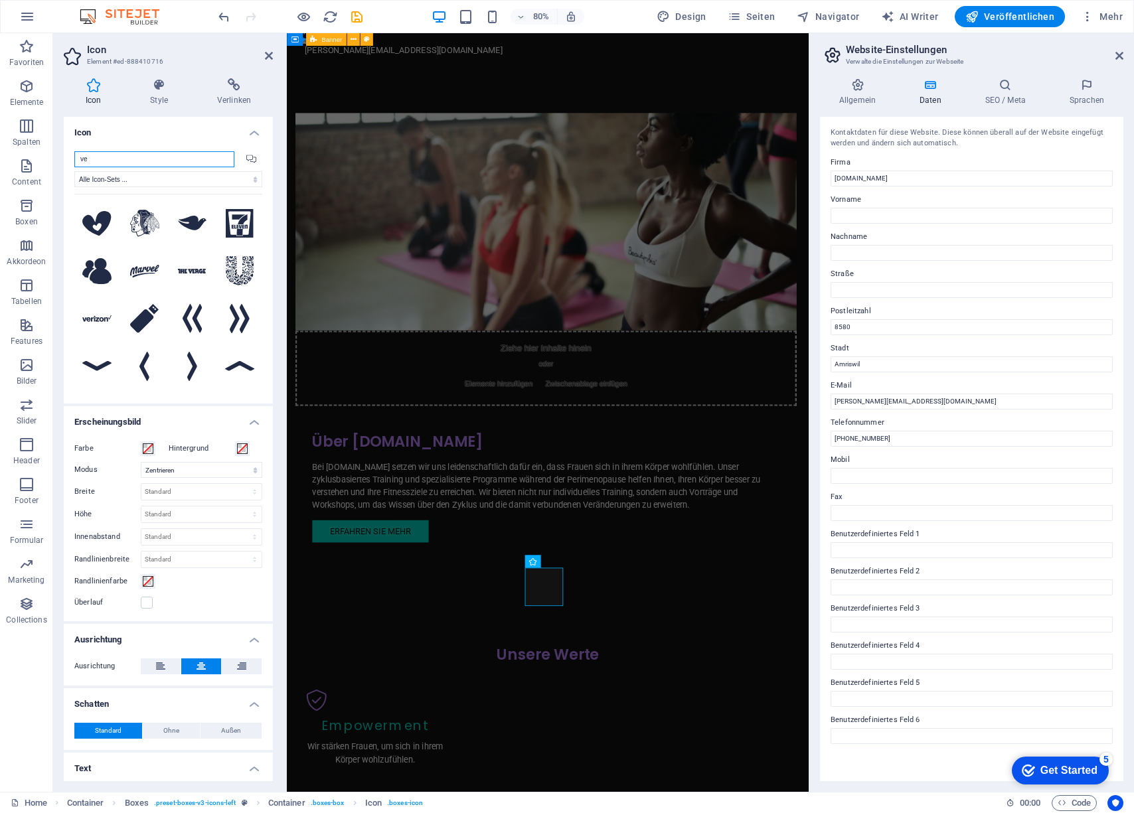
type input "v"
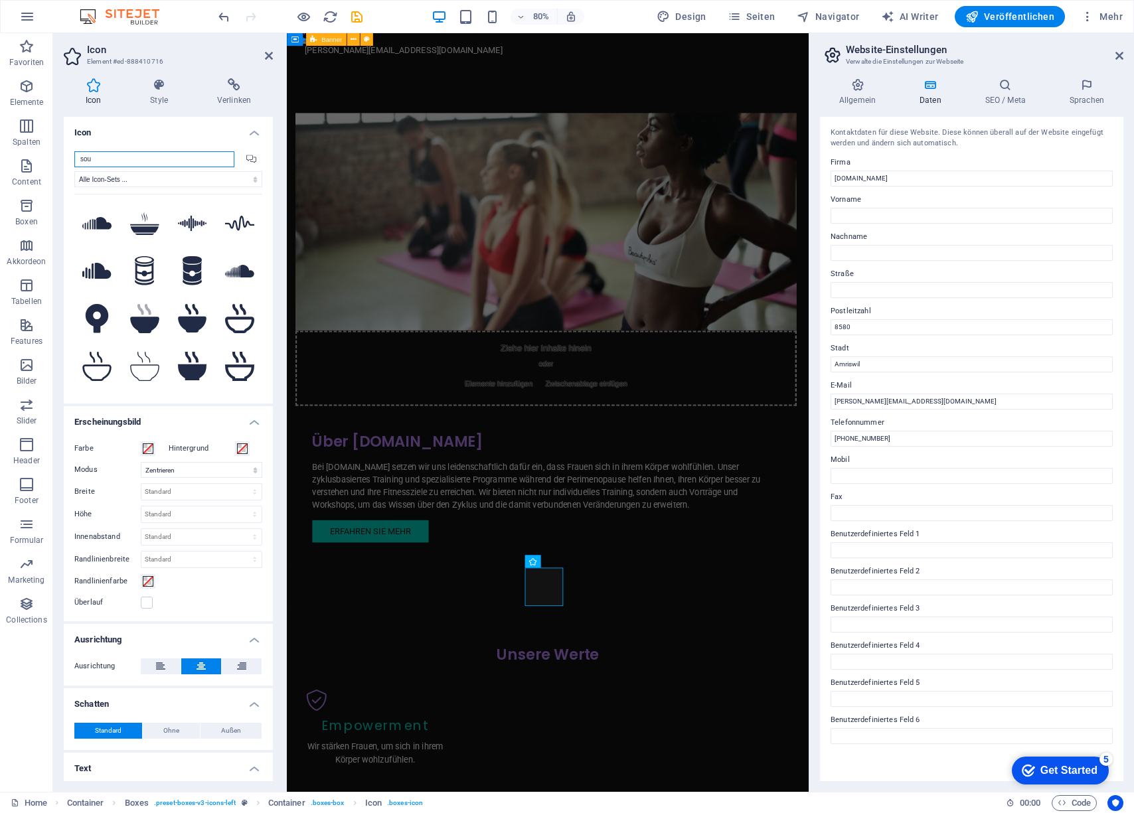
drag, startPoint x: 104, startPoint y: 157, endPoint x: 74, endPoint y: 160, distance: 30.1
click at [74, 159] on div "sou Alle Icon-Sets ... IcoFont Ionicons FontAwesome Brands FontAwesome Duotone …" at bounding box center [168, 272] width 209 height 263
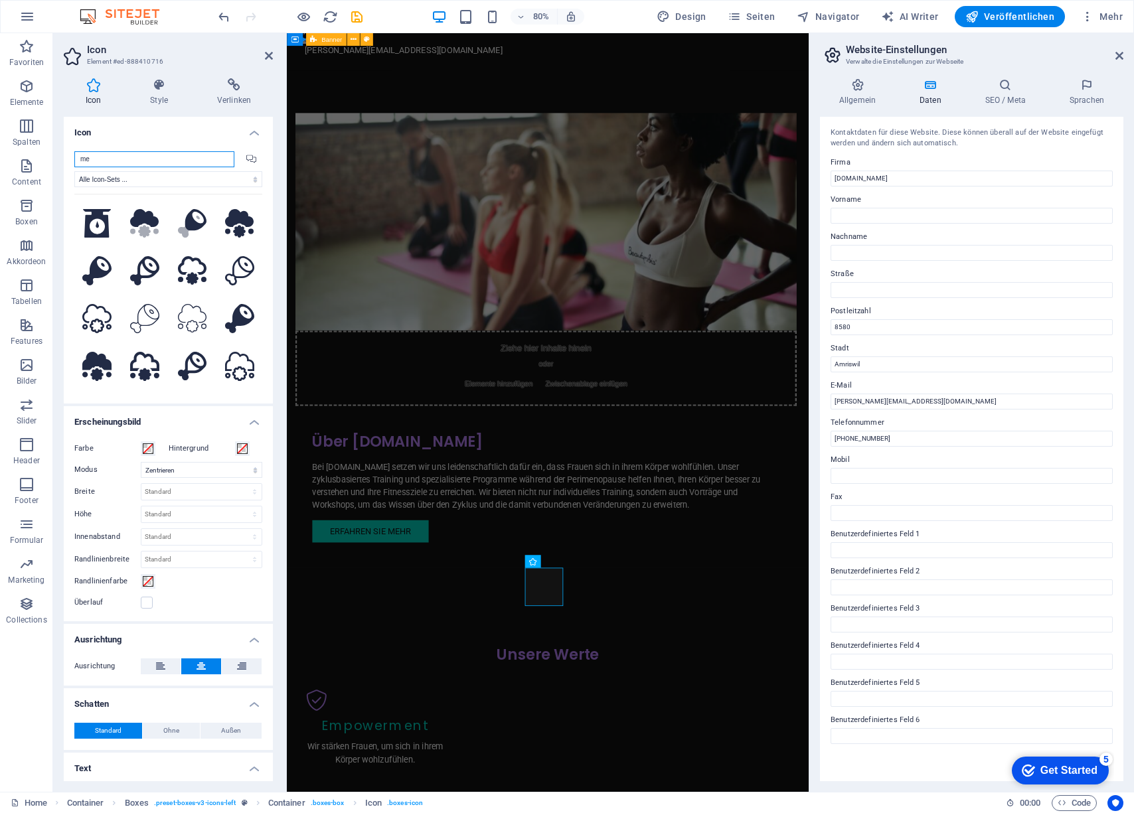
type input "m"
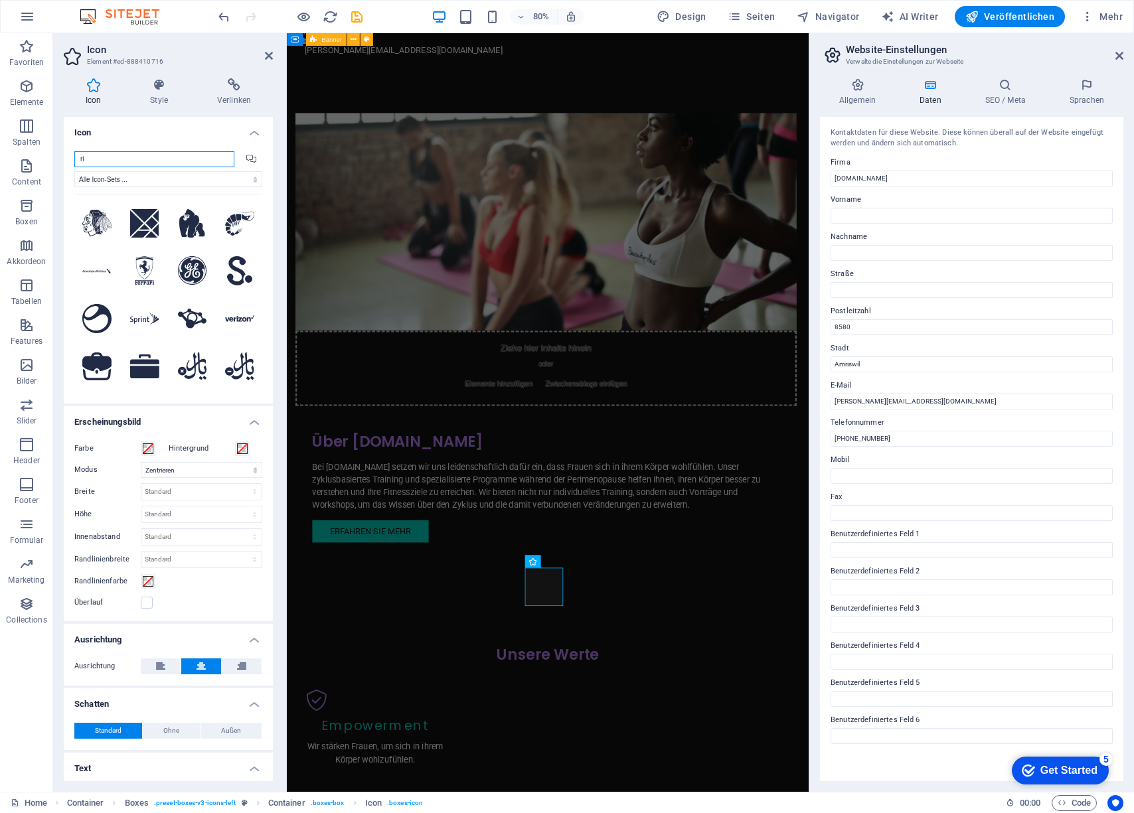
type input "r"
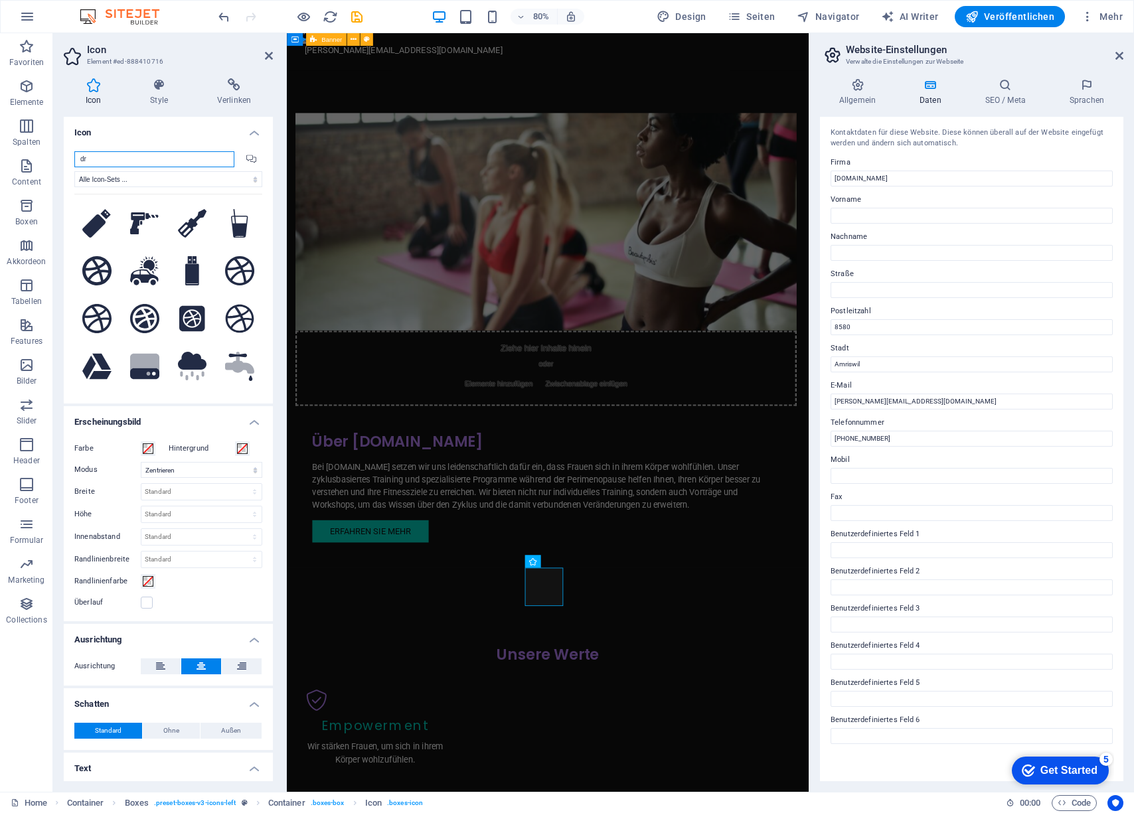
type input "d"
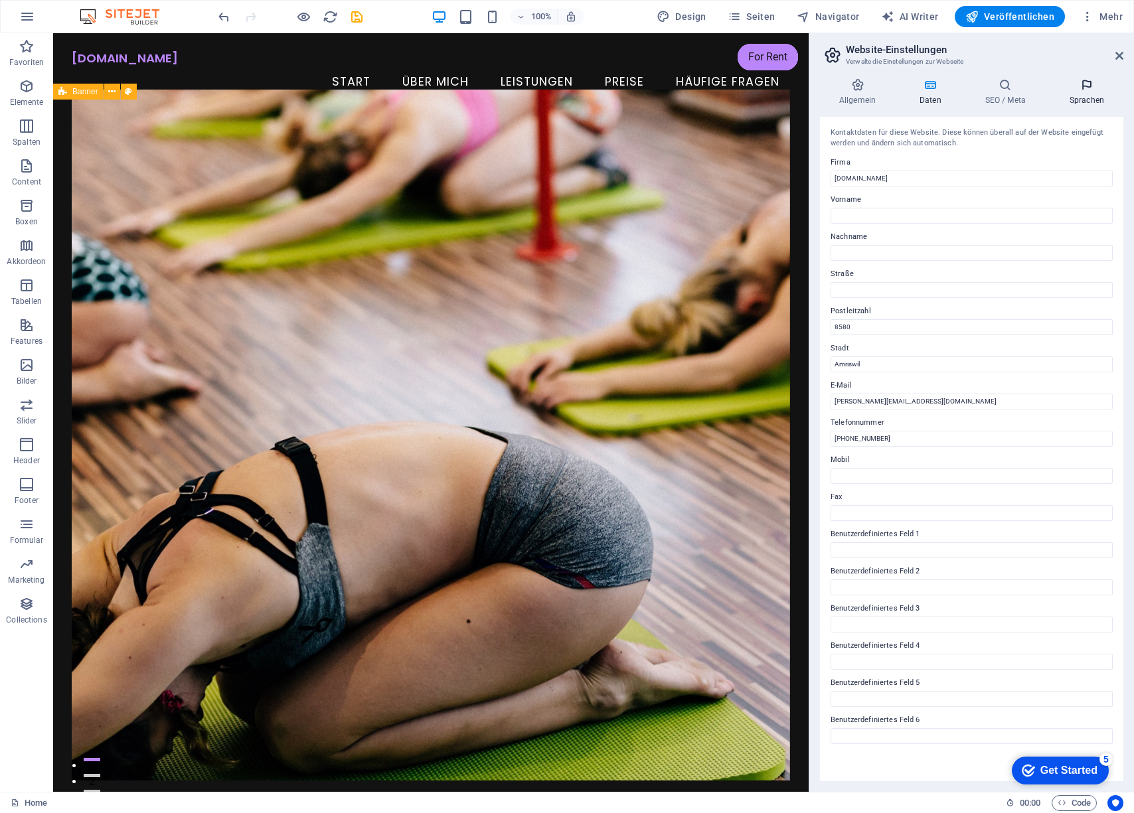
click at [1082, 88] on icon at bounding box center [1087, 84] width 73 height 13
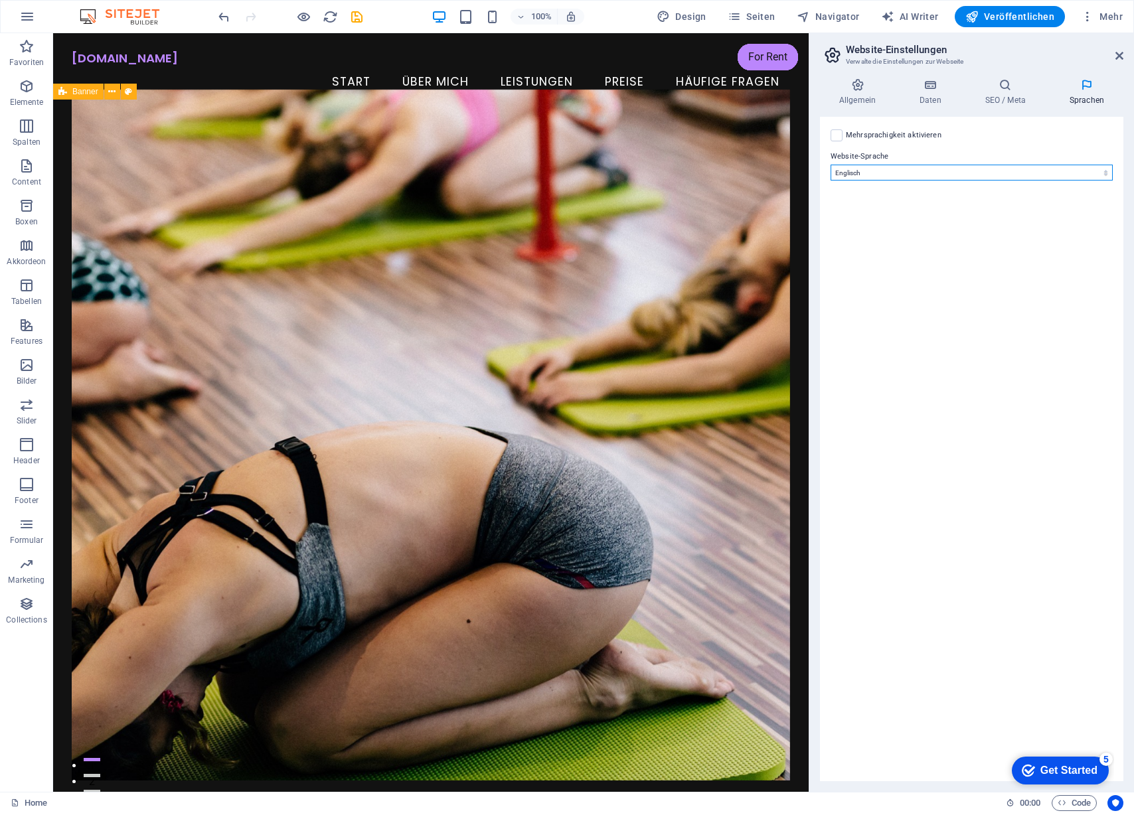
select select "31"
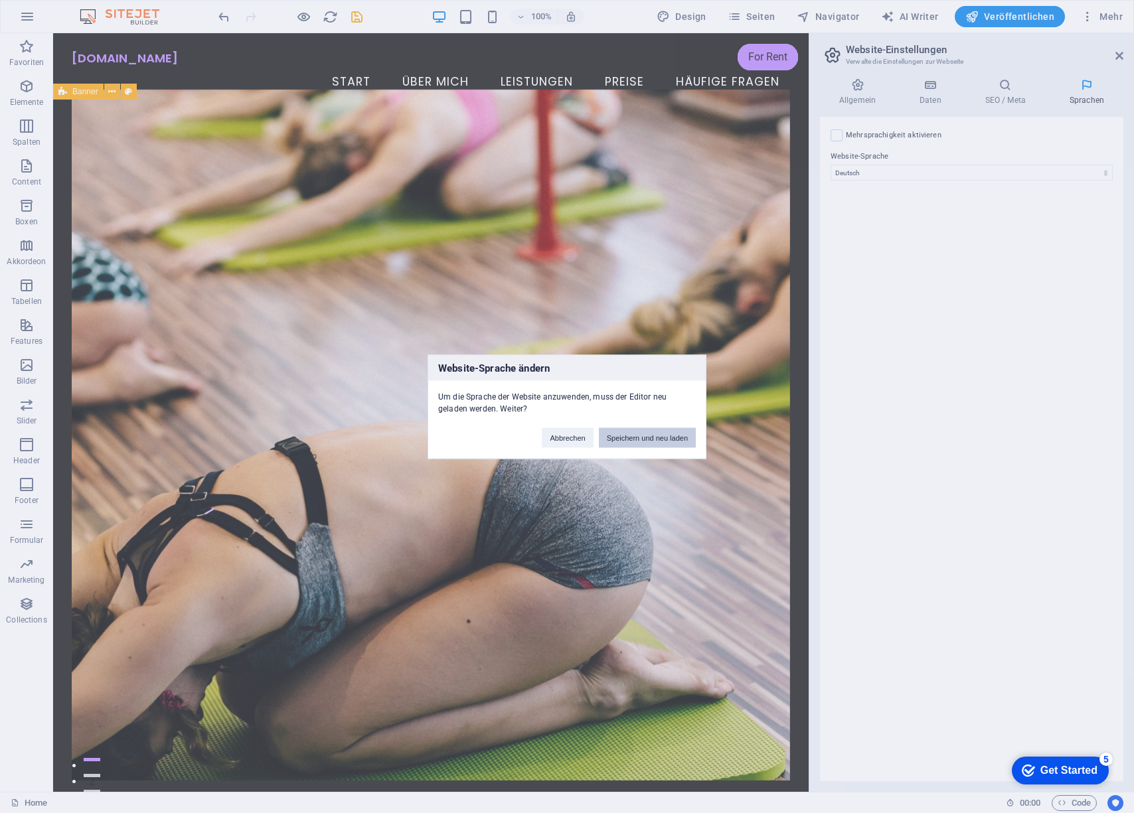
click at [614, 440] on button "Speichern und neu laden" at bounding box center [647, 438] width 97 height 20
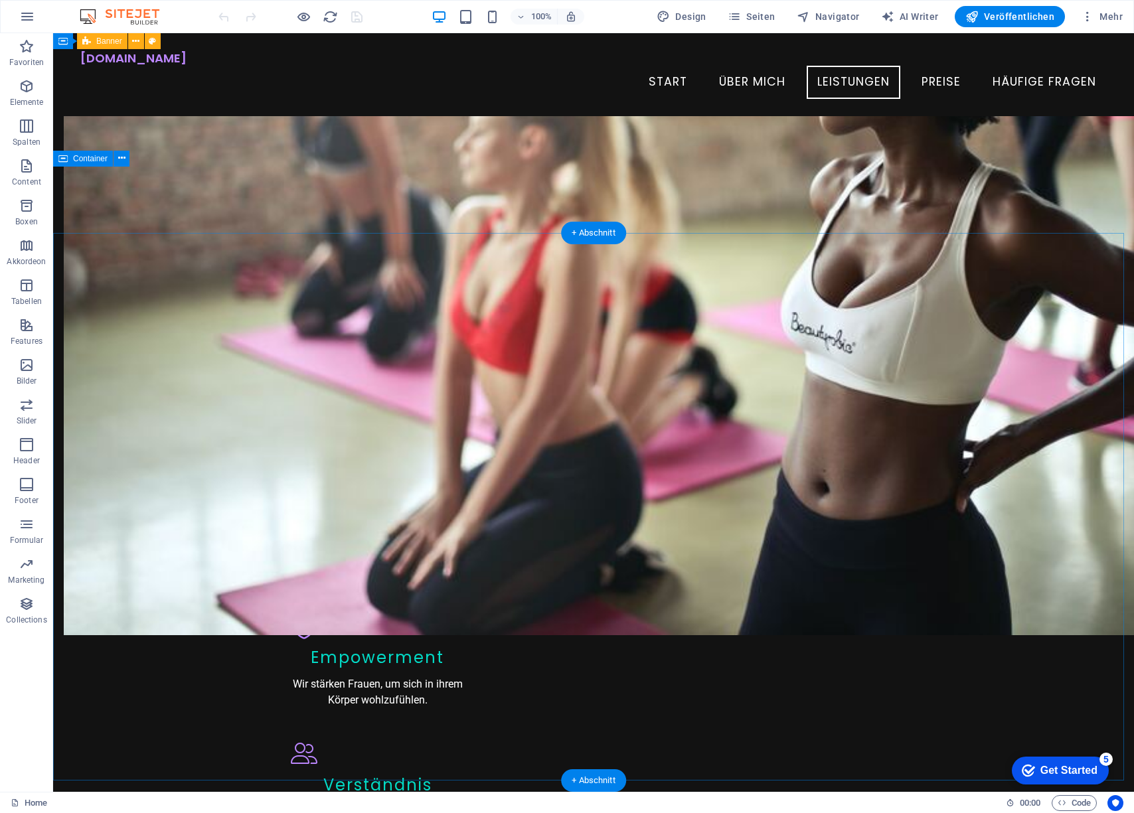
scroll to position [1073, 0]
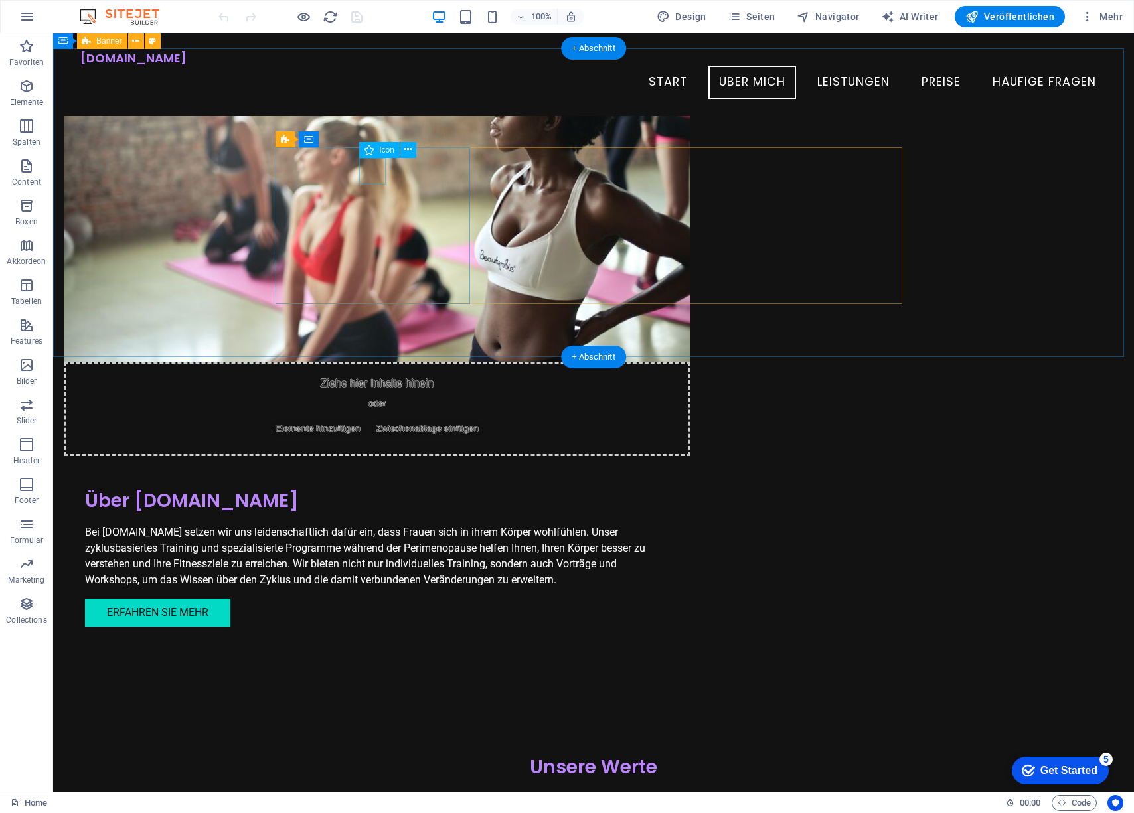
click at [363, 811] on figure at bounding box center [377, 824] width 173 height 27
click at [405, 155] on icon at bounding box center [407, 150] width 7 height 14
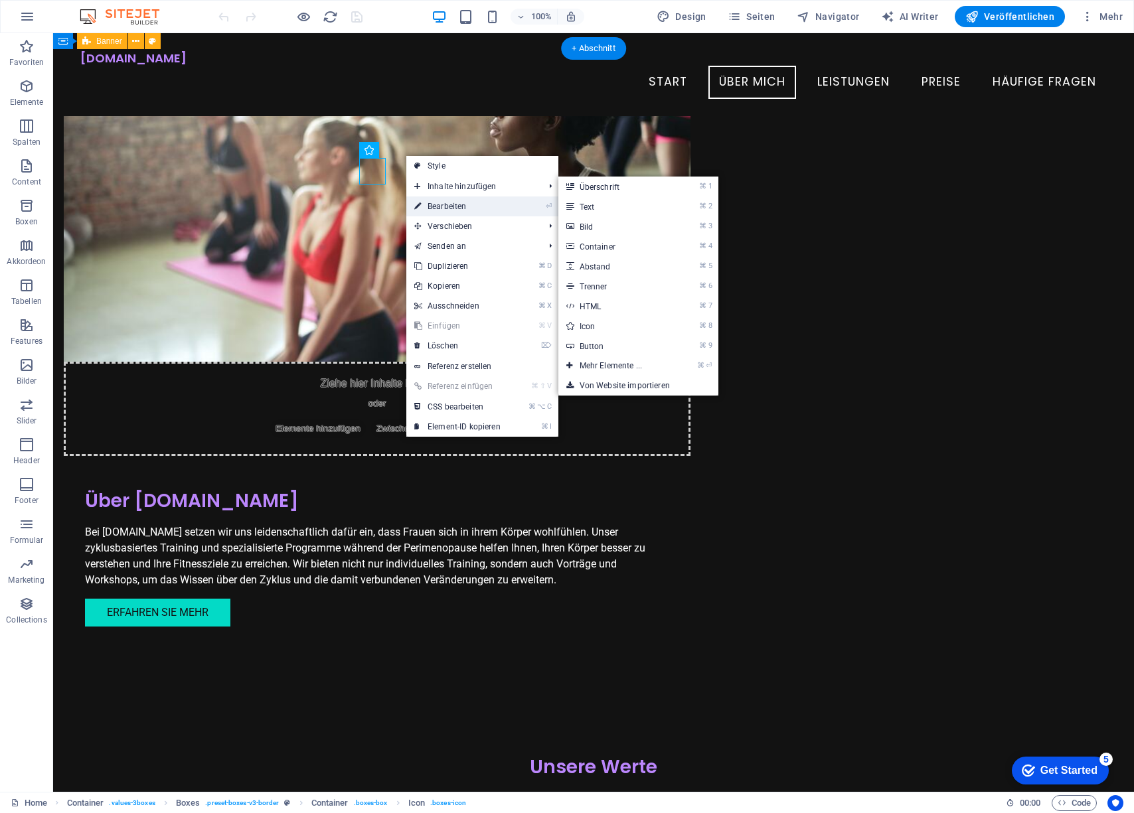
click at [430, 205] on link "⏎ Bearbeiten" at bounding box center [457, 207] width 102 height 20
select select "xMidYMid"
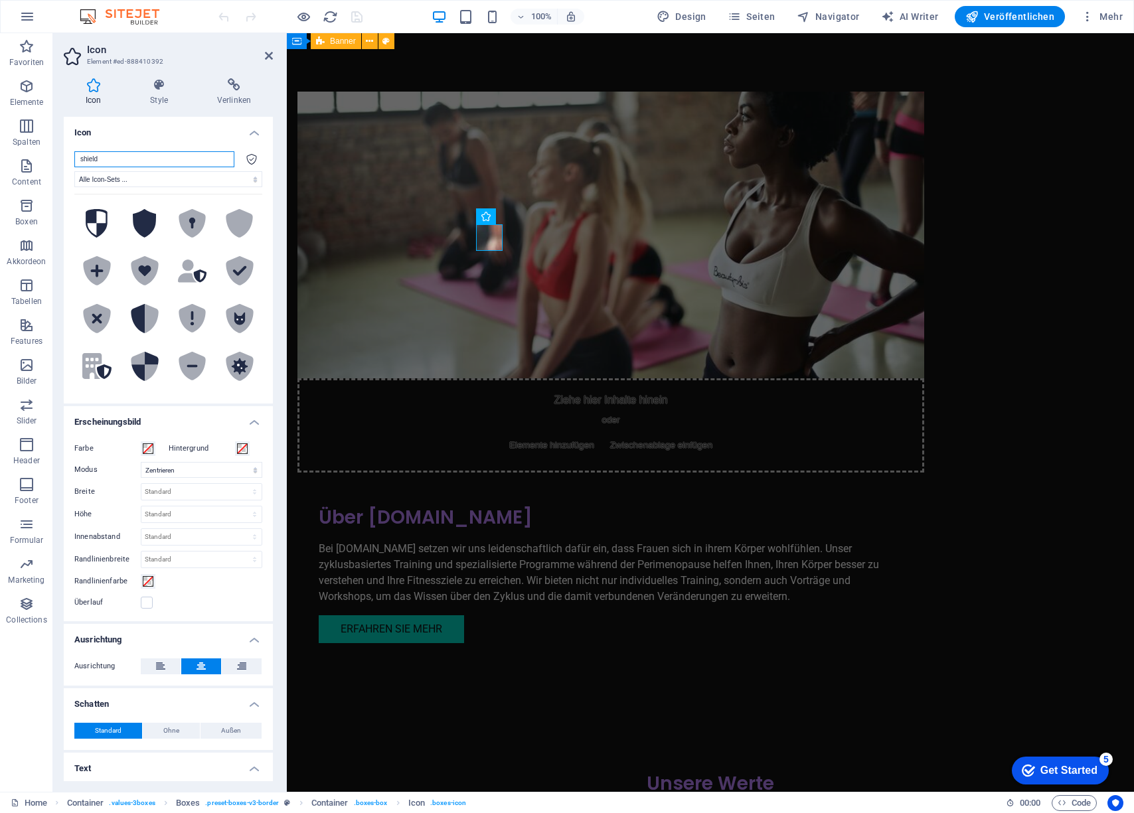
drag, startPoint x: 109, startPoint y: 160, endPoint x: 73, endPoint y: 157, distance: 36.0
click at [73, 157] on div "shield Alle Icon-Sets ... IcoFont Ionicons FontAwesome Brands FontAwesome Duoto…" at bounding box center [168, 272] width 209 height 263
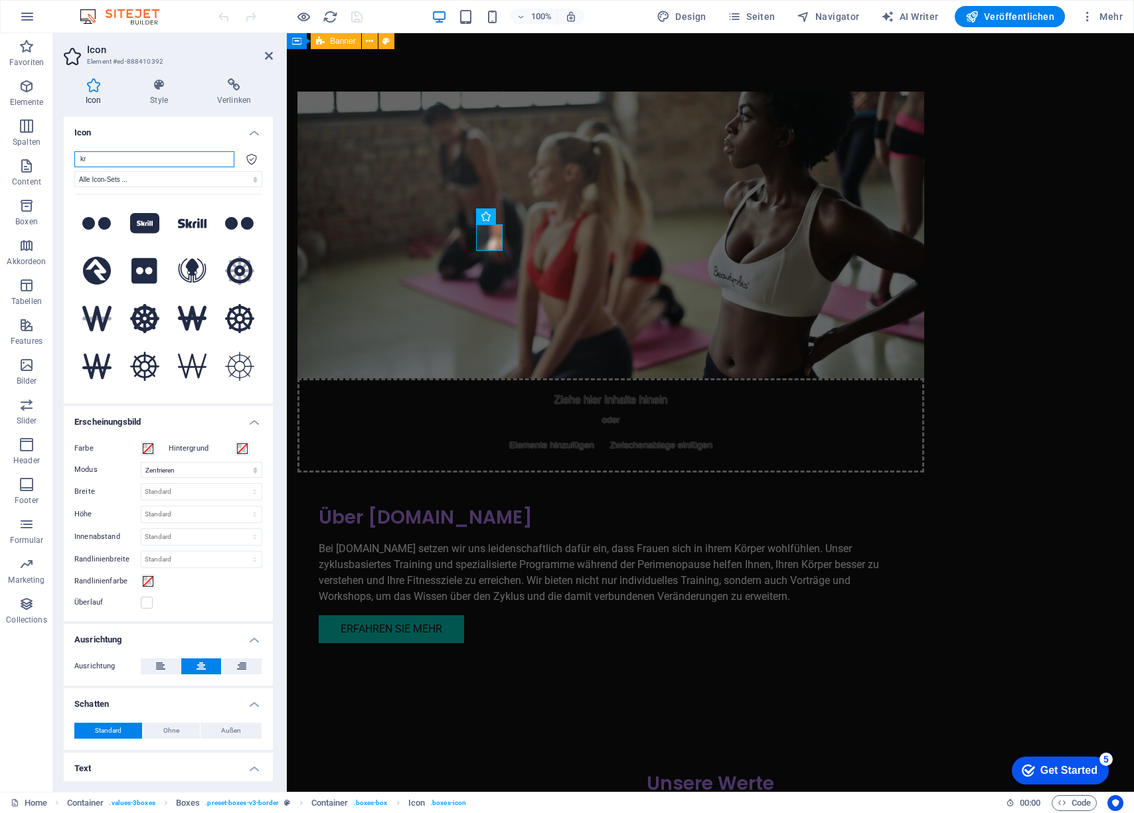
type input "k"
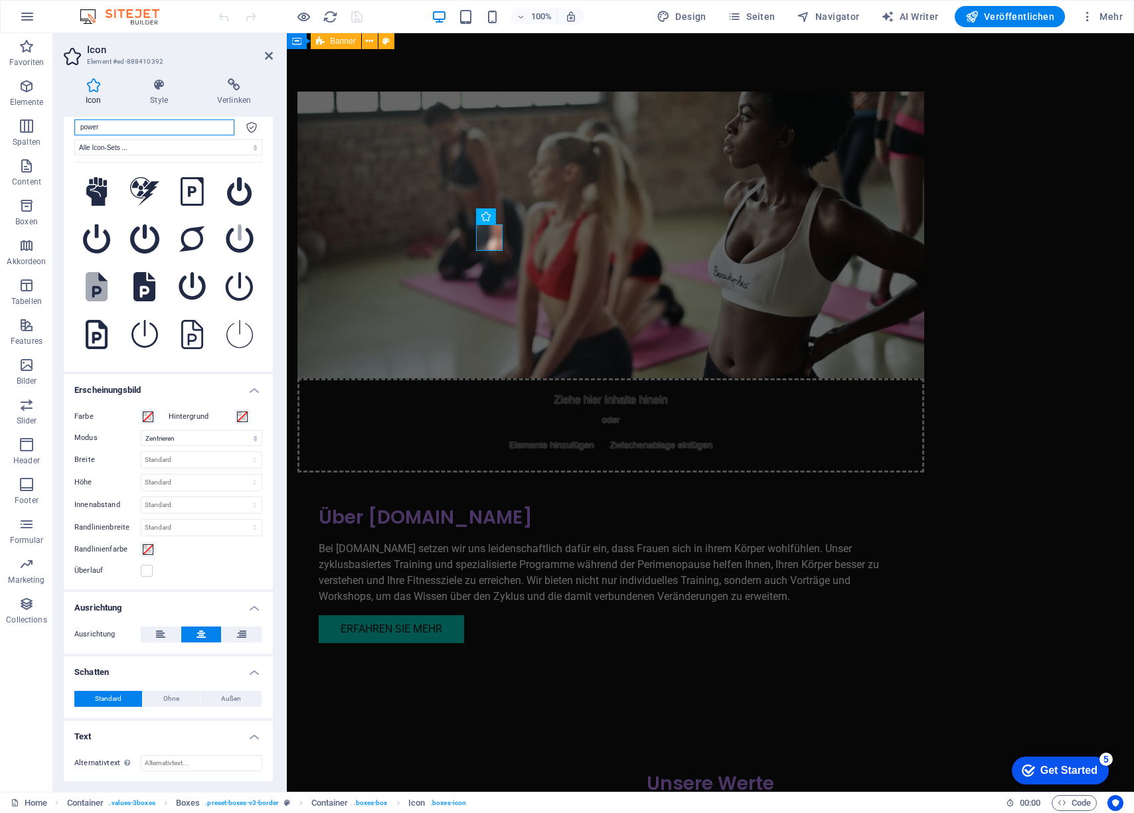
scroll to position [0, 0]
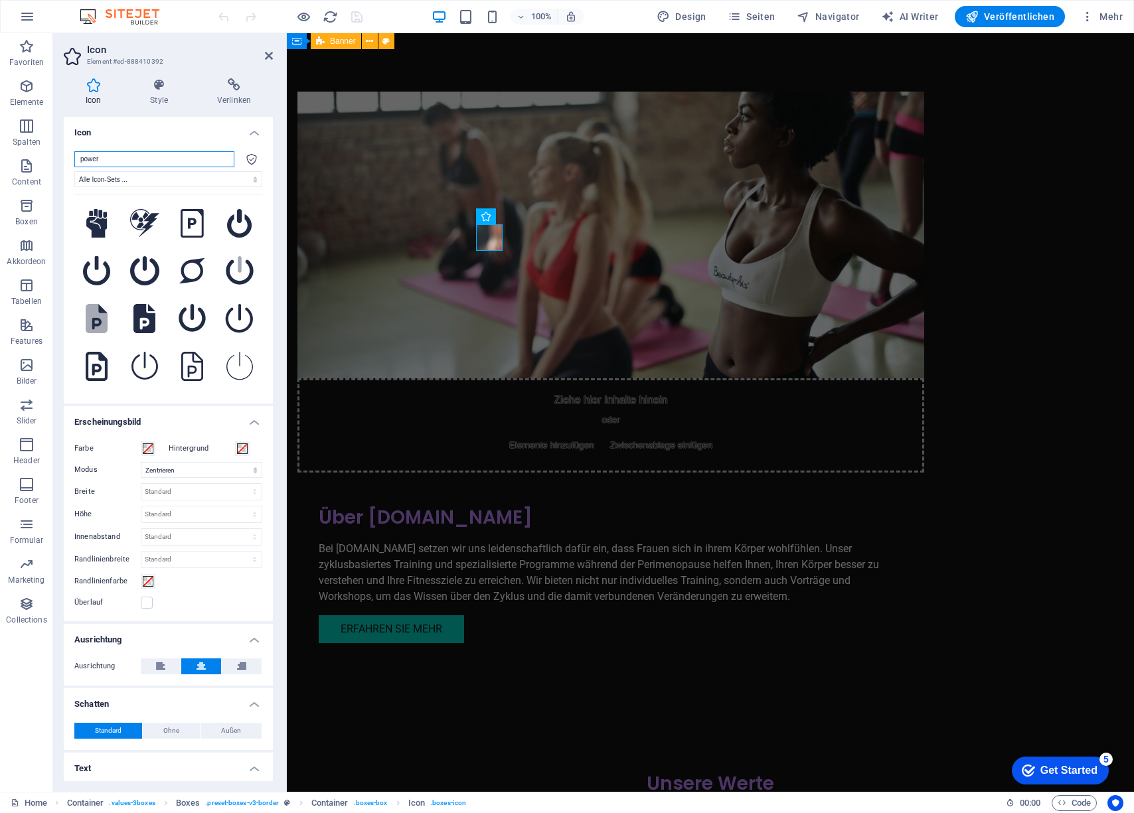
drag, startPoint x: 115, startPoint y: 157, endPoint x: 56, endPoint y: 155, distance: 59.1
click at [56, 155] on div "Icon Style Verlinken Icon power Alle Icon-Sets ... IcoFont Ionicons FontAwesome…" at bounding box center [168, 430] width 230 height 724
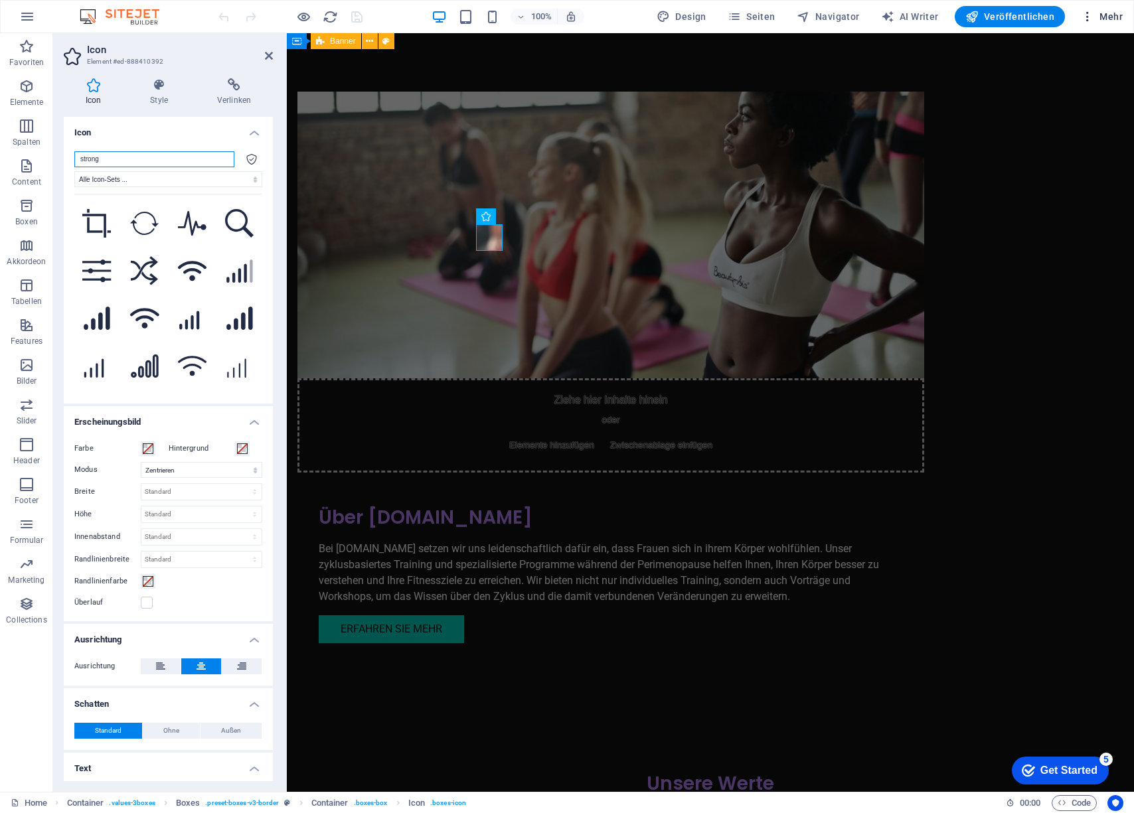
type input "strong"
click at [1109, 15] on span "Mehr" at bounding box center [1102, 16] width 42 height 13
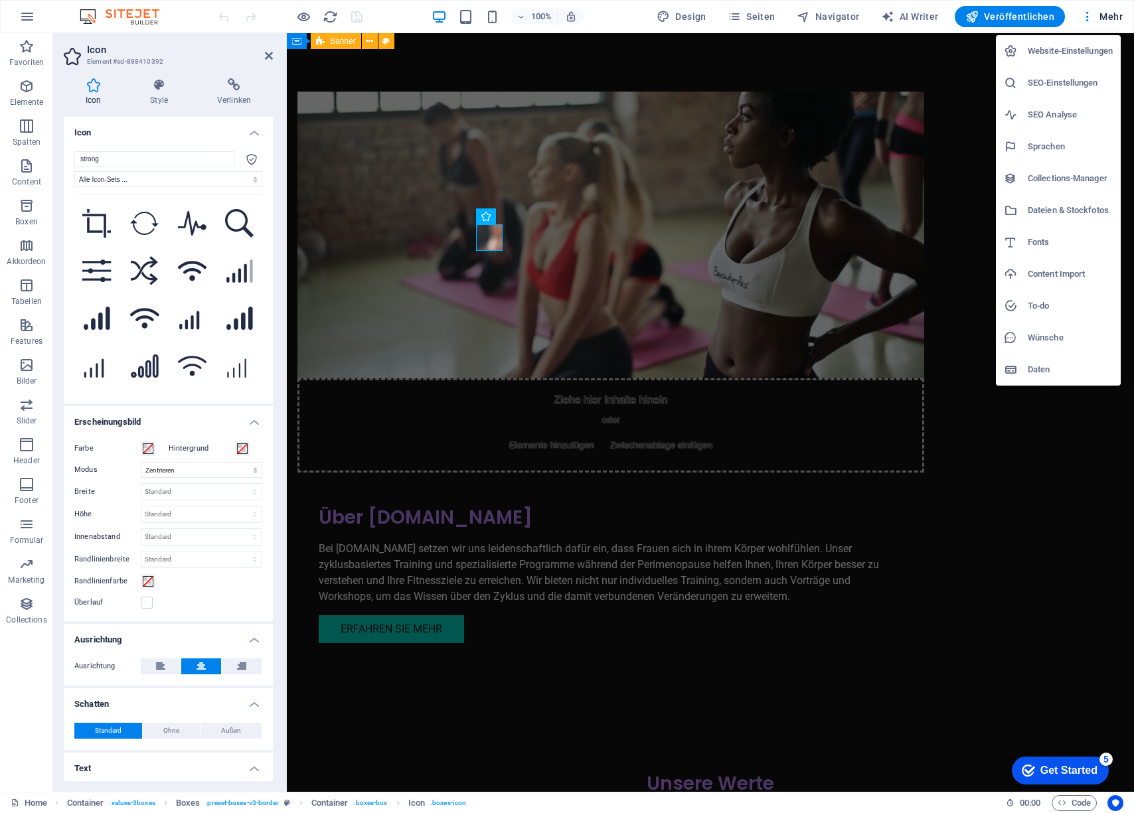
click at [33, 18] on div at bounding box center [567, 406] width 1134 height 813
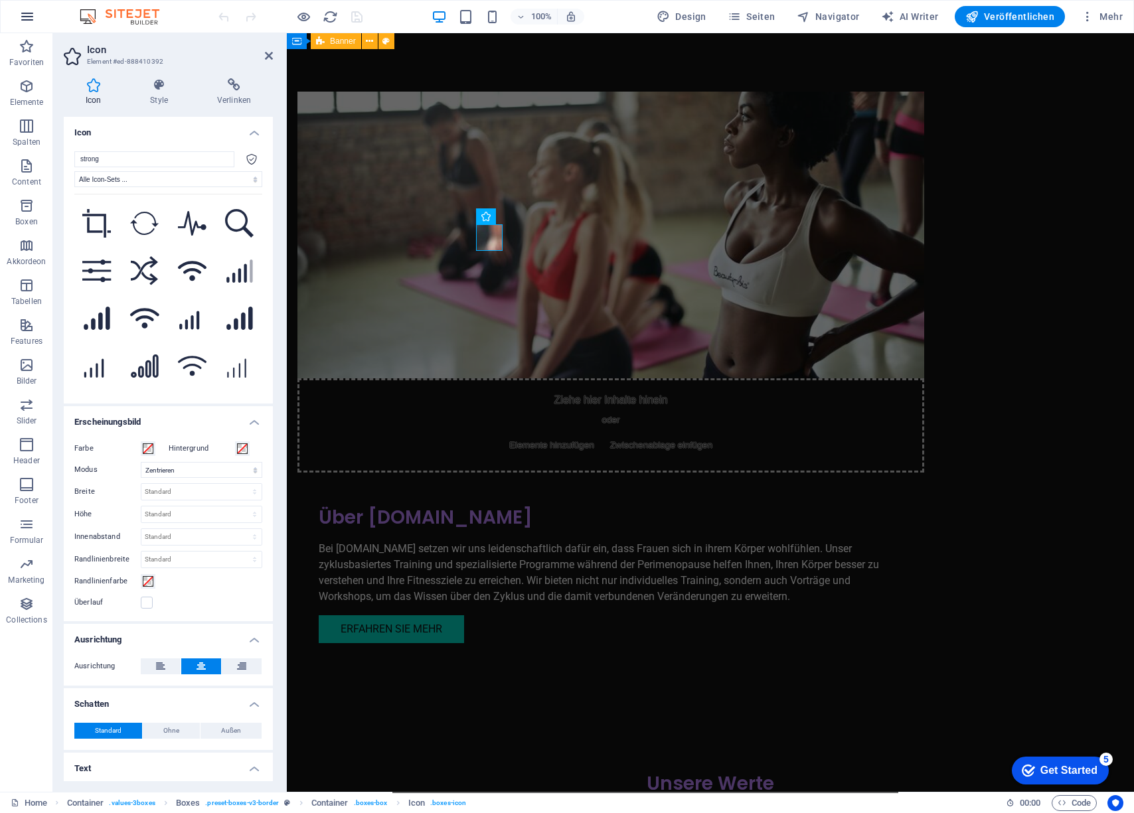
click at [29, 18] on icon "button" at bounding box center [27, 17] width 16 height 16
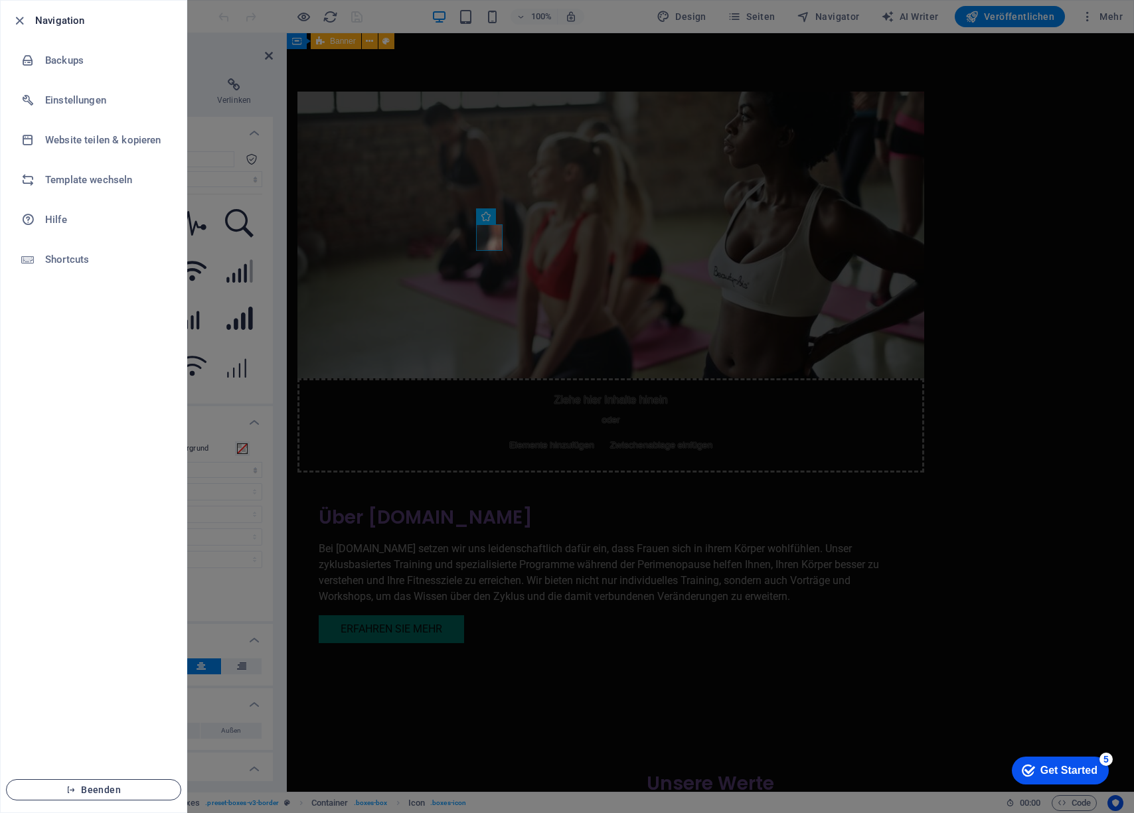
click at [67, 789] on icon "button" at bounding box center [70, 790] width 9 height 9
